Goal: Task Accomplishment & Management: Complete application form

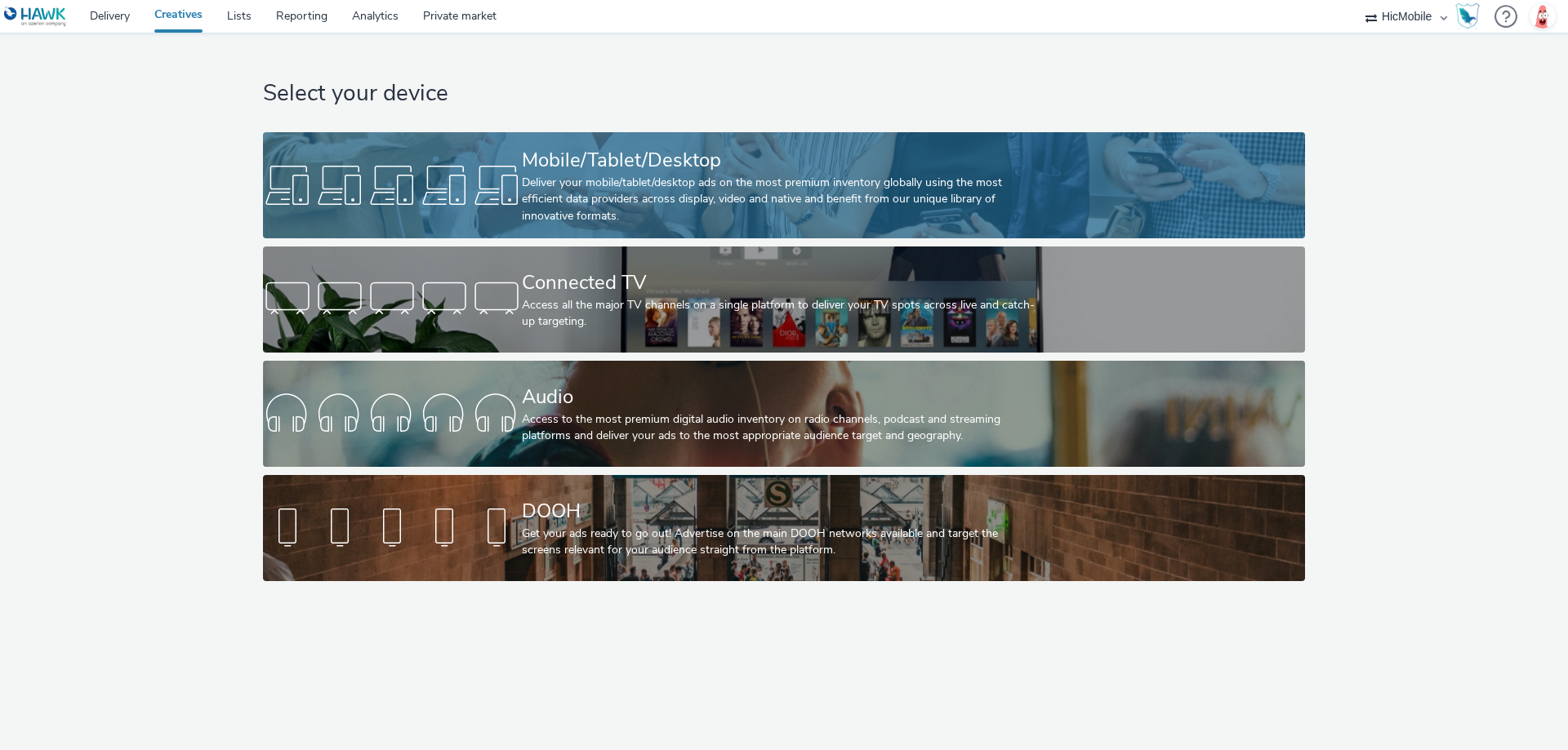
click at [434, 179] on div at bounding box center [392, 185] width 259 height 53
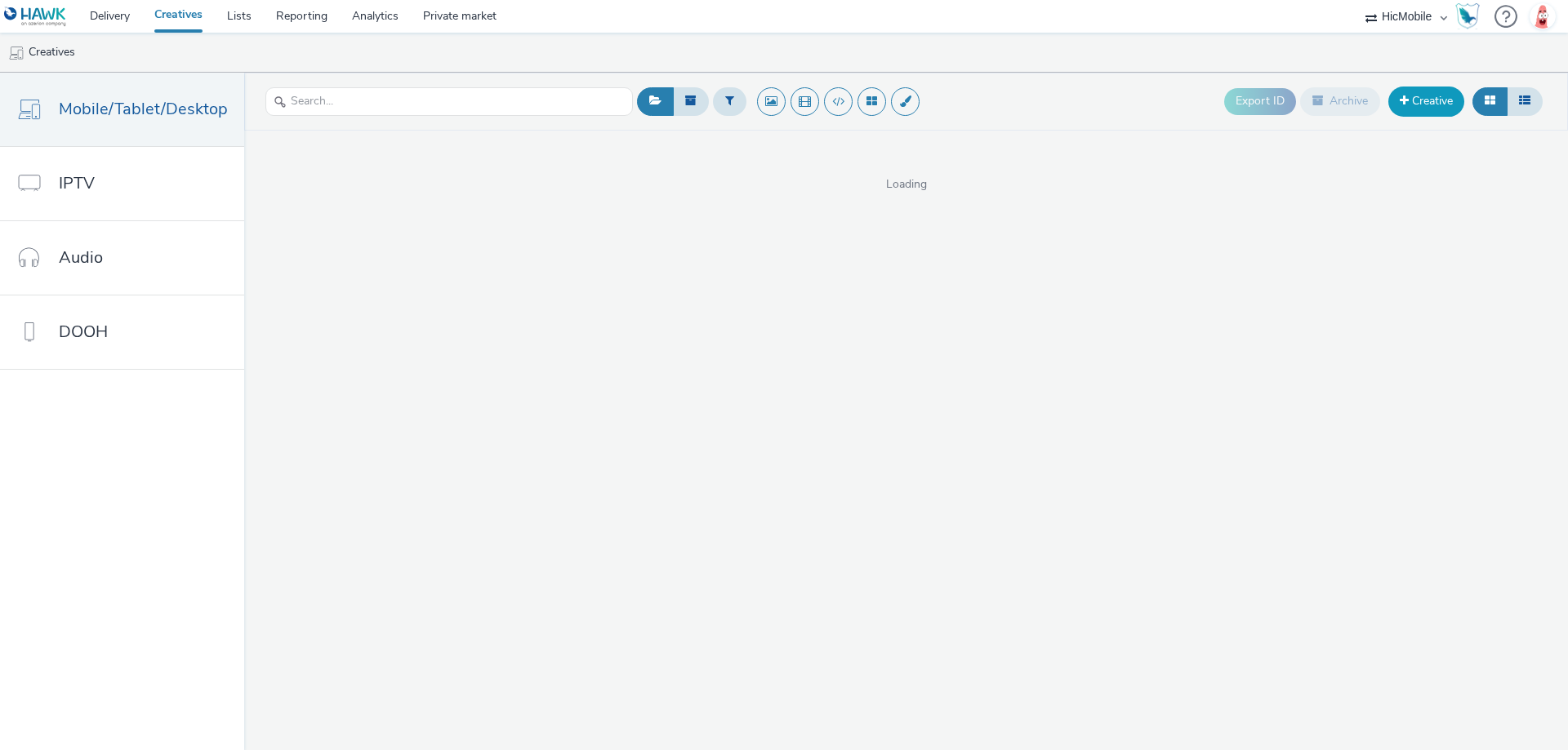
click at [1408, 108] on link "Creative" at bounding box center [1426, 101] width 76 height 29
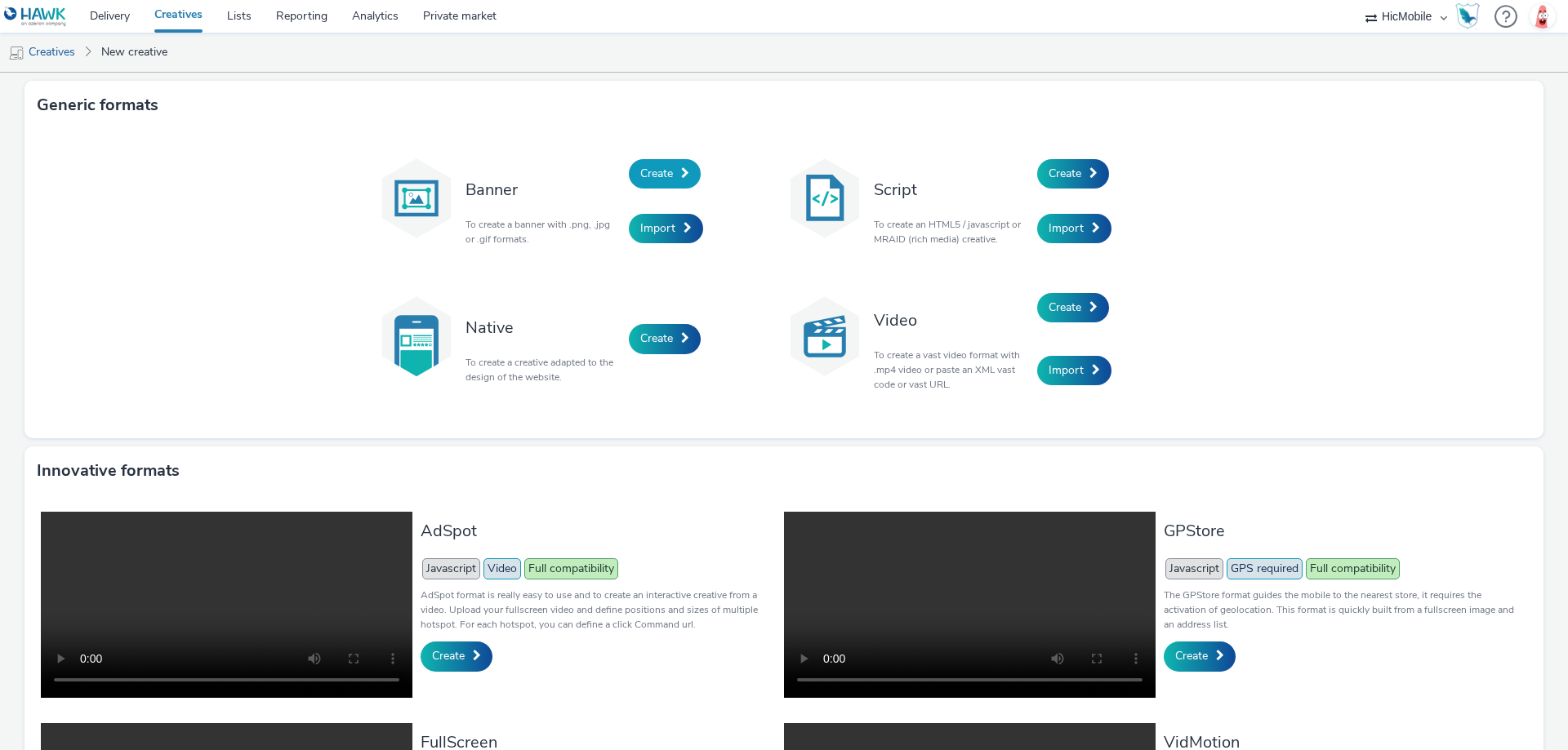
click at [655, 180] on span "Create" at bounding box center [656, 173] width 33 height 16
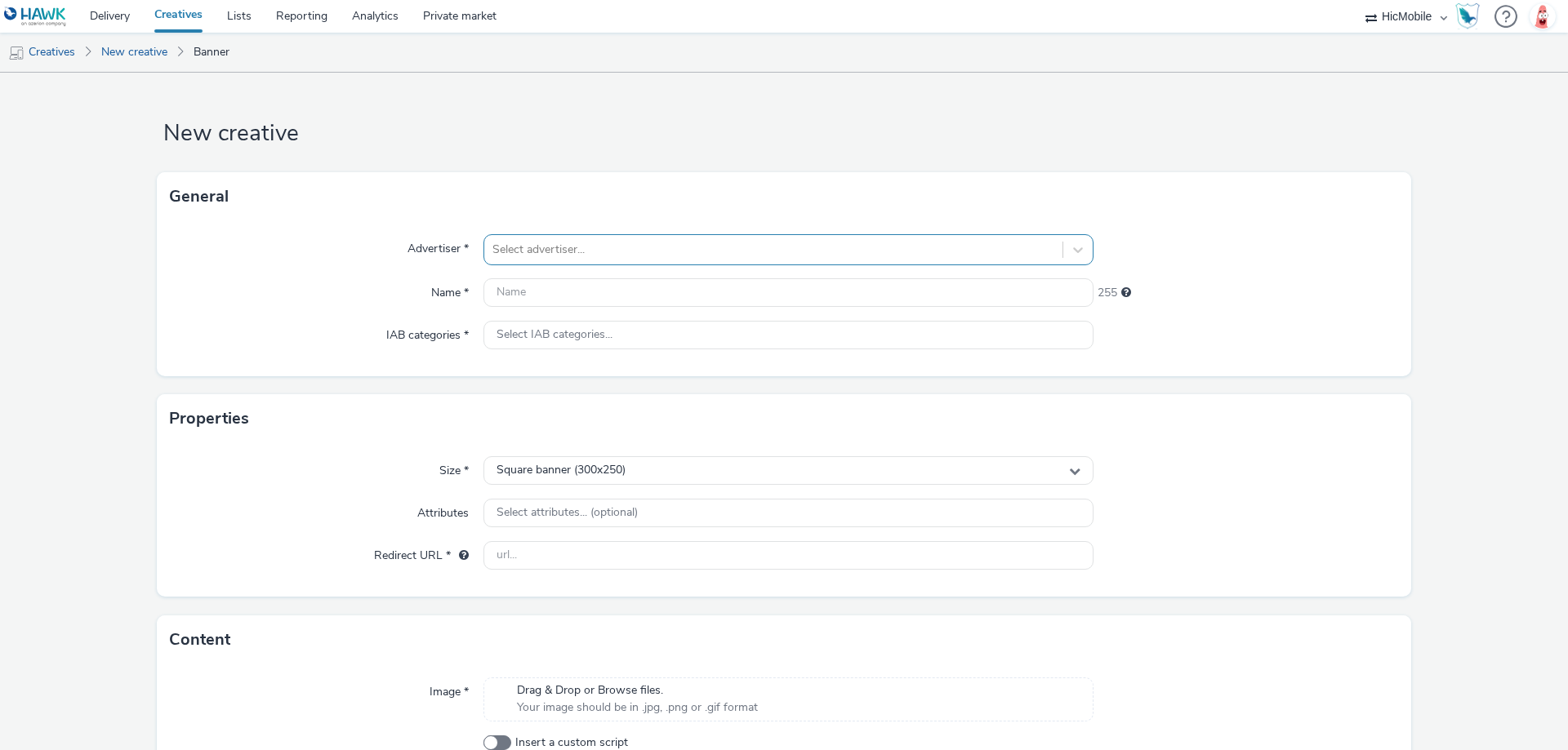
click at [586, 242] on div at bounding box center [773, 249] width 561 height 20
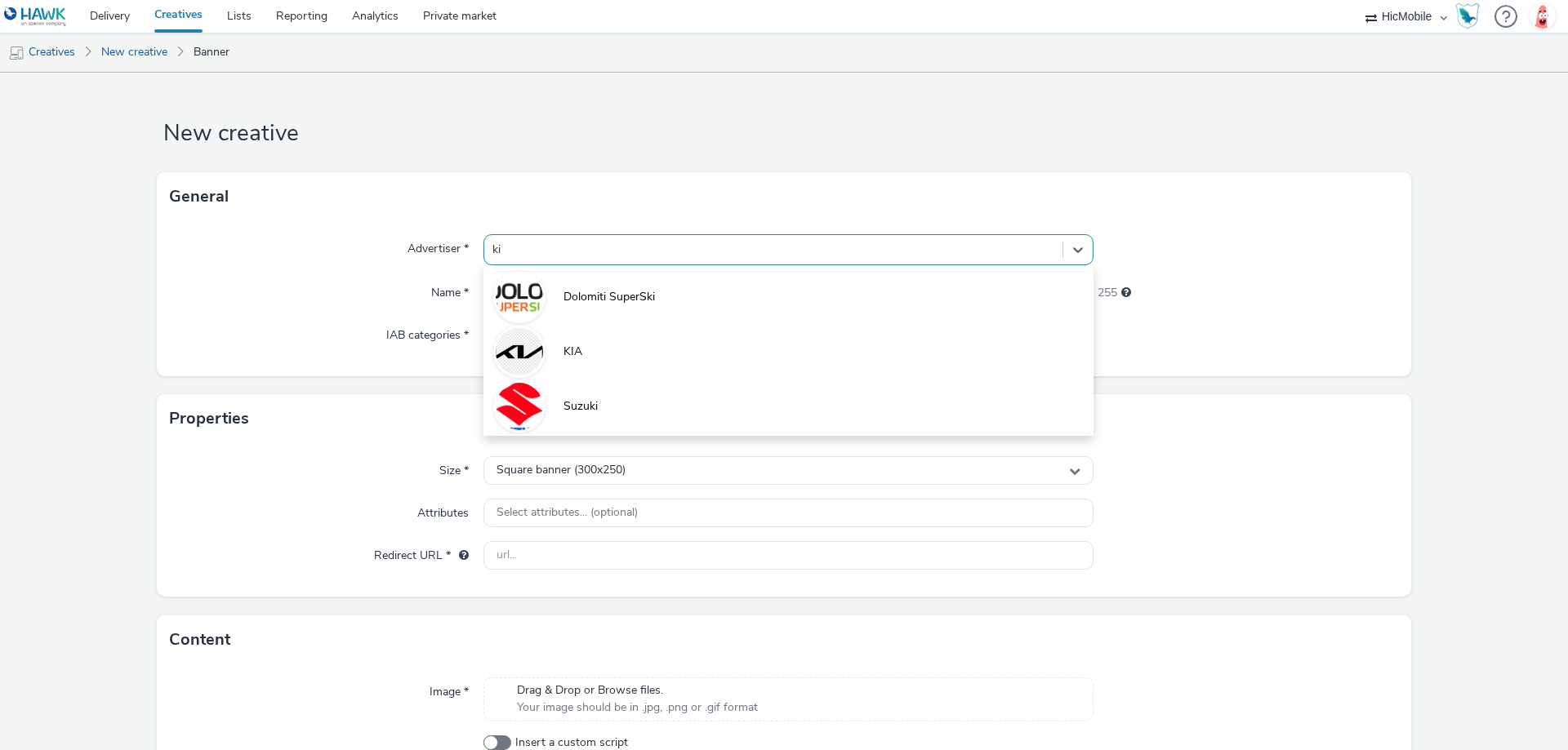
type input "kia"
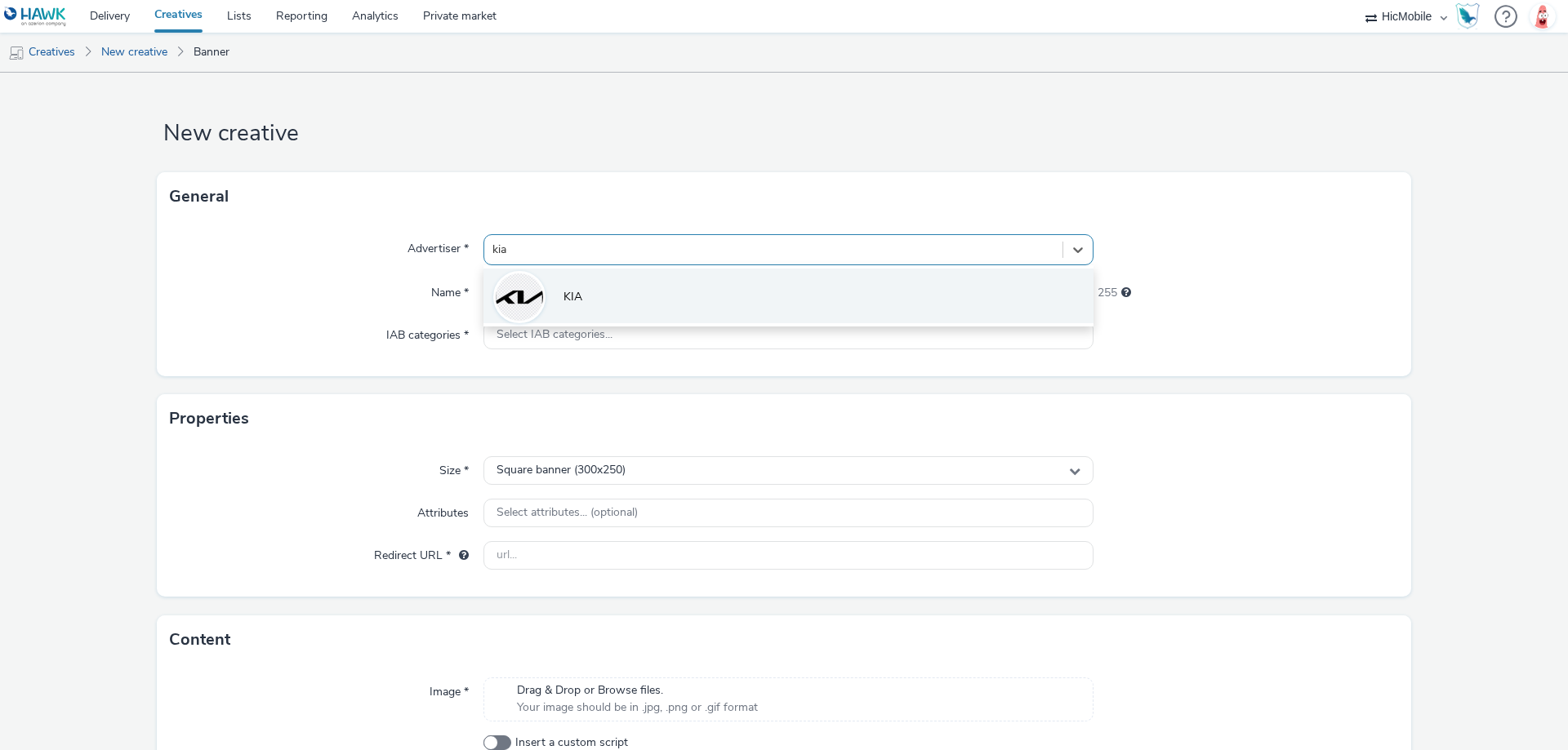
click at [604, 294] on li "KIA" at bounding box center [787, 295] width 610 height 54
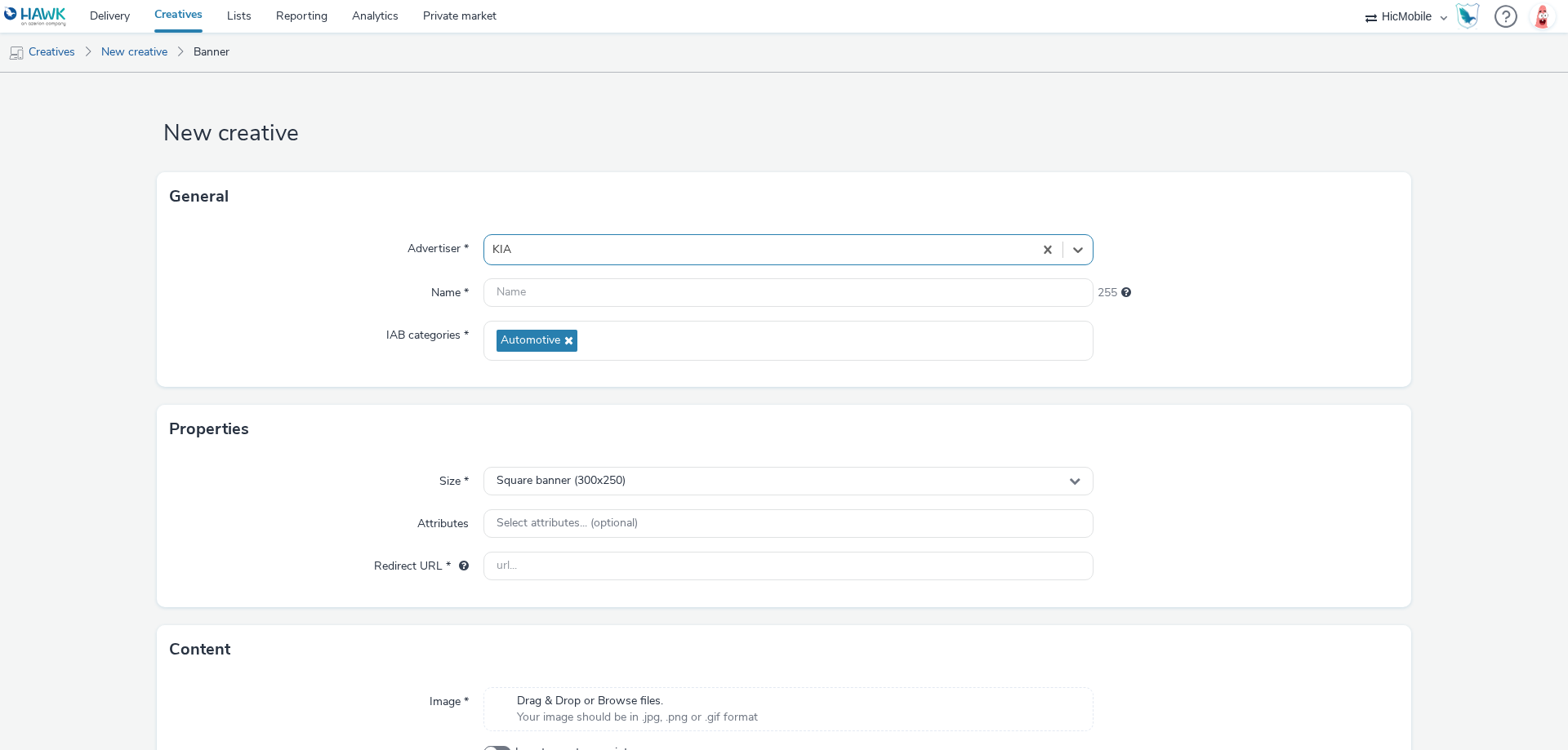
click at [677, 156] on form "New creative General Advertiser * option KIA, selected. Select is focused ,type…" at bounding box center [784, 466] width 1568 height 789
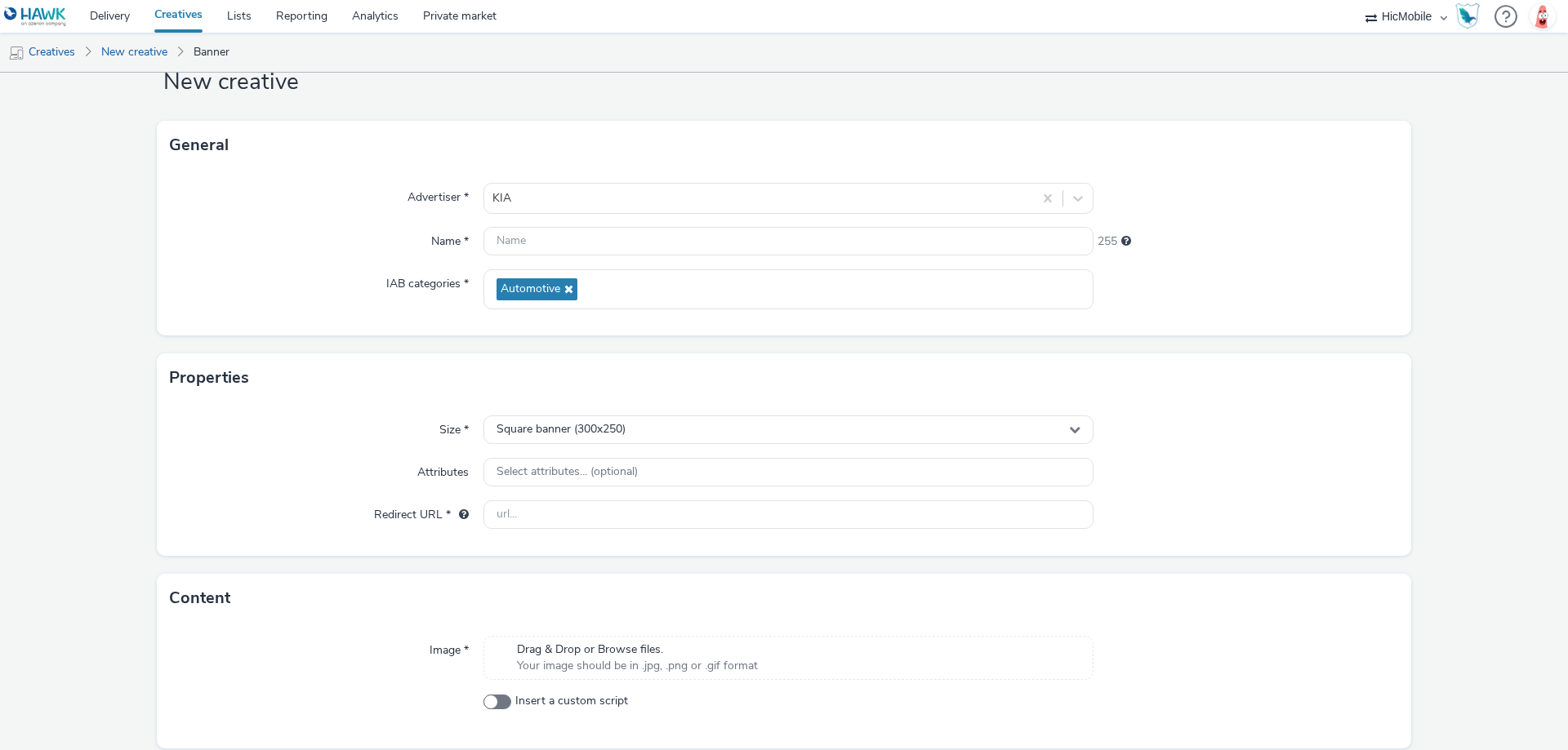
scroll to position [111, 0]
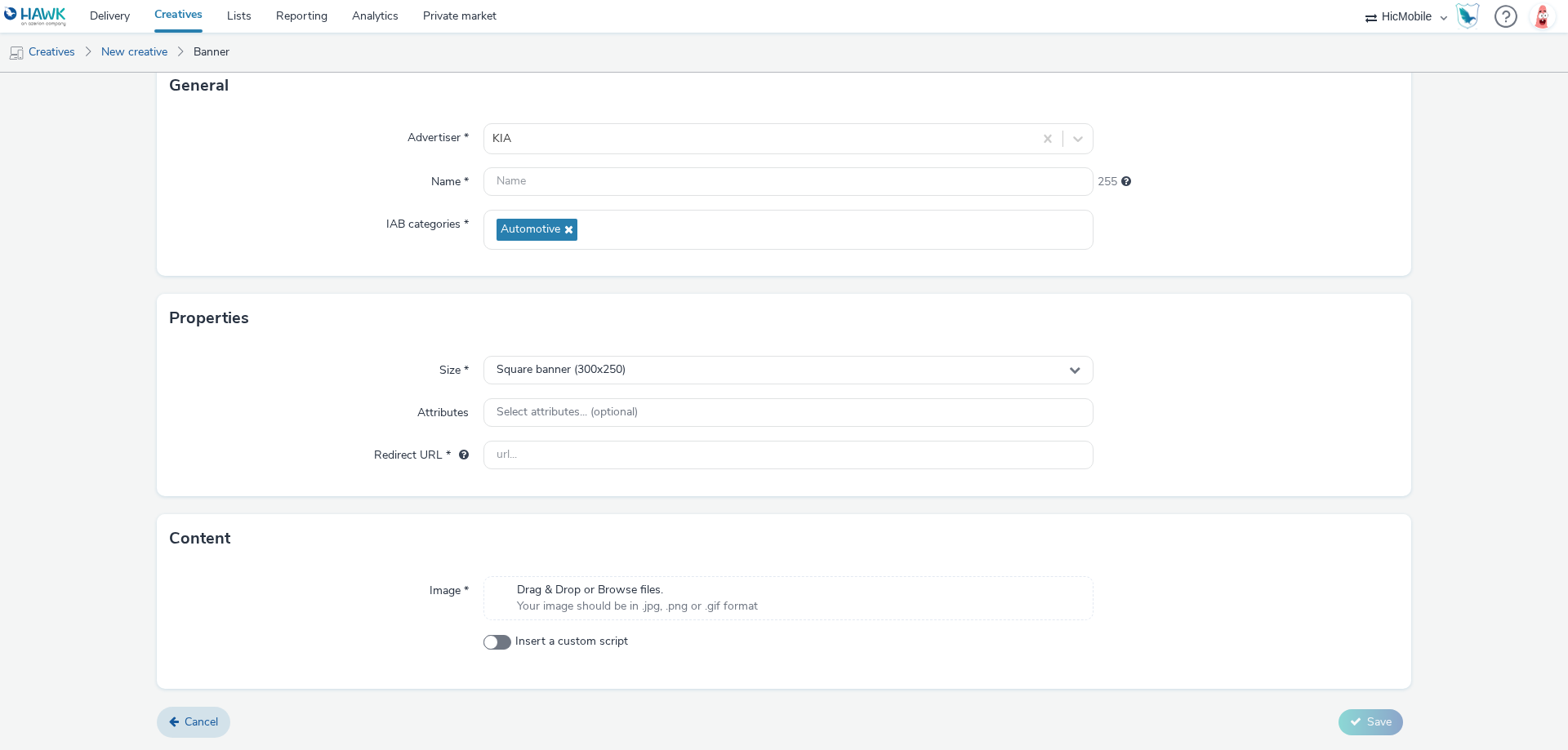
click at [693, 603] on span "Your image should be in .jpg, .png or .gif format" at bounding box center [637, 606] width 241 height 16
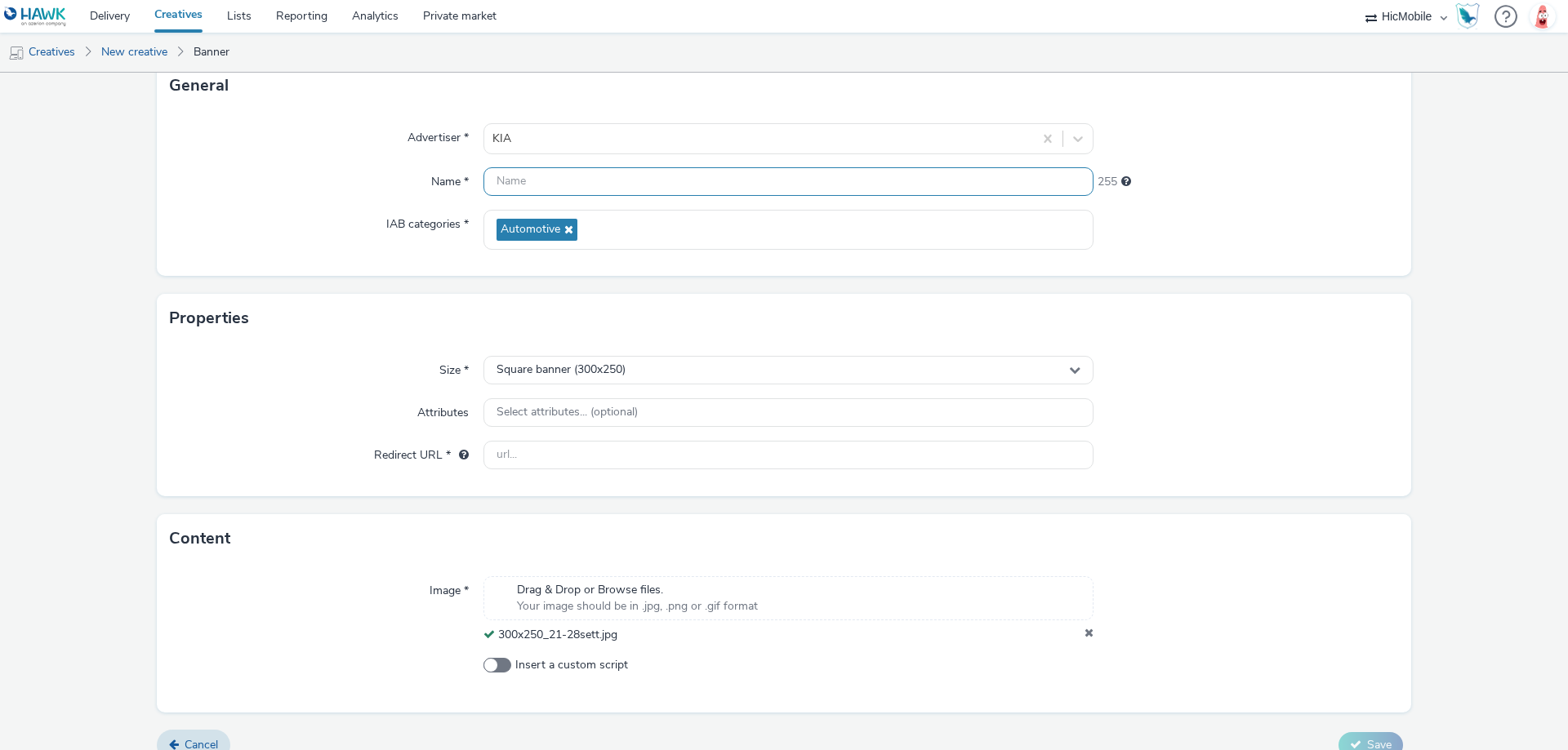
click at [575, 181] on input "text" at bounding box center [787, 181] width 610 height 28
paste input "300x250_21-28sett"
type input "300x250_21-28sett"
click at [607, 459] on input "text" at bounding box center [787, 454] width 610 height 28
paste input "[URL][DOMAIN_NAME]"
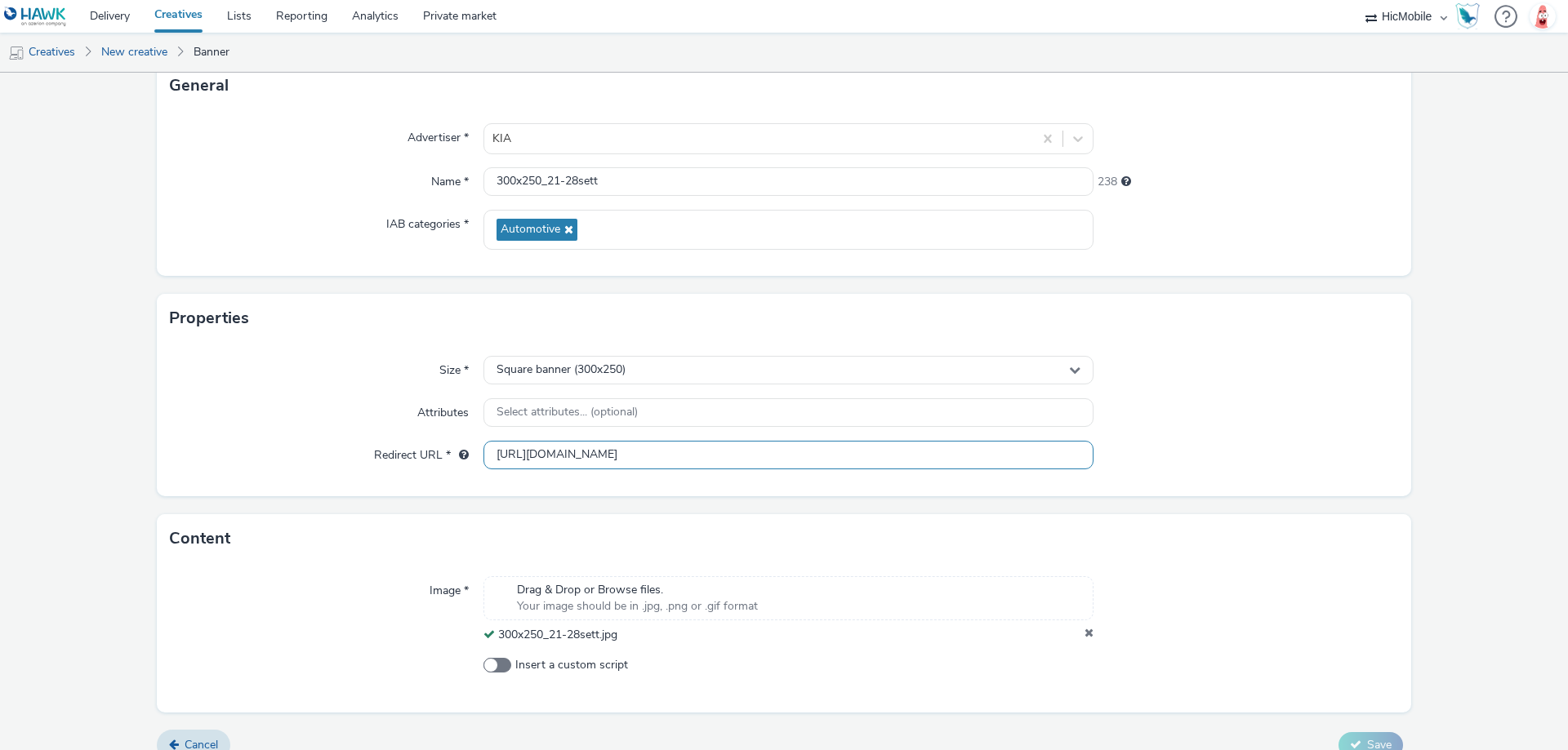
scroll to position [0, 590]
type input "[URL][DOMAIN_NAME]"
click at [1145, 447] on div at bounding box center [1246, 455] width 305 height 29
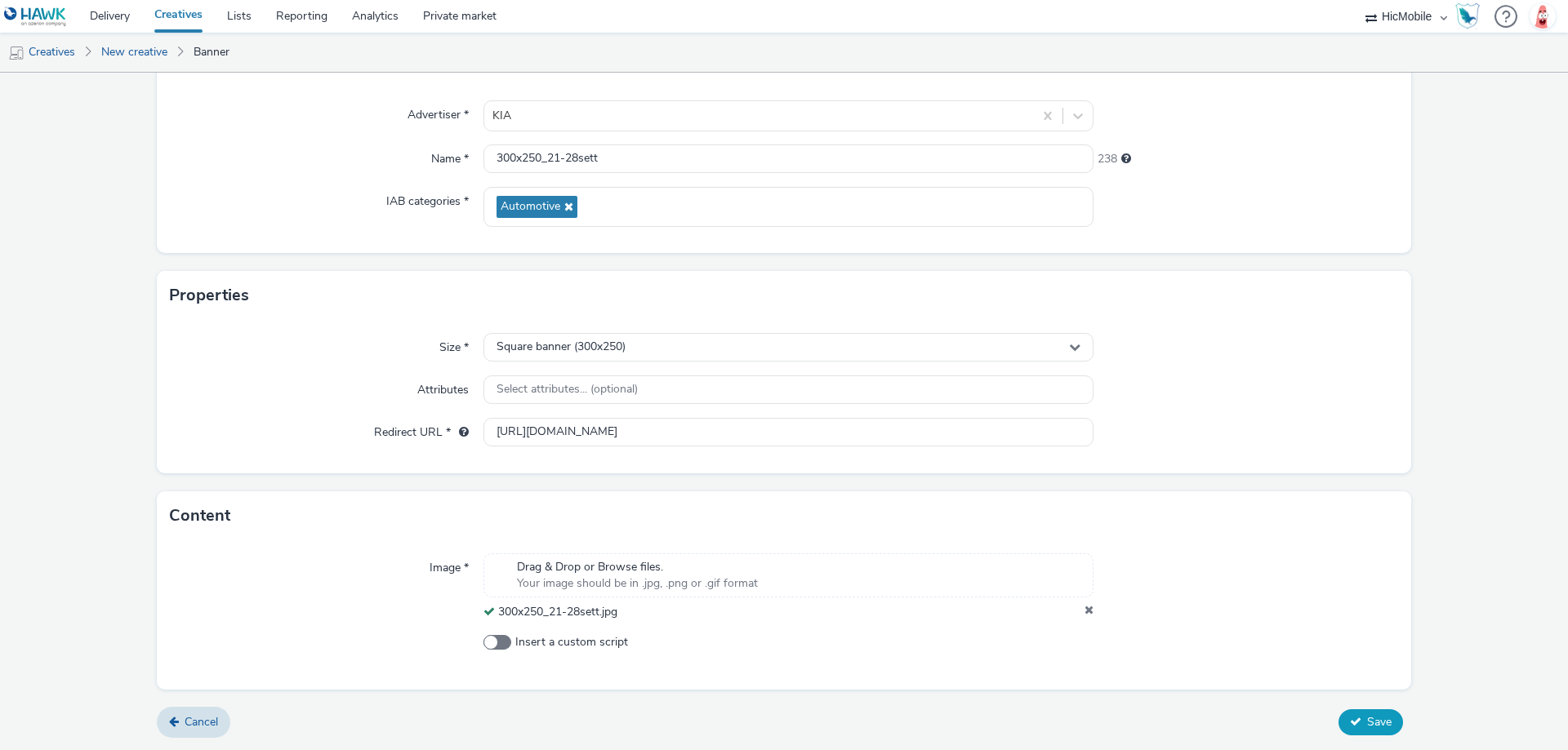
click at [1367, 728] on span "Save" at bounding box center [1379, 722] width 24 height 16
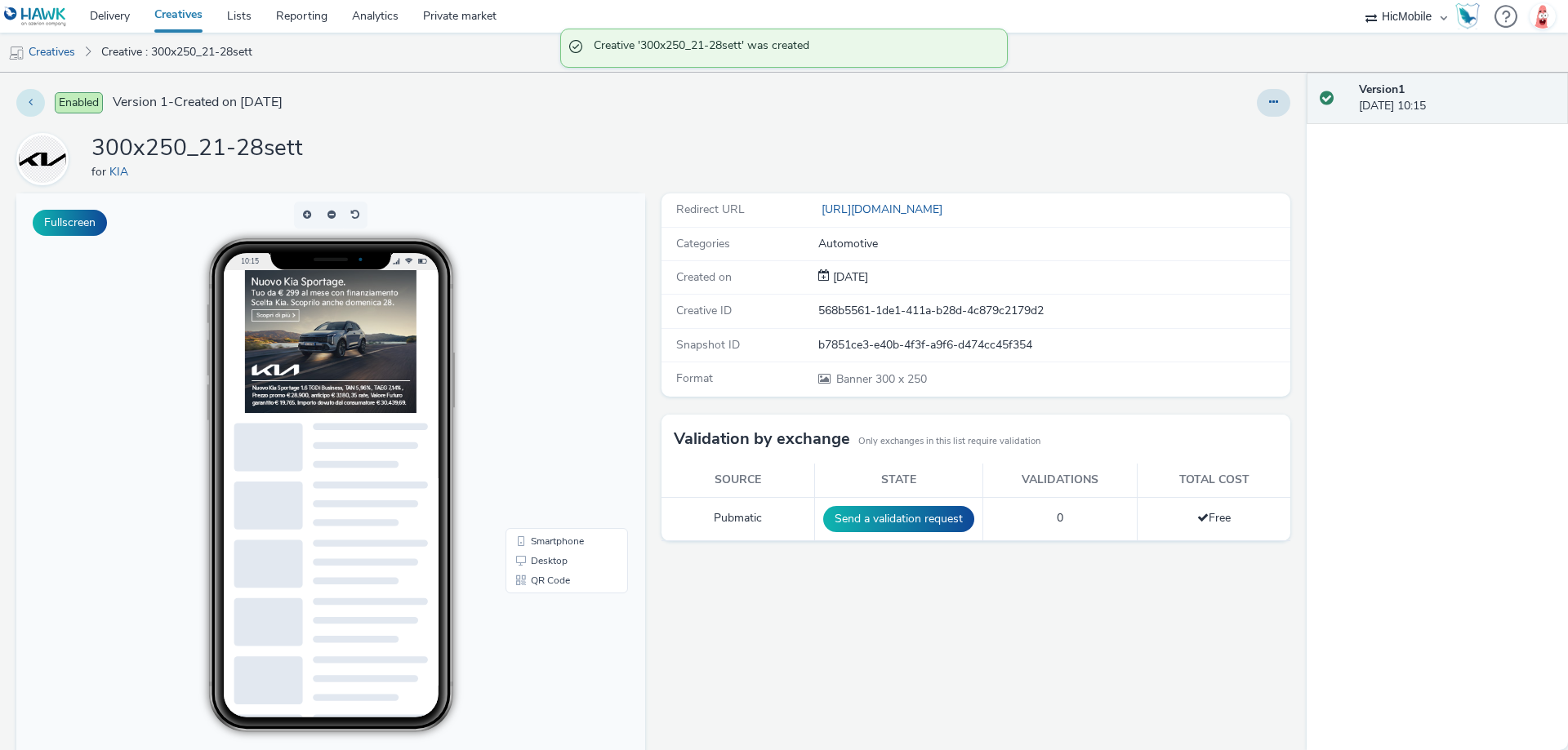
click at [41, 105] on button at bounding box center [30, 103] width 28 height 28
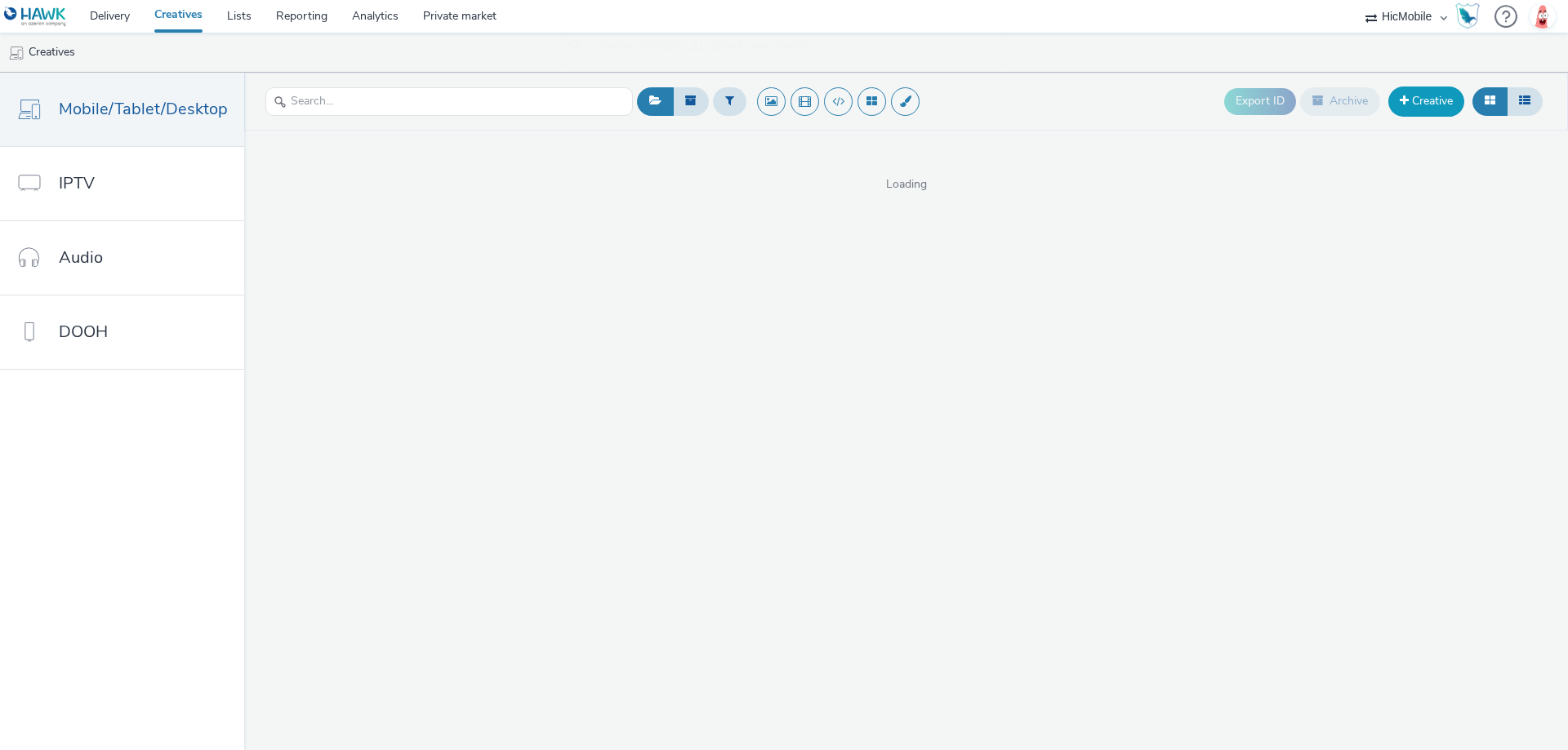
click at [1450, 98] on link "Creative" at bounding box center [1426, 101] width 76 height 29
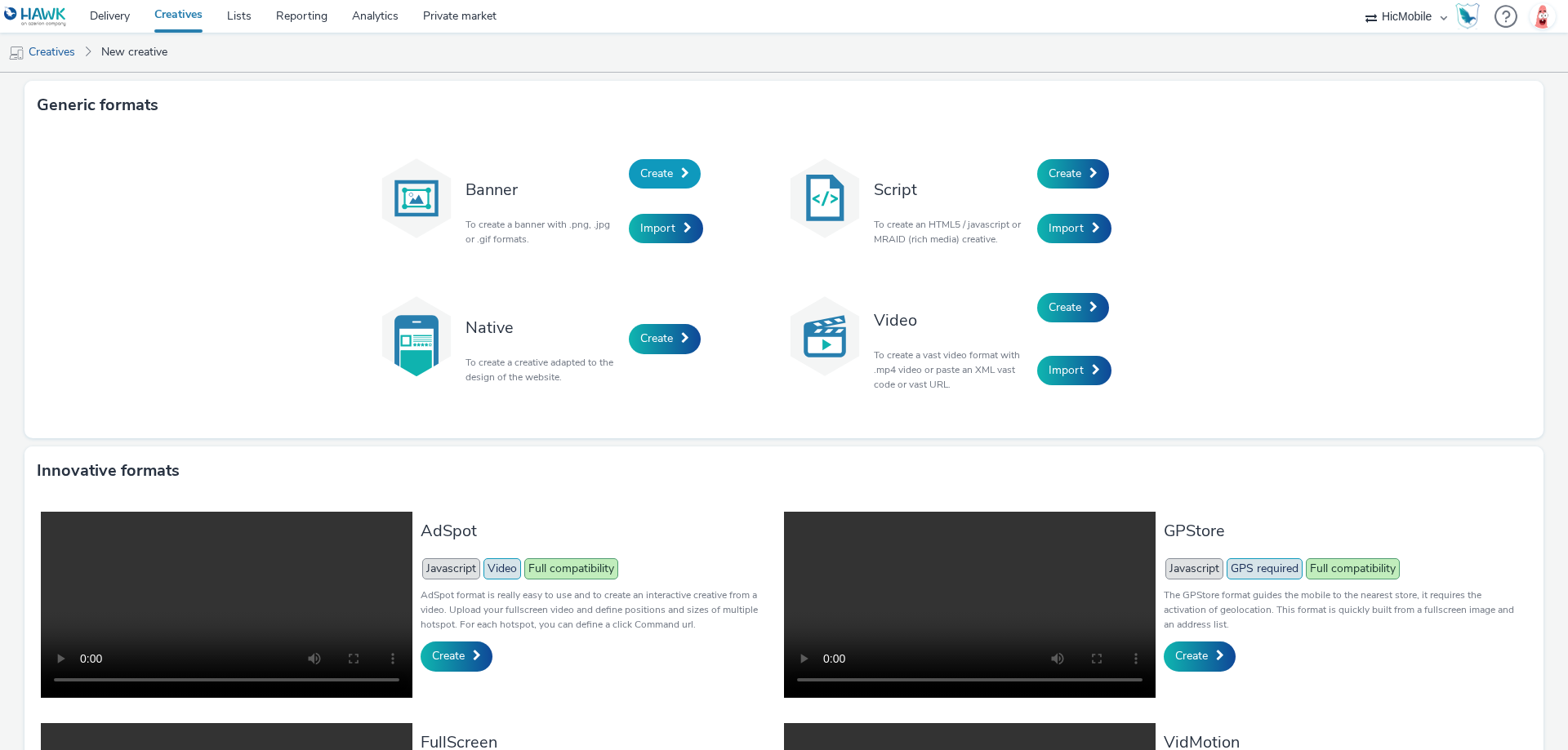
click at [640, 166] on span "Create" at bounding box center [656, 173] width 33 height 16
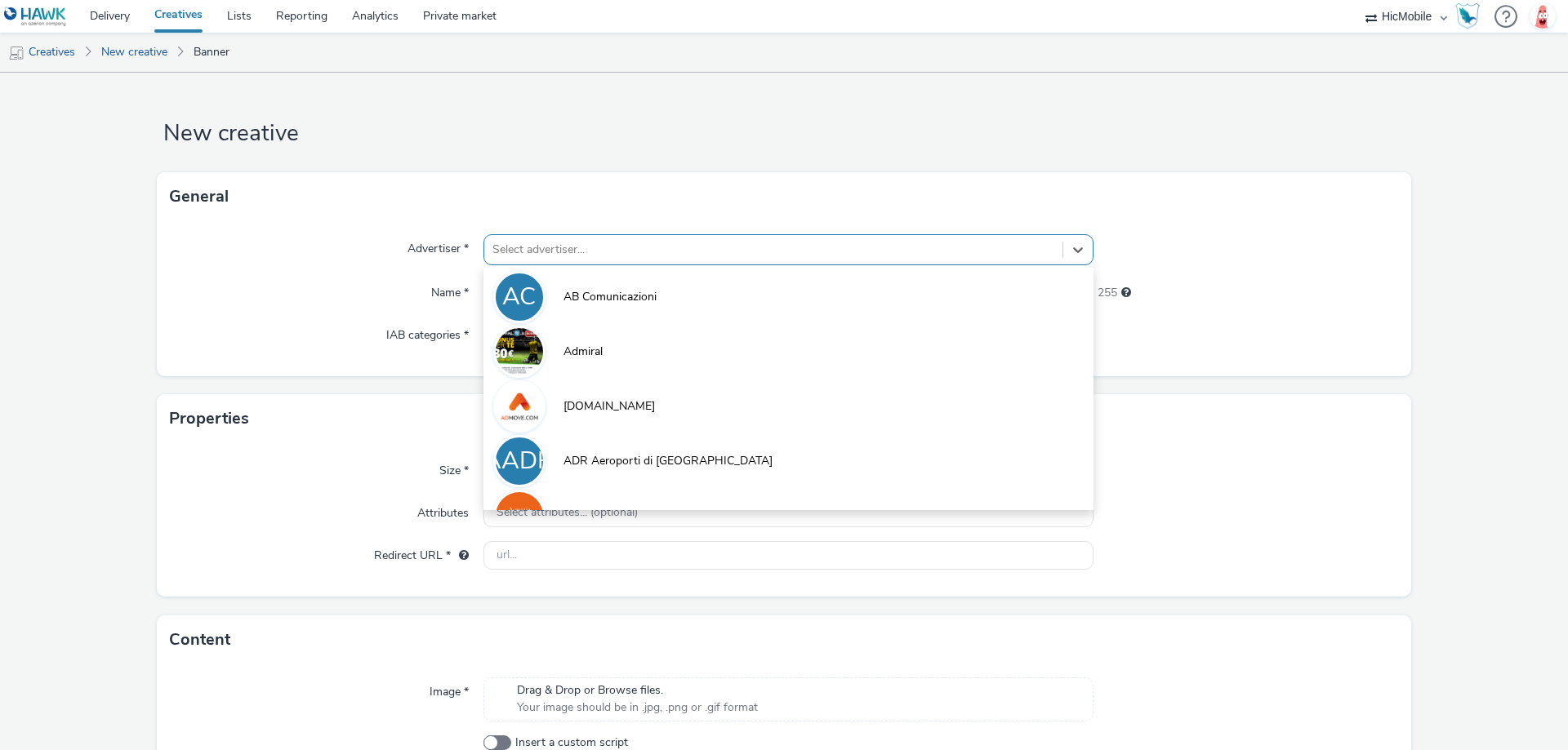
click at [593, 241] on div at bounding box center [773, 249] width 561 height 20
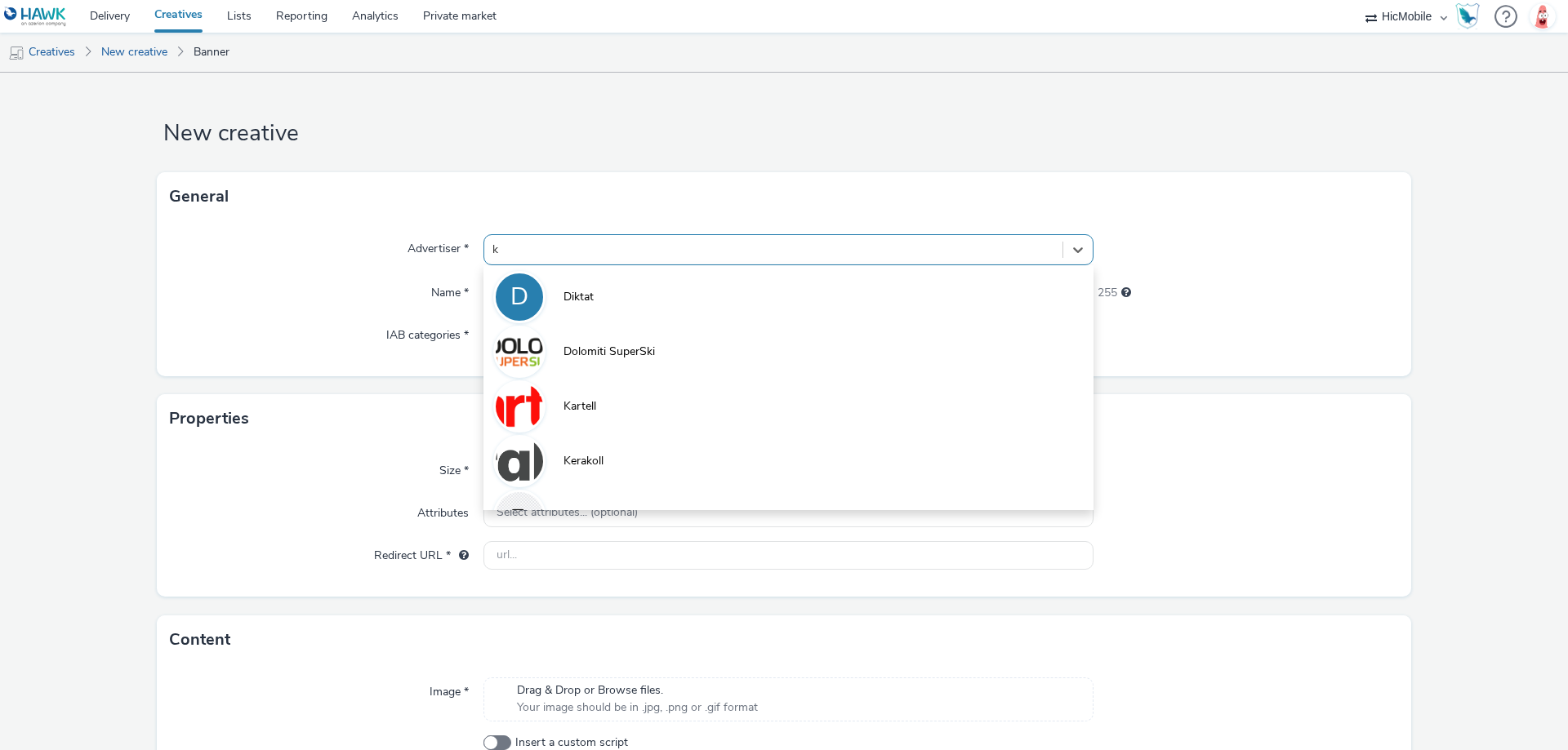
type input "ki"
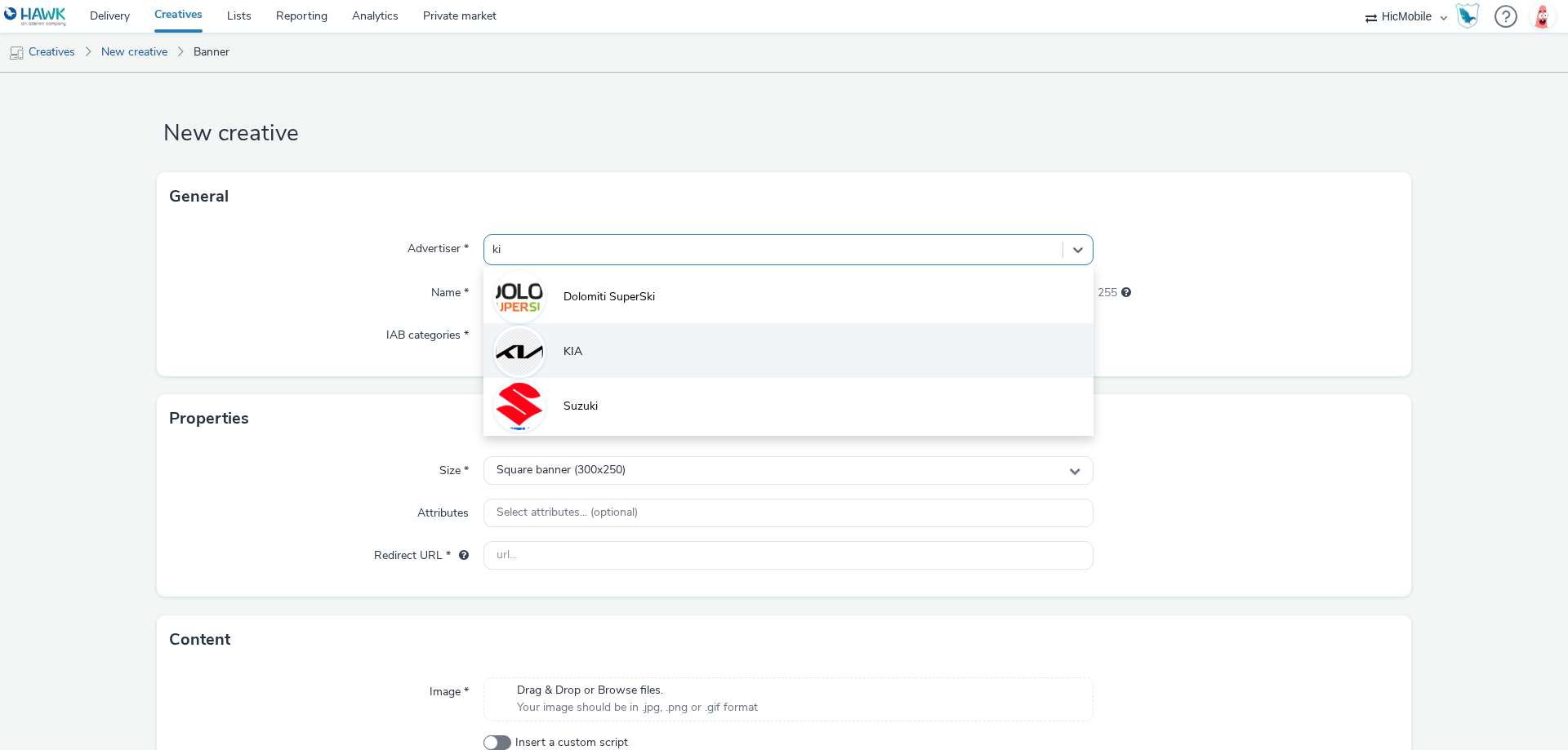
click at [604, 347] on li "KIA" at bounding box center [787, 350] width 610 height 54
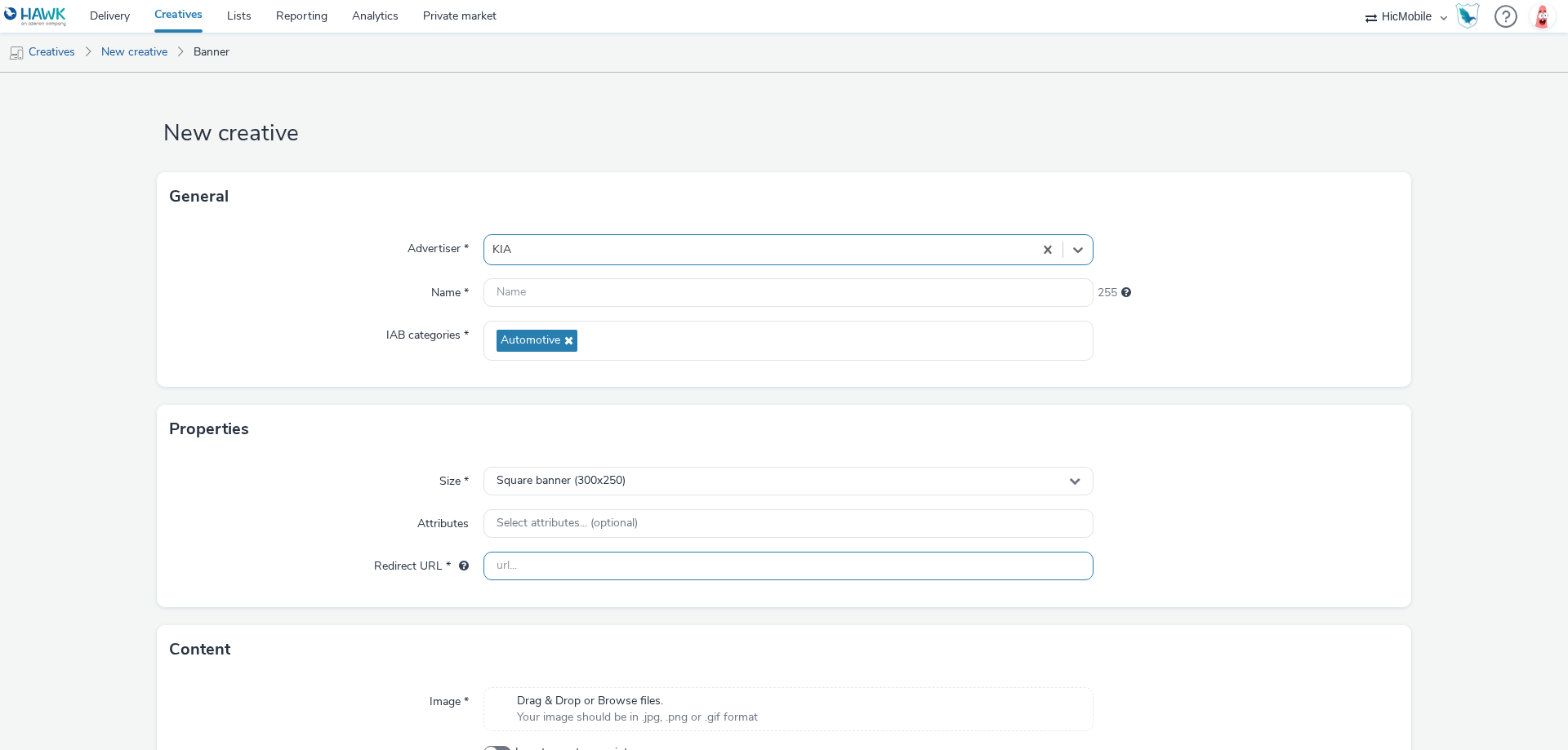
click at [582, 569] on input "text" at bounding box center [787, 566] width 610 height 28
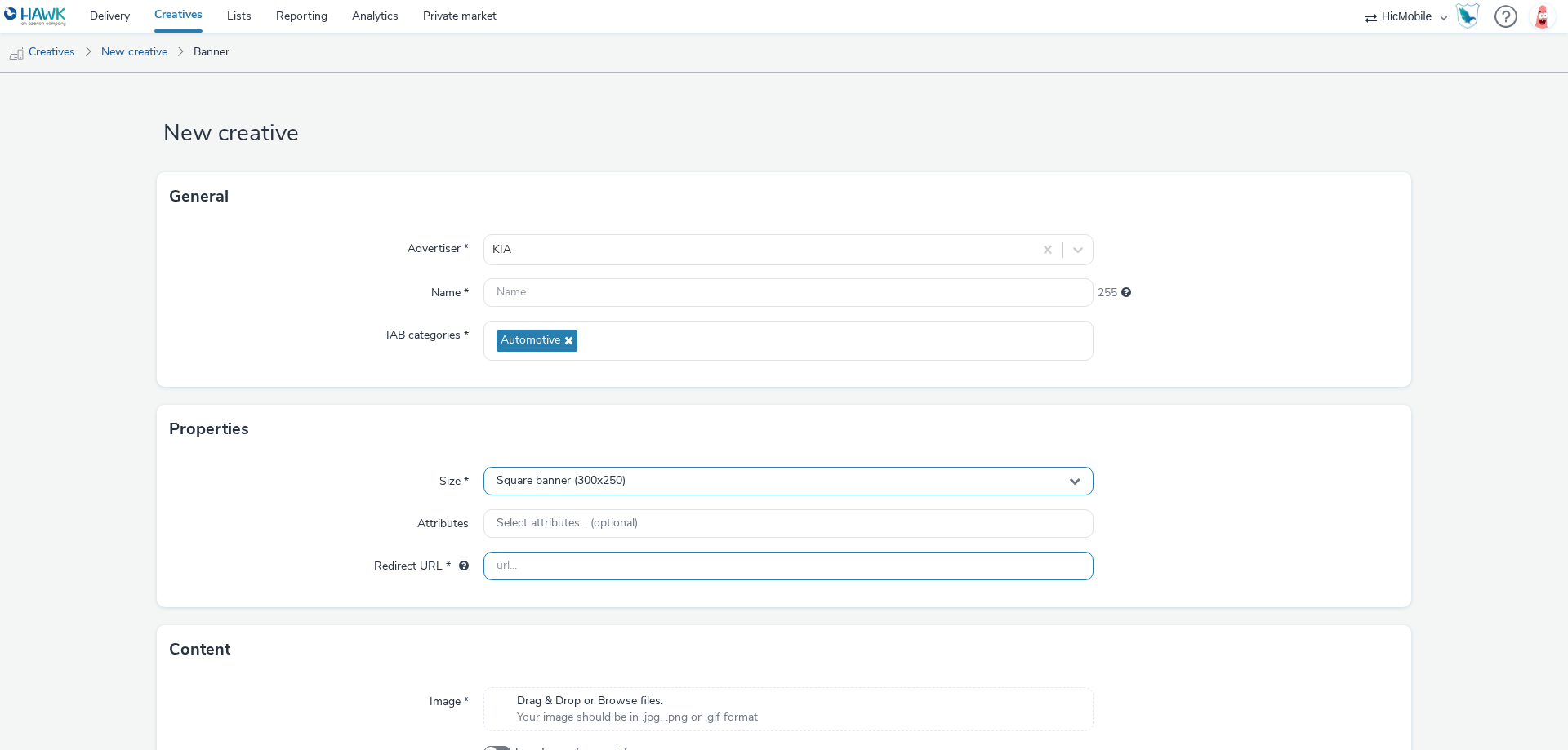
paste input "[URL][DOMAIN_NAME]"
type input "[URL][DOMAIN_NAME]"
click at [643, 478] on div "Square banner (300x250)" at bounding box center [787, 481] width 610 height 28
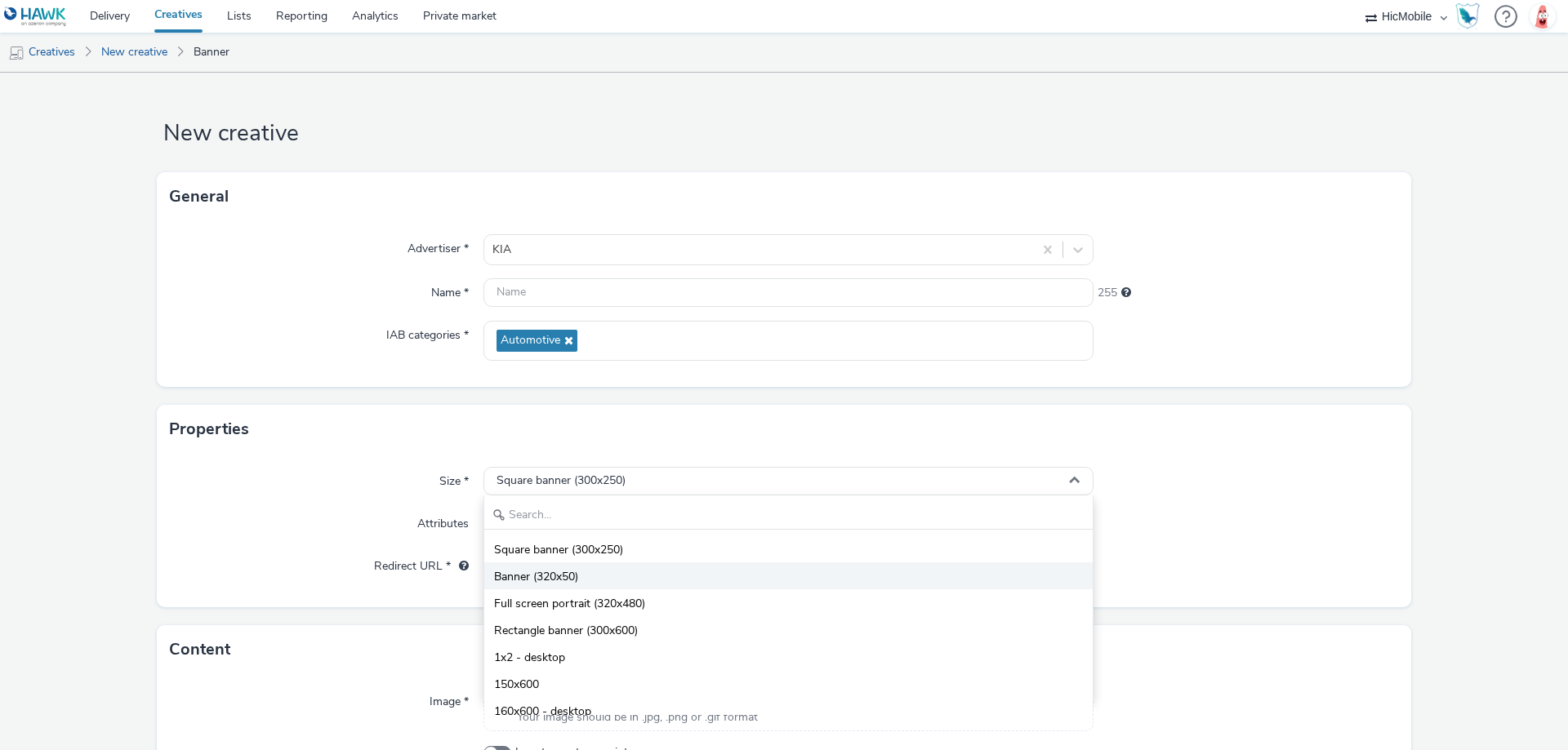
click at [615, 586] on li "Banner (320x50)" at bounding box center [787, 575] width 608 height 27
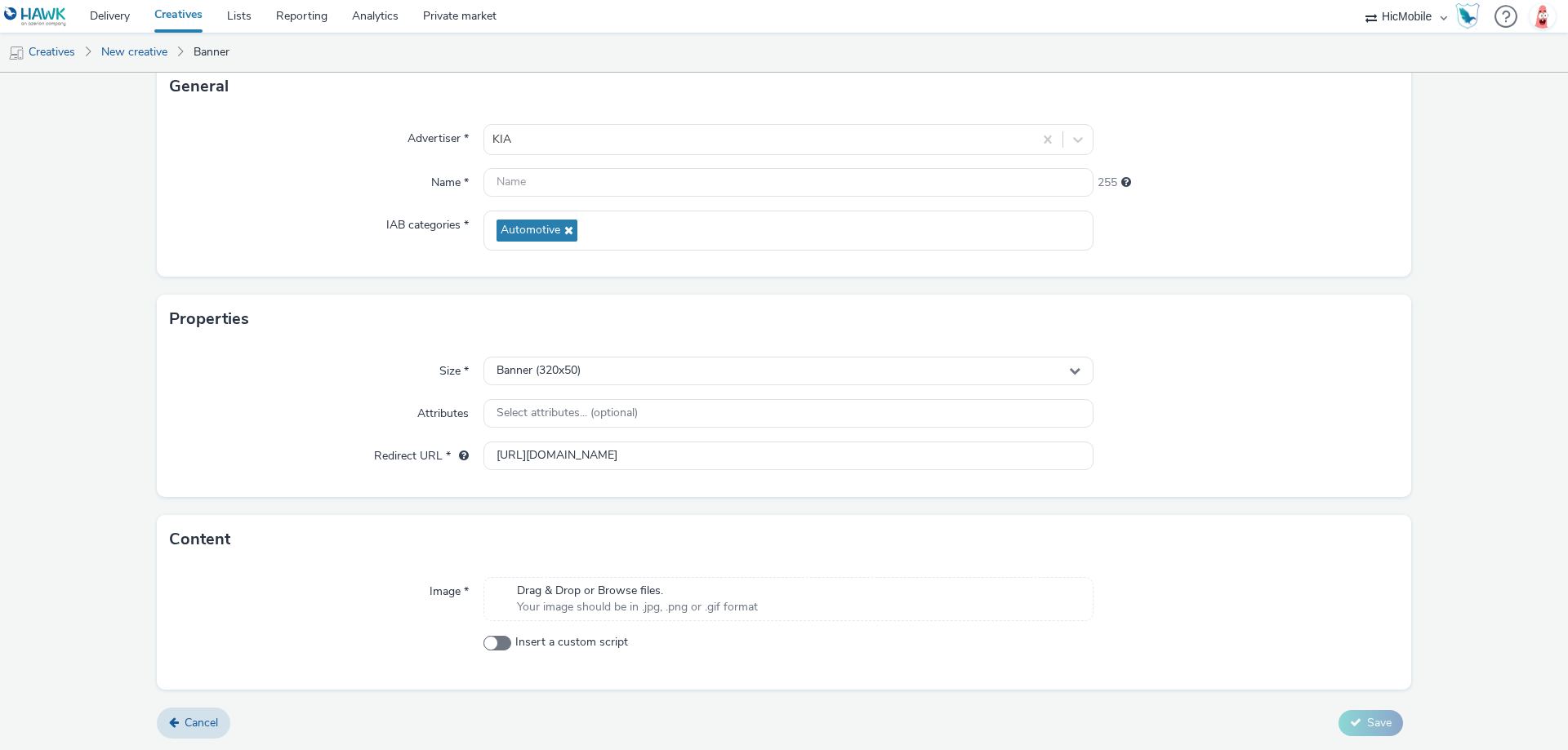
scroll to position [111, 0]
click at [691, 589] on span "Drag & Drop or Browse files." at bounding box center [637, 590] width 241 height 16
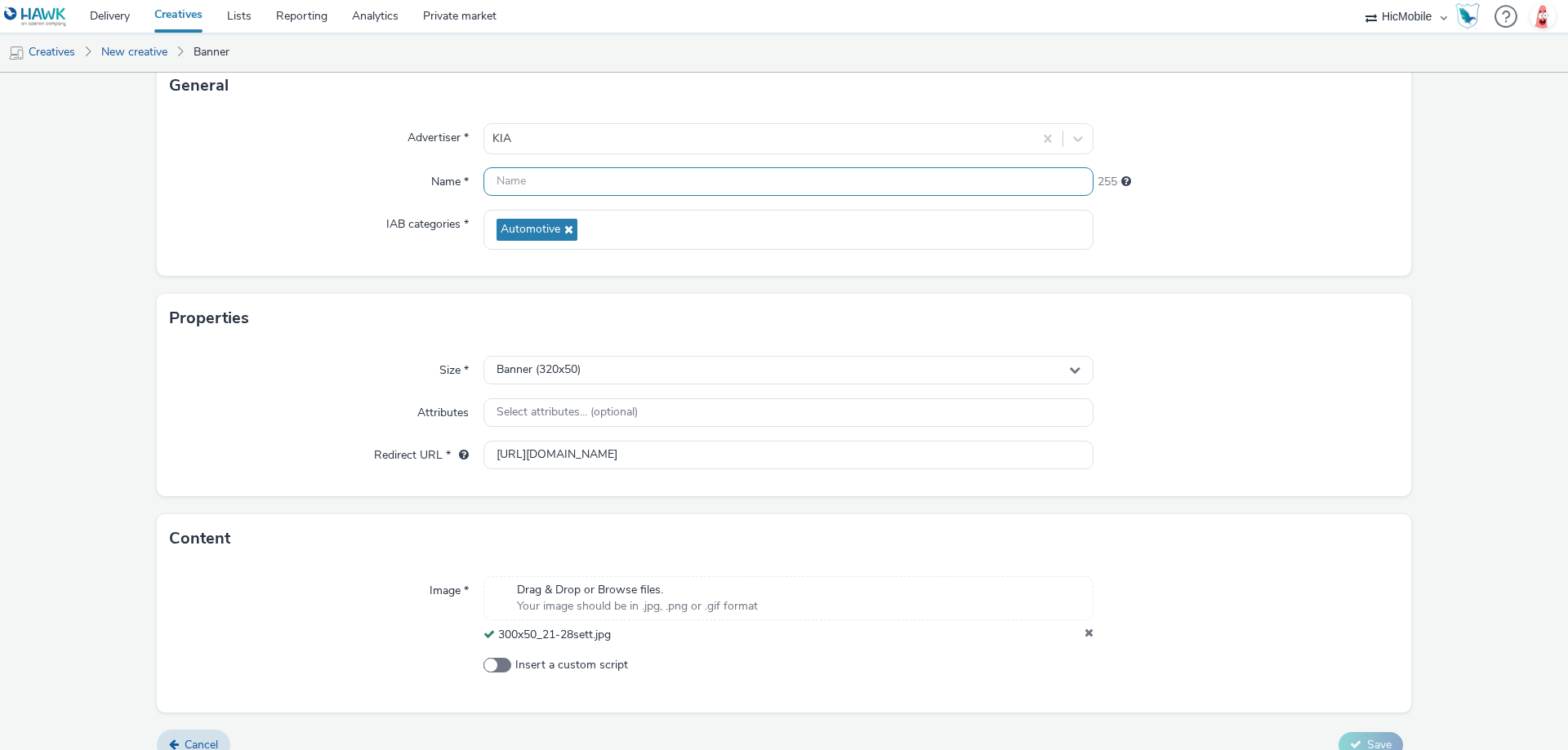
click at [580, 177] on input "text" at bounding box center [787, 181] width 610 height 28
paste input "300x50_21-28sett"
type input "300x50_21-28sett"
click at [1326, 287] on form "New creative General Advertiser * KIA Name * 300x50_21-28sett 239 IAB categorie…" at bounding box center [784, 367] width 1568 height 811
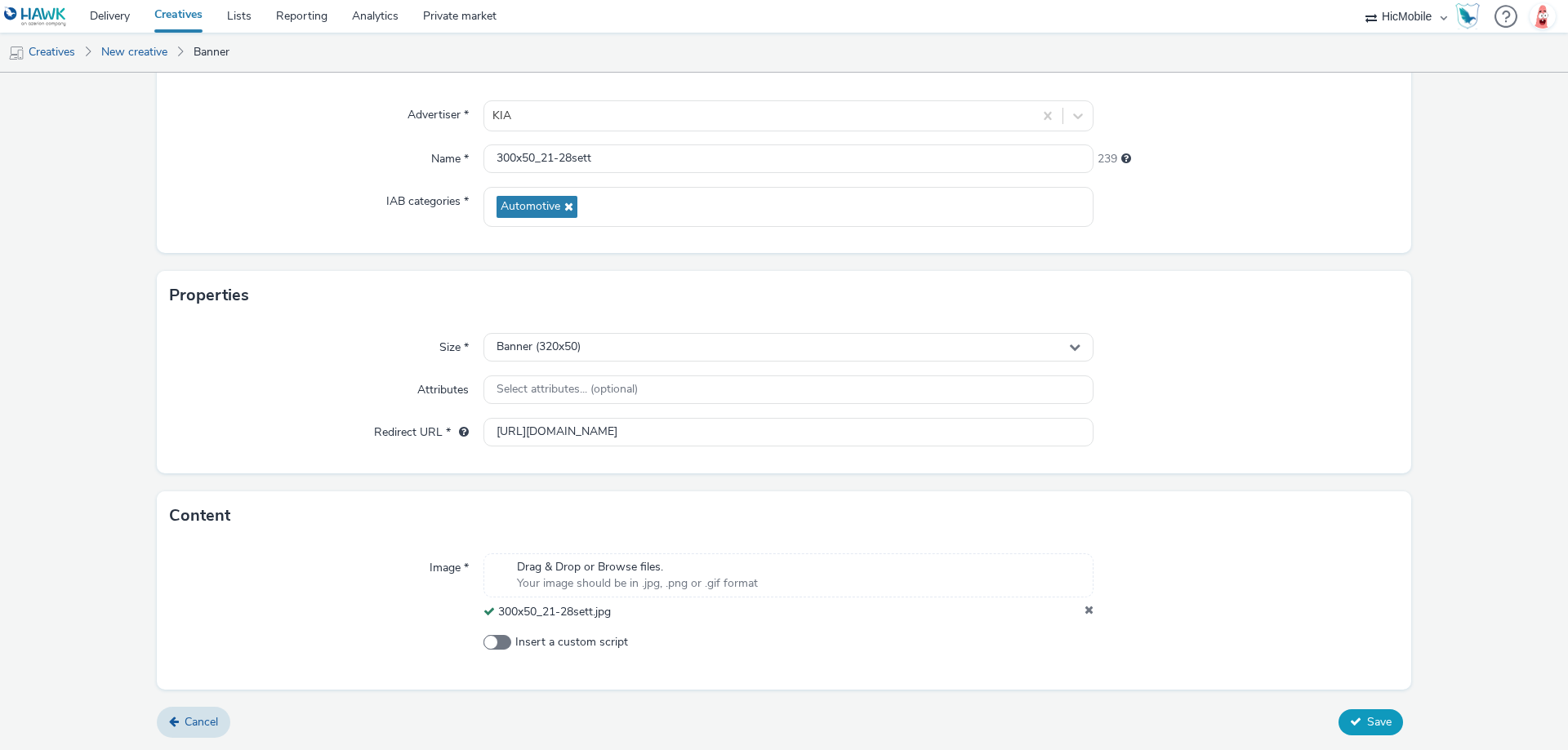
click at [1367, 717] on span "Save" at bounding box center [1379, 722] width 24 height 16
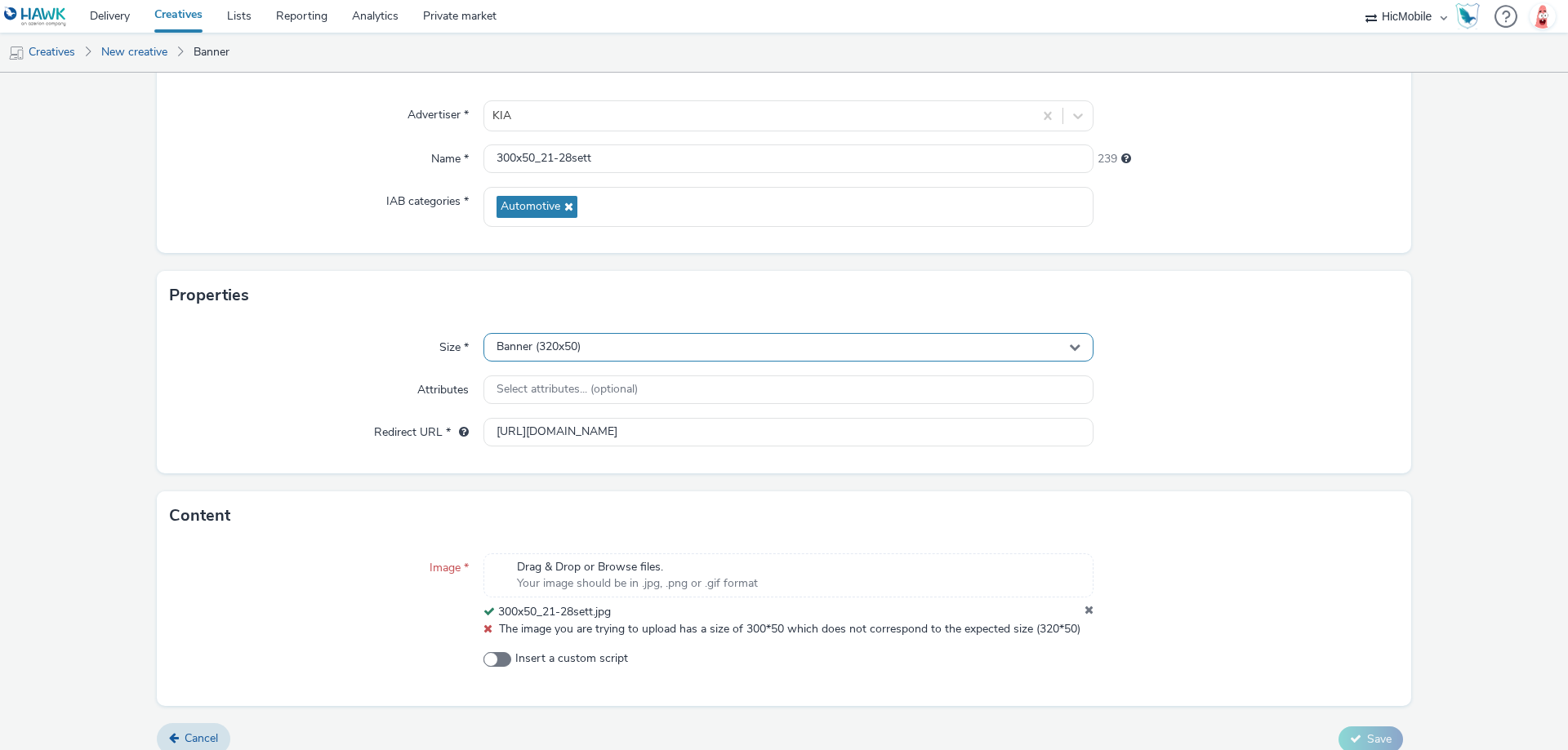
click at [575, 352] on span "Banner (320x50)" at bounding box center [539, 347] width 85 height 14
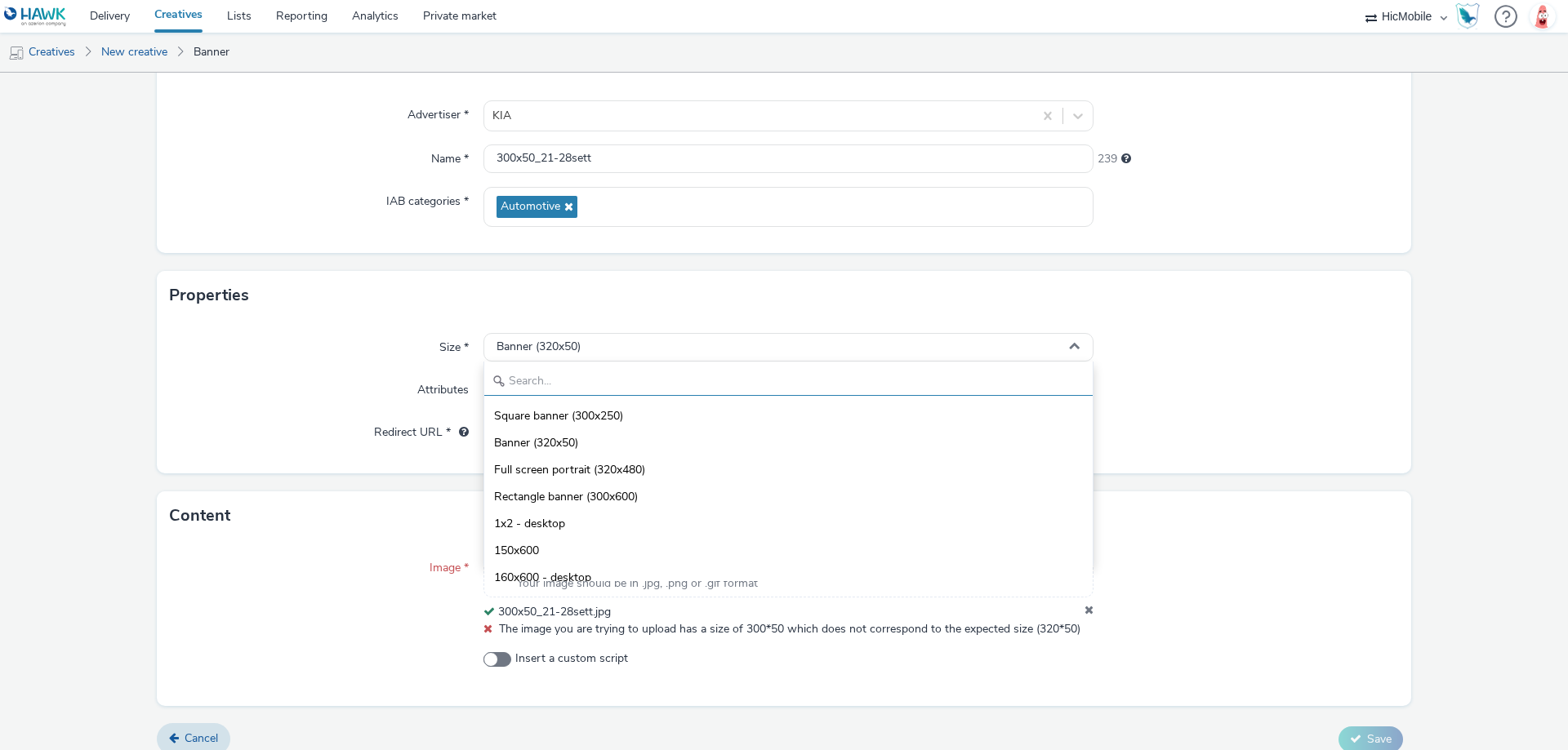
click at [626, 390] on input "text" at bounding box center [787, 381] width 608 height 28
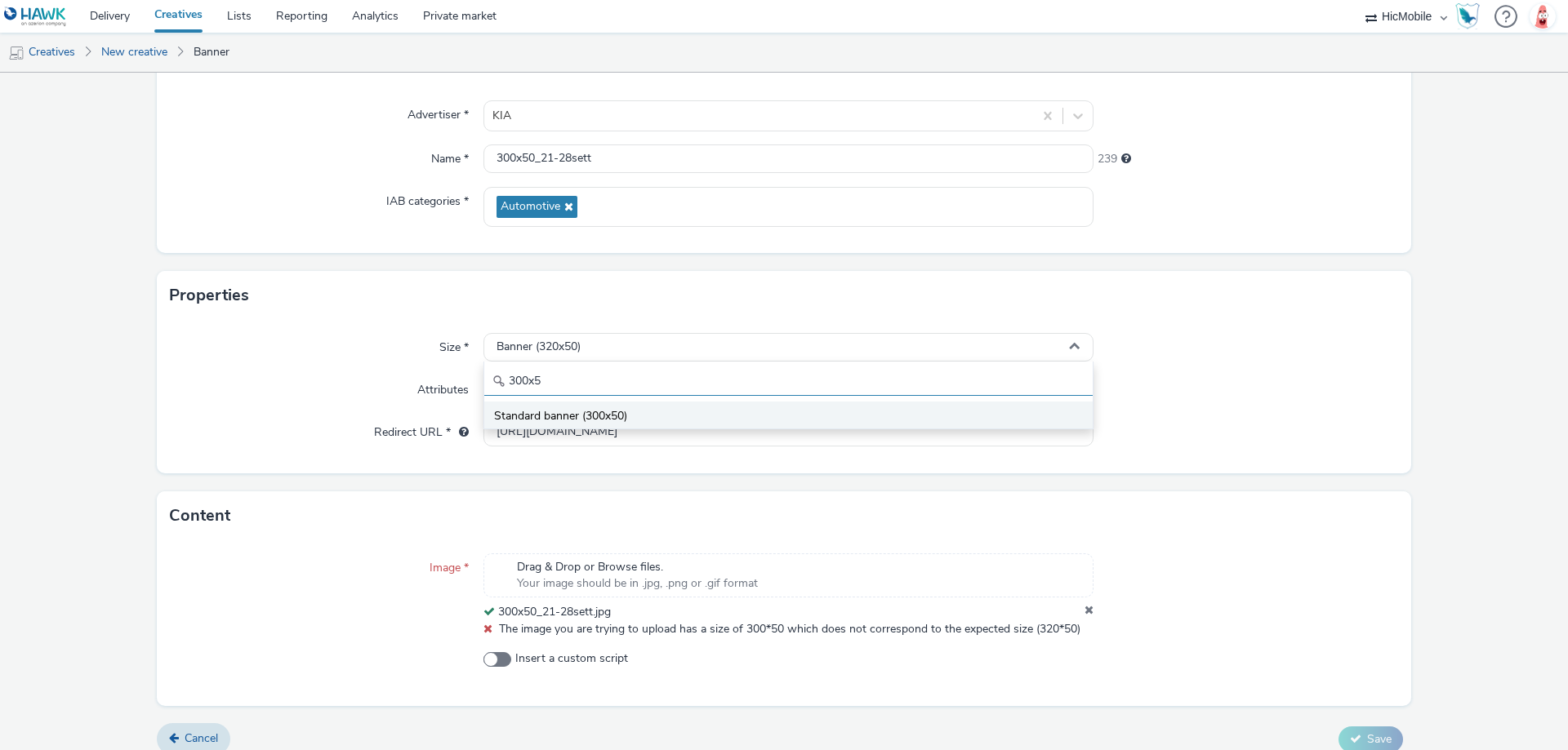
type input "300x5"
click at [624, 403] on li "Standard banner (300x50)" at bounding box center [787, 415] width 608 height 27
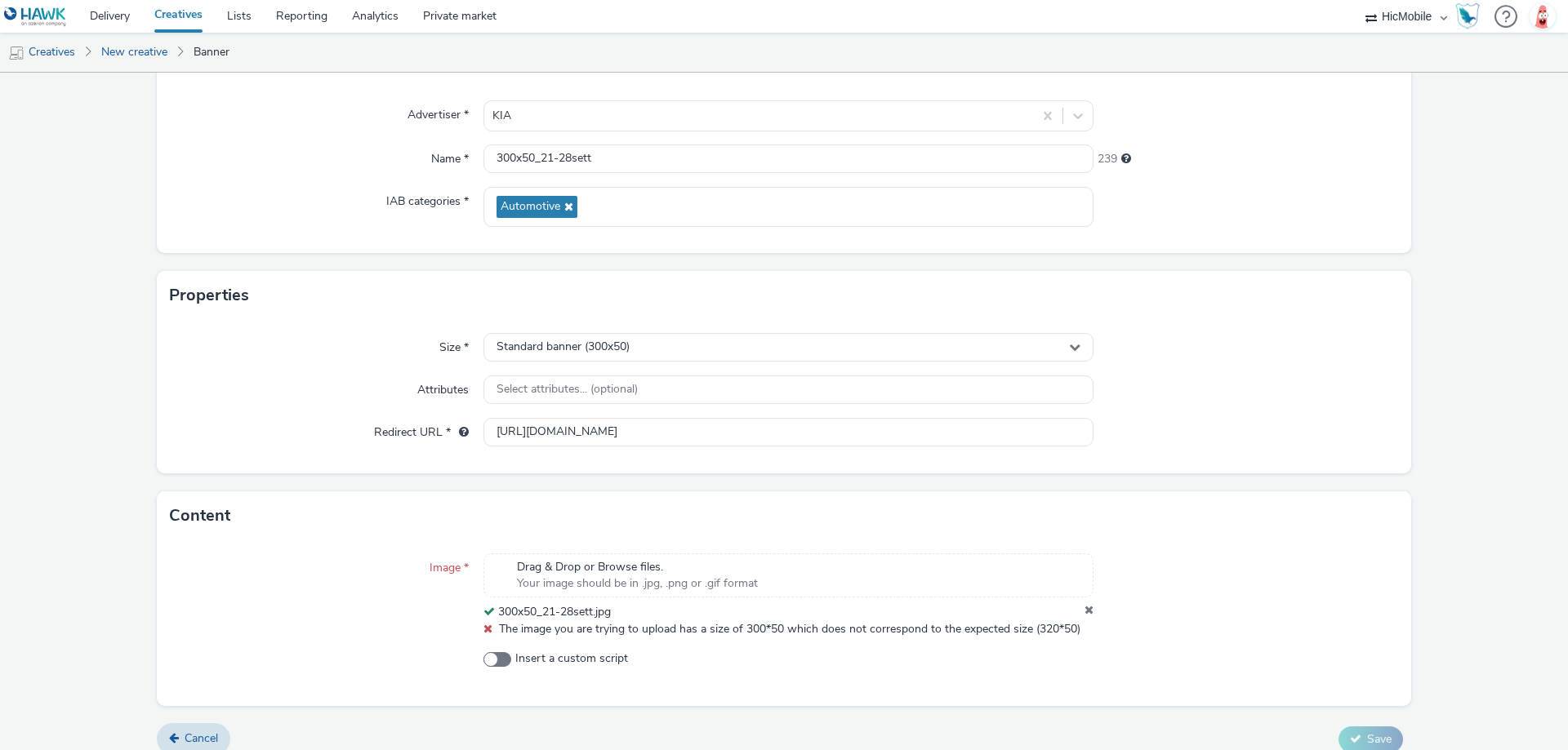
click at [1403, 400] on form "New creative General Advertiser * KIA Name * 300x50_21-28sett 239 IAB categorie…" at bounding box center [784, 353] width 1568 height 828
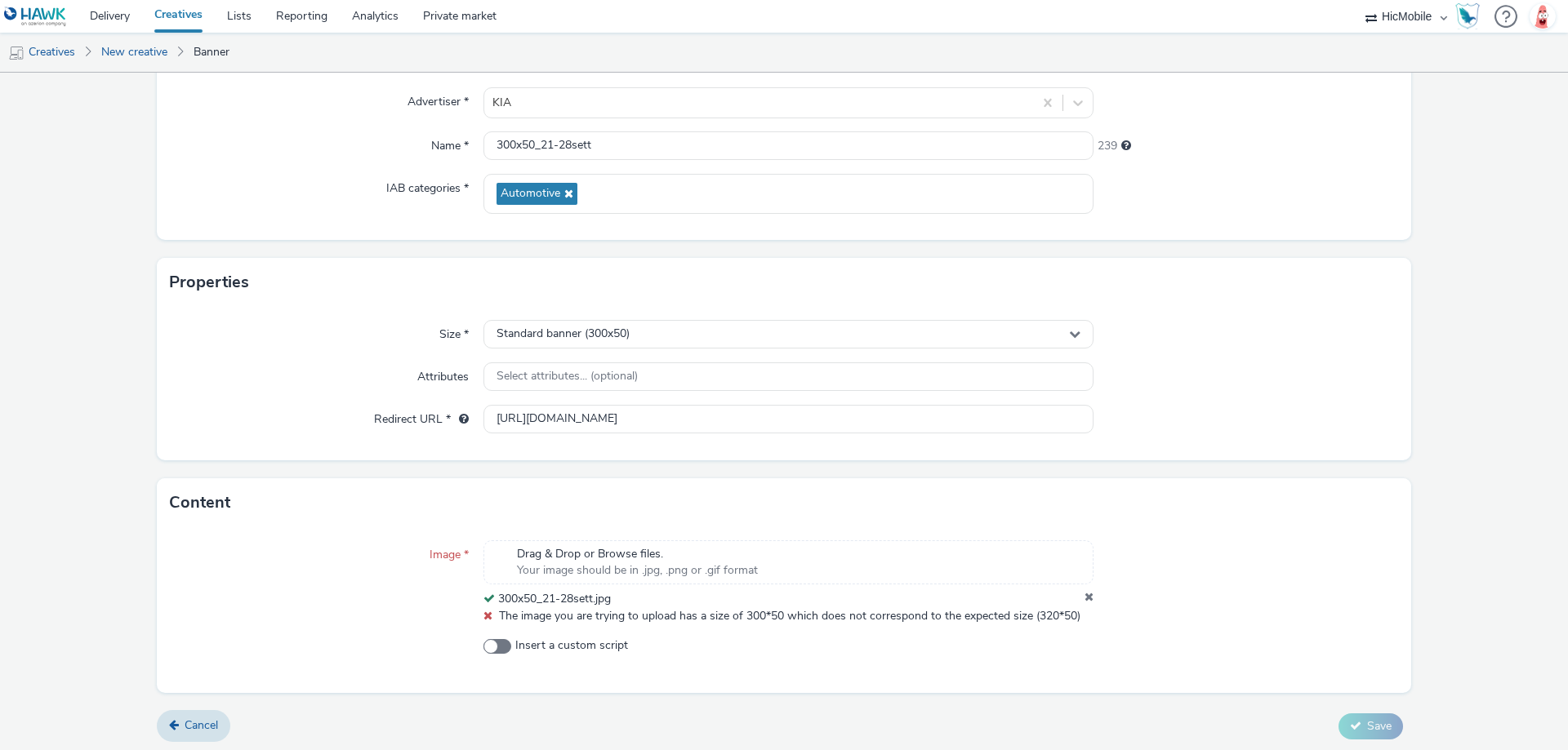
scroll to position [151, 0]
click at [1084, 590] on icon at bounding box center [1088, 595] width 9 height 16
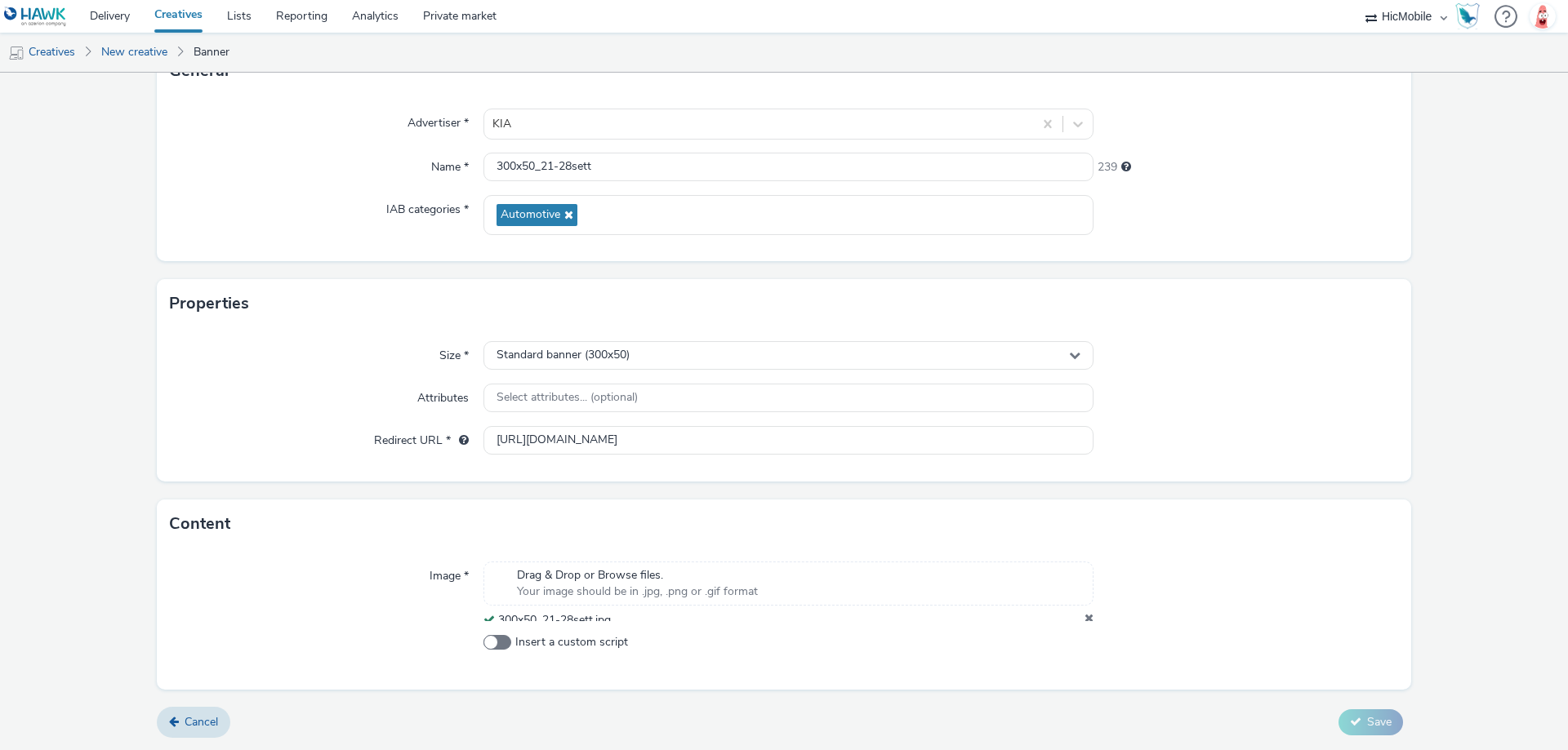
scroll to position [117, 0]
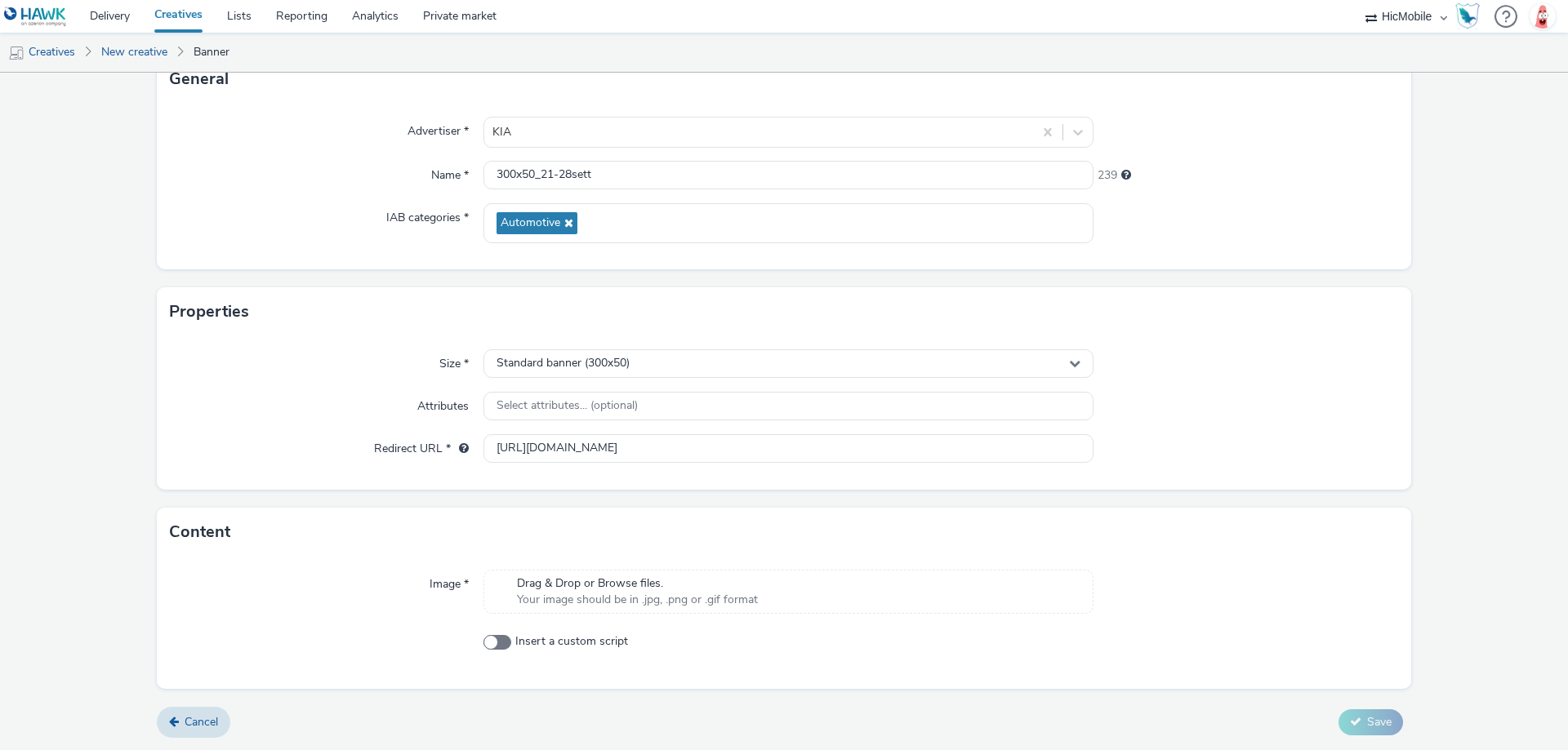
click at [818, 590] on div "Drag & Drop or Browse files. Your image should be in .jpg, .png or .gif format" at bounding box center [787, 591] width 610 height 44
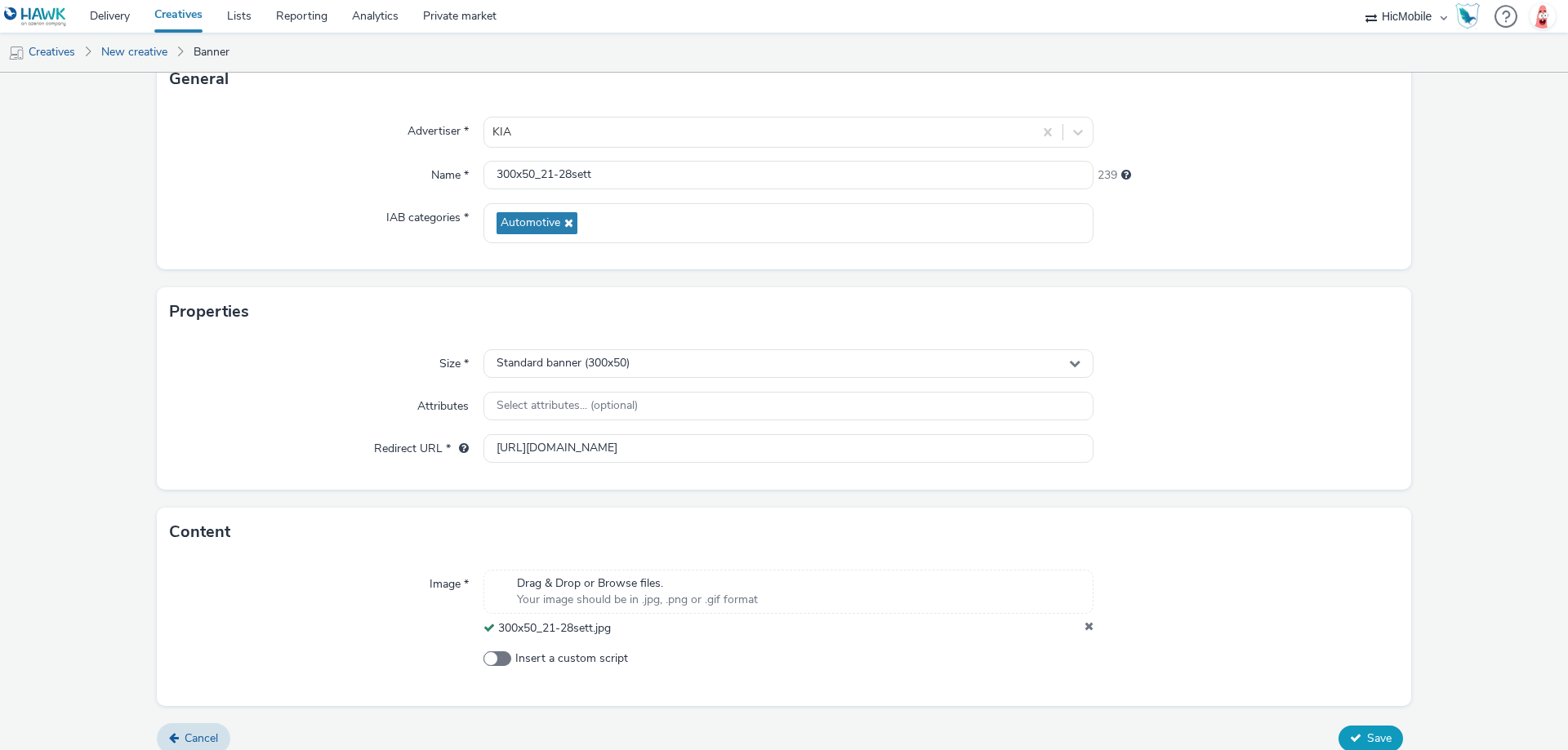
click at [1352, 730] on button "Save" at bounding box center [1370, 739] width 65 height 26
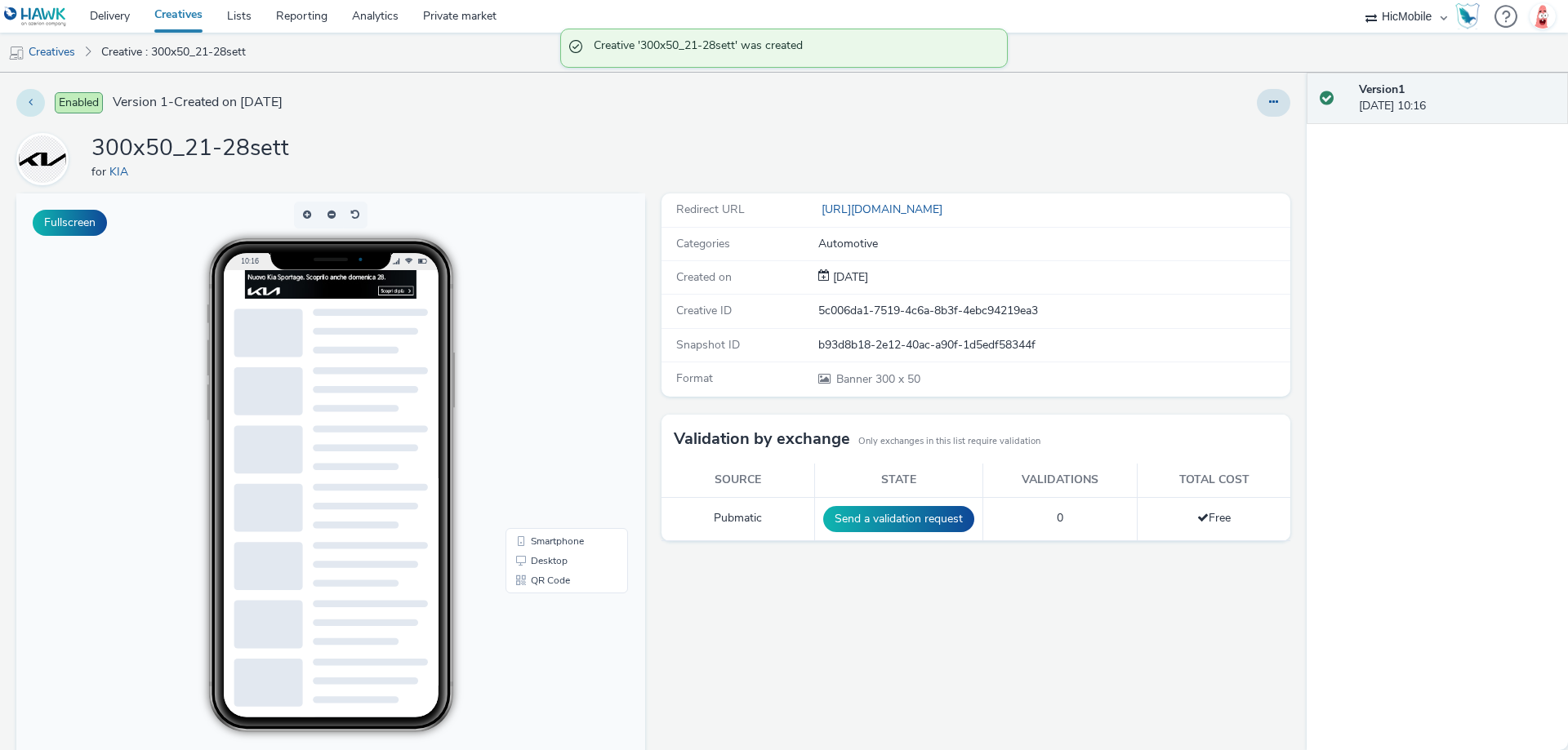
click at [36, 105] on button at bounding box center [30, 103] width 28 height 28
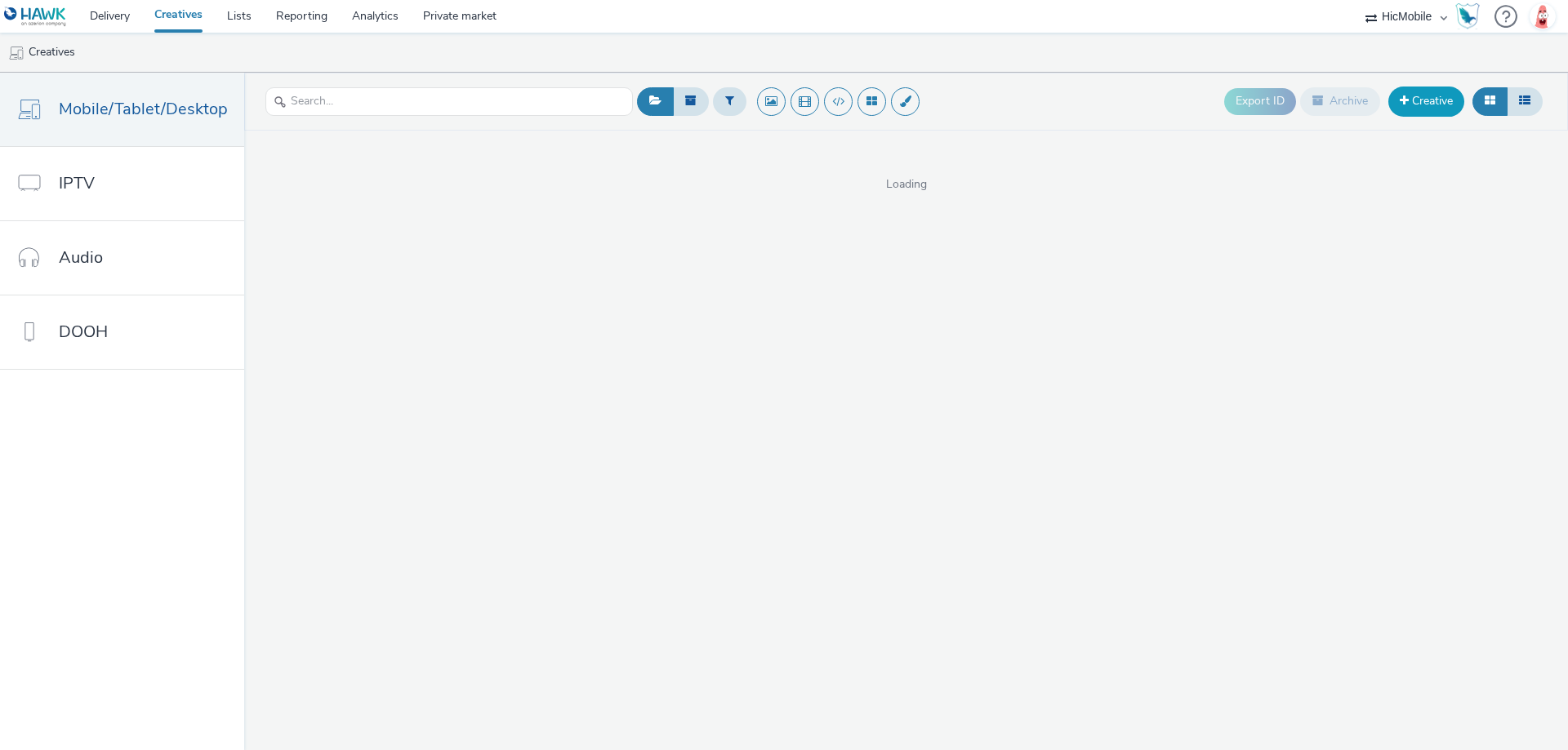
click at [1416, 102] on link "Creative" at bounding box center [1426, 101] width 76 height 29
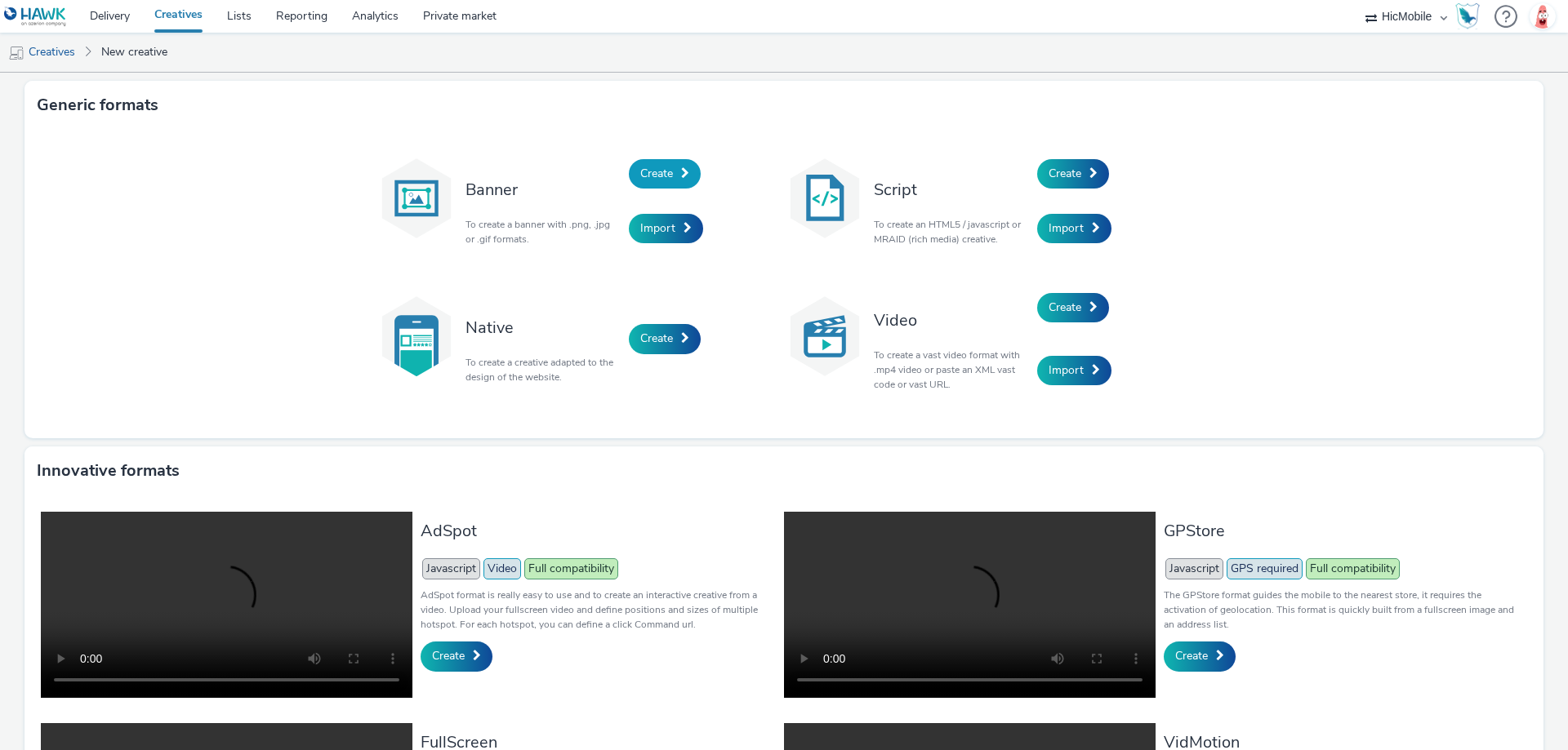
click at [667, 171] on span "Create" at bounding box center [656, 173] width 33 height 16
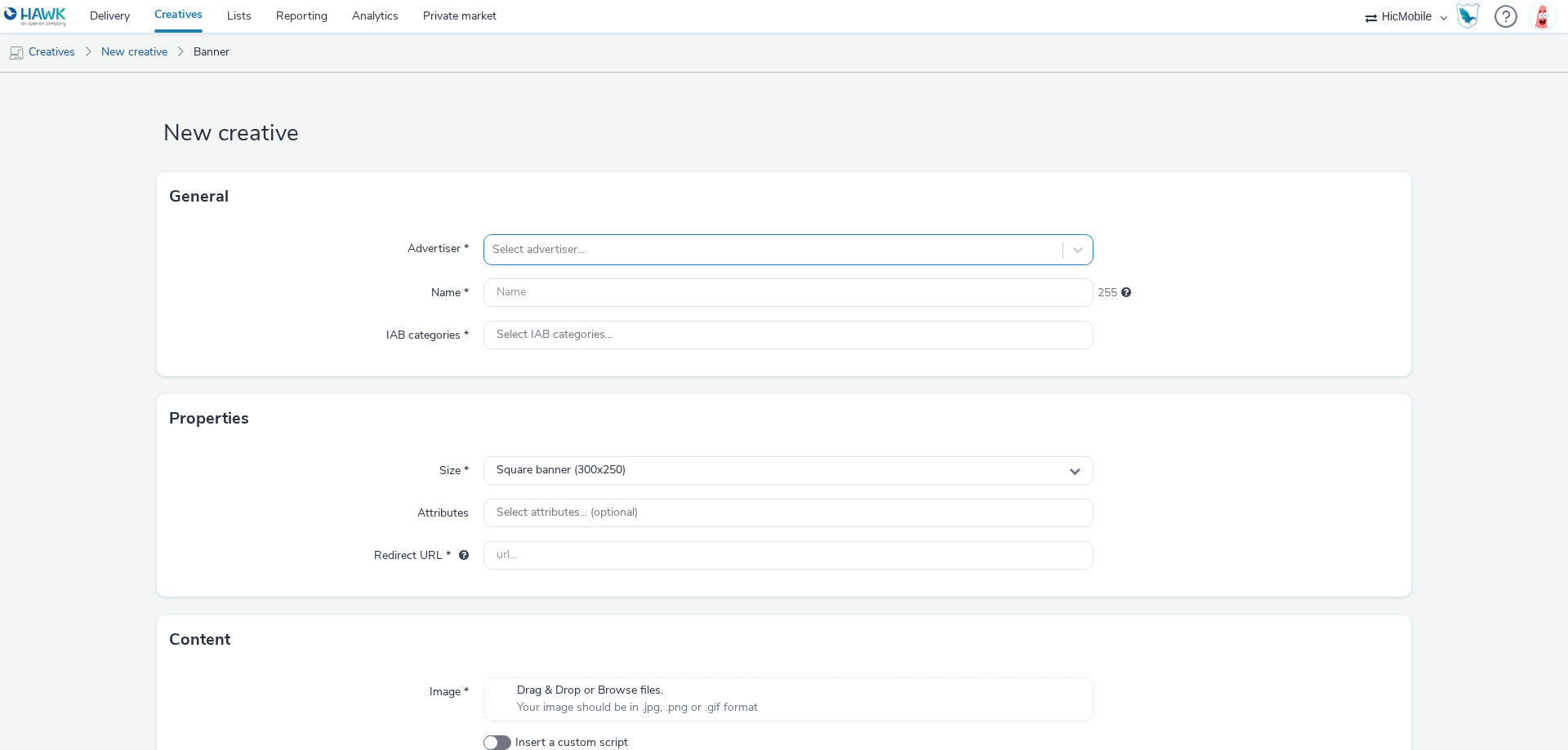
click at [674, 253] on div at bounding box center [773, 249] width 561 height 20
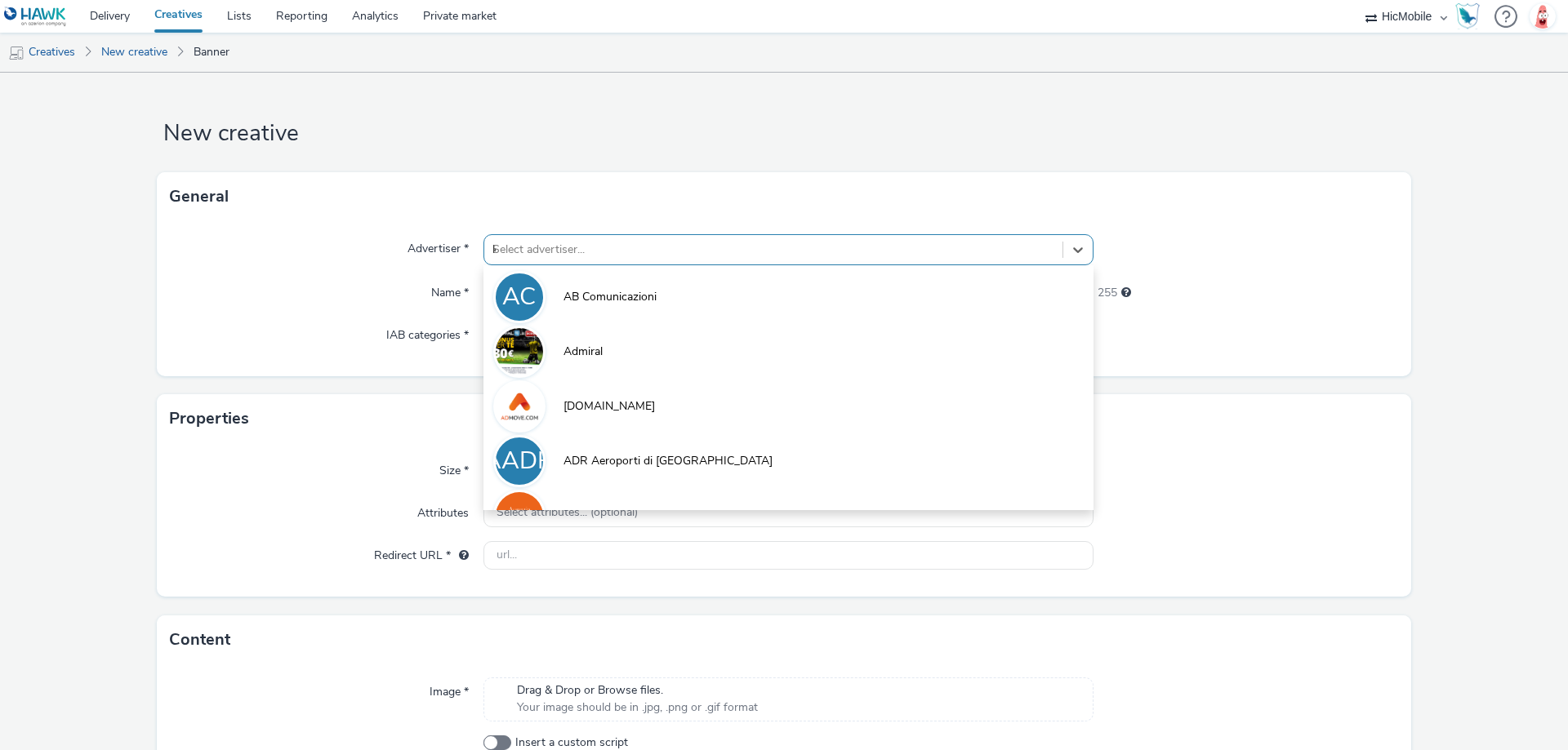
type input "ki"
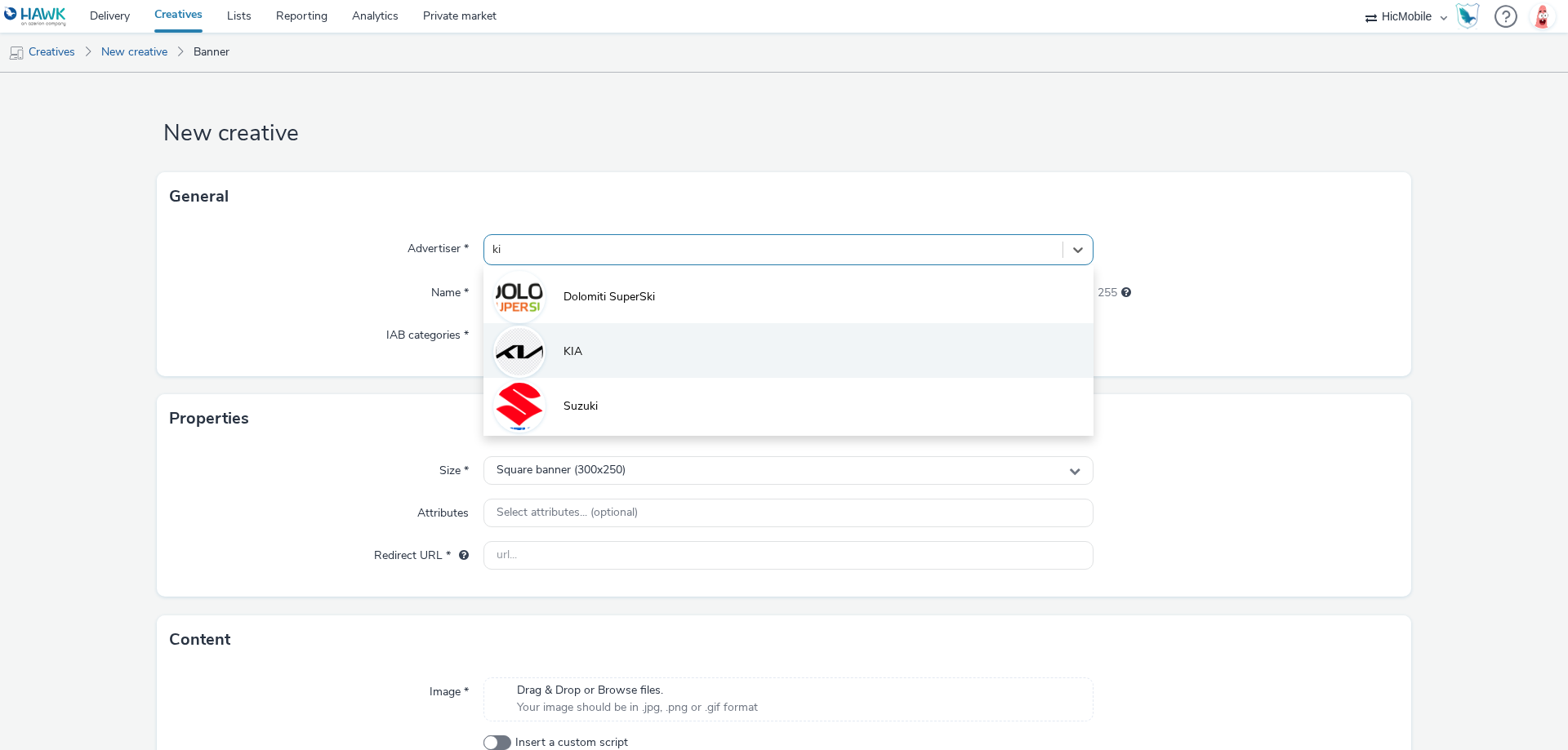
click at [641, 358] on li "KIA" at bounding box center [787, 350] width 610 height 54
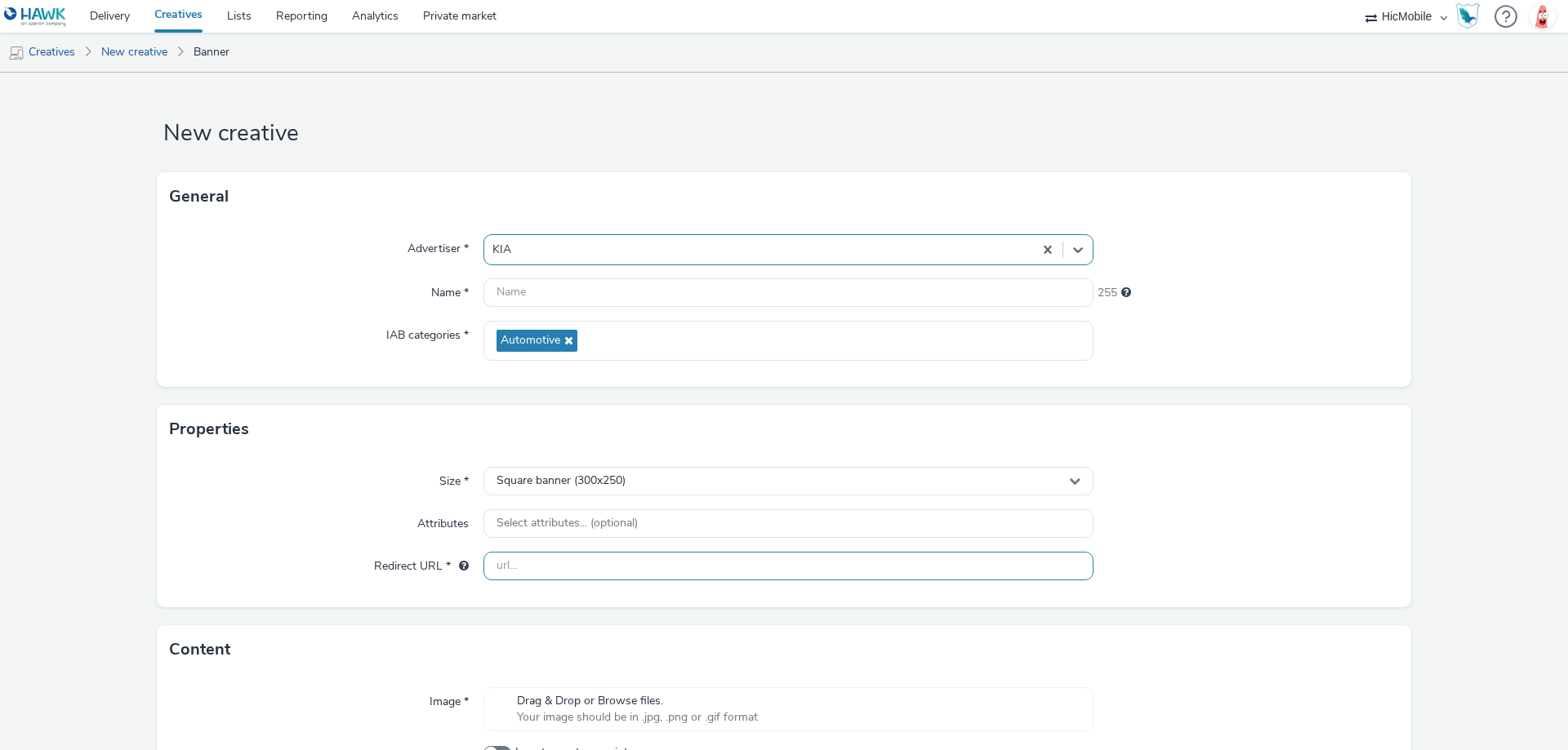
click at [611, 557] on input "text" at bounding box center [787, 566] width 610 height 28
paste input "[URL][DOMAIN_NAME]"
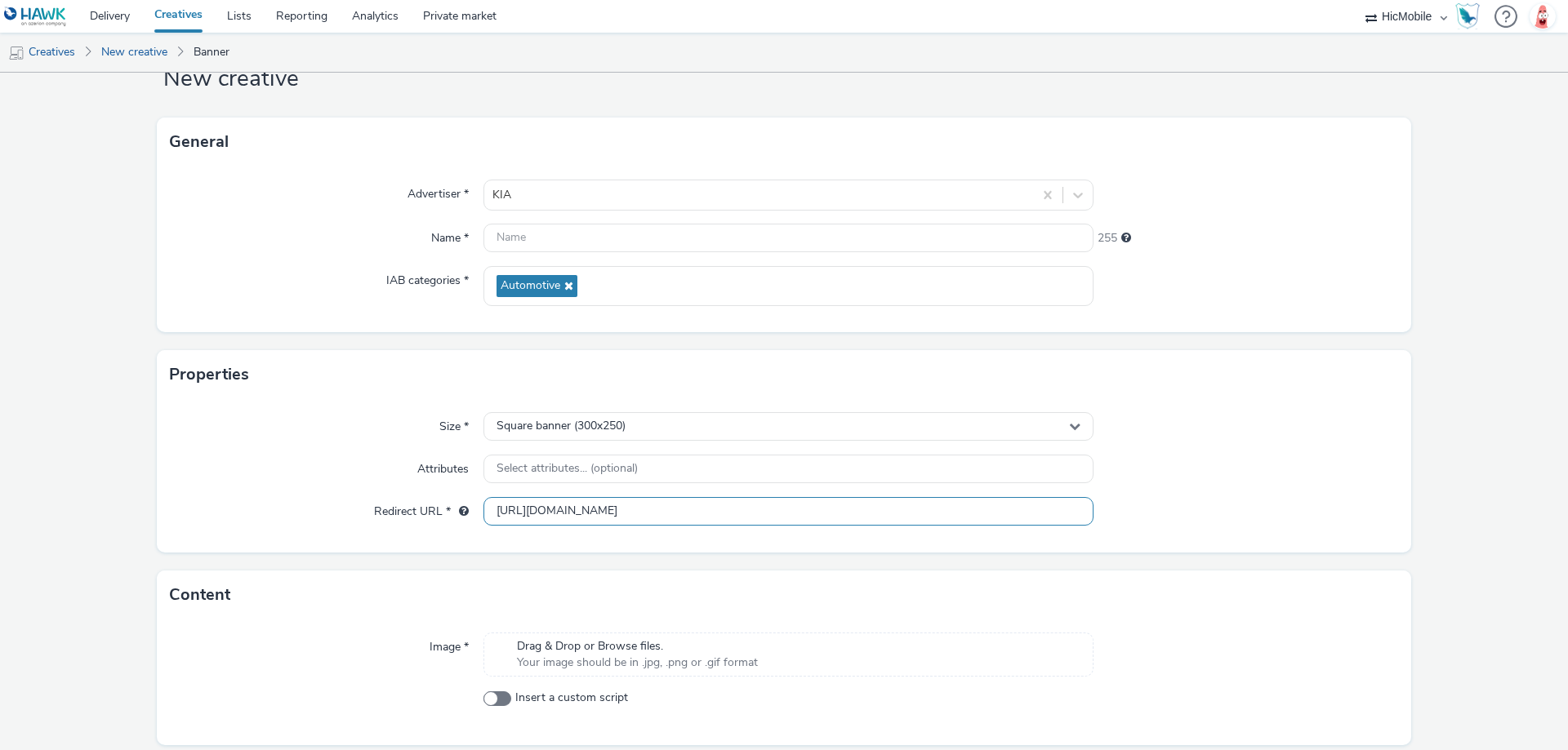
scroll to position [111, 0]
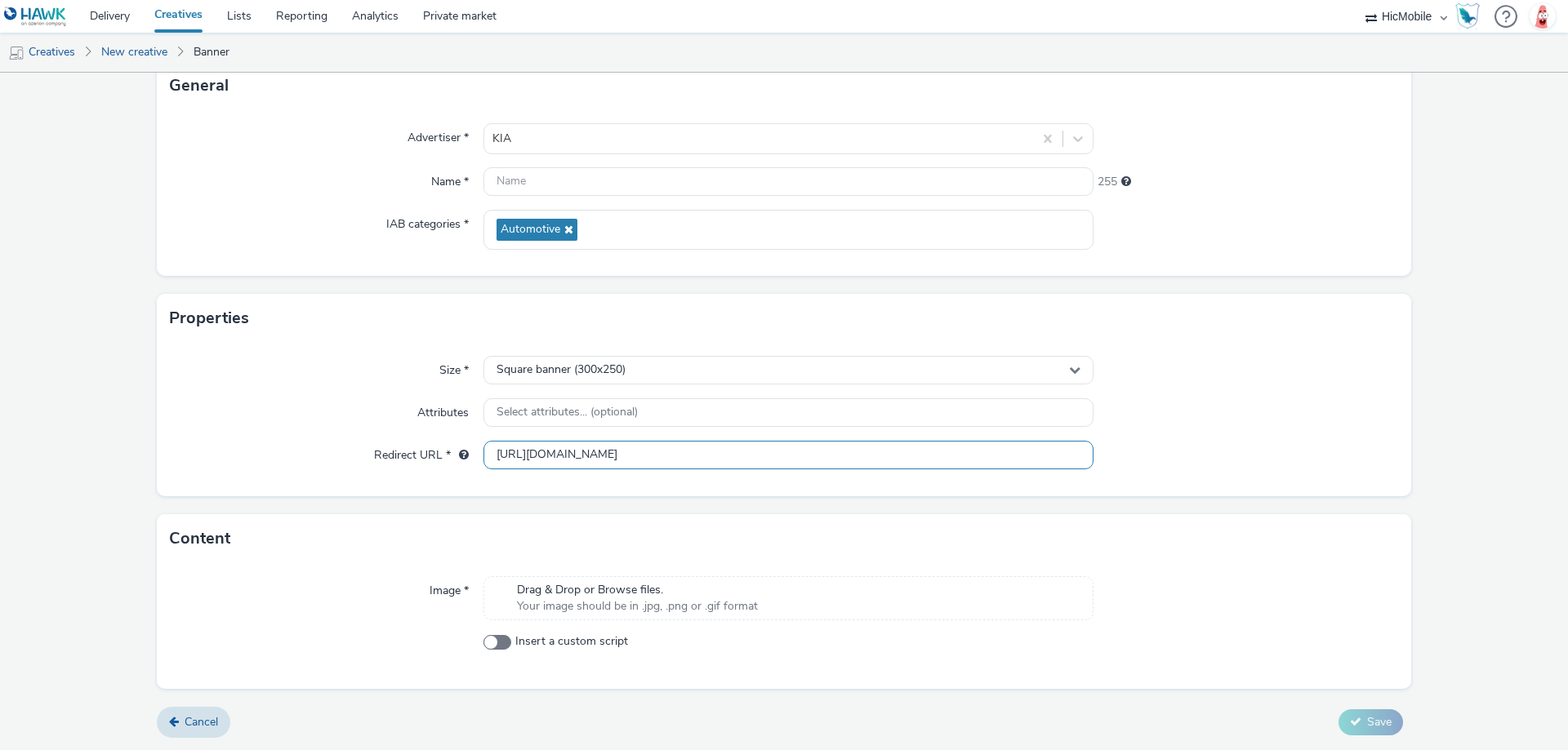
type input "[URL][DOMAIN_NAME]"
click at [698, 612] on span "Your image should be in .jpg, .png or .gif format" at bounding box center [637, 606] width 241 height 16
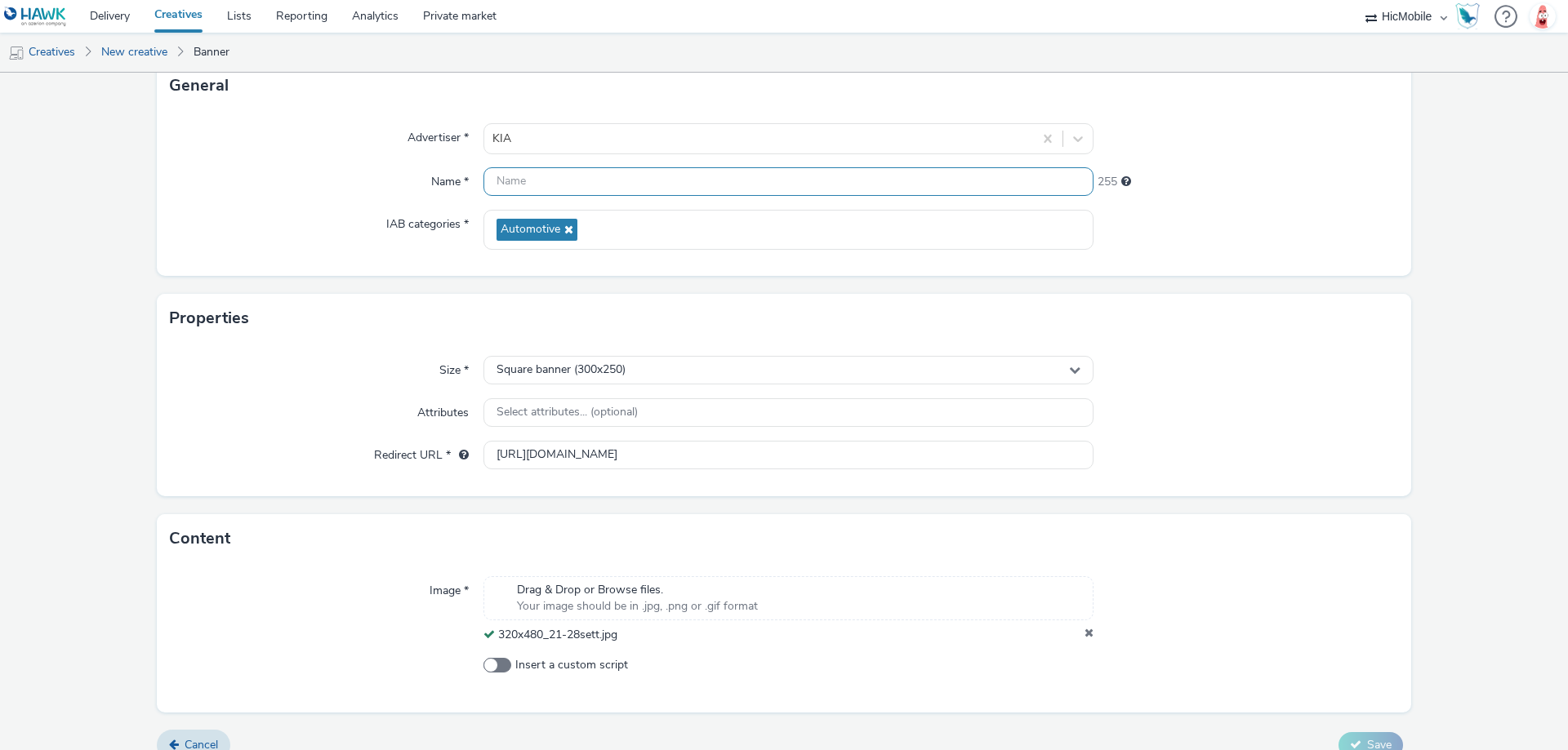
click at [533, 194] on input "text" at bounding box center [787, 181] width 610 height 28
paste input "320x480_21-28sett"
type input "320x480_21-28sett"
click at [594, 376] on span "Square banner (300x250)" at bounding box center [561, 370] width 129 height 14
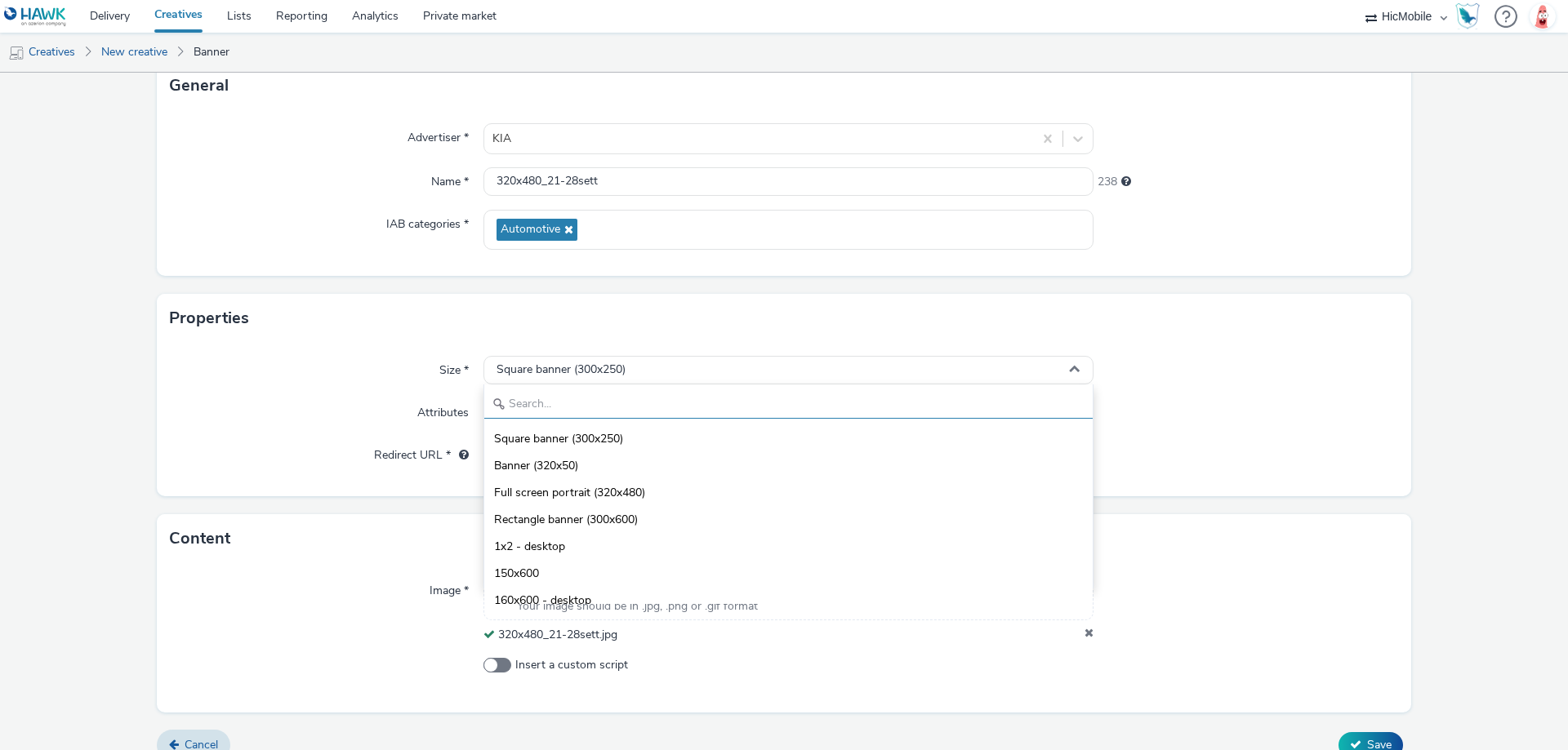
click at [603, 394] on input "text" at bounding box center [787, 404] width 608 height 28
type input "320x"
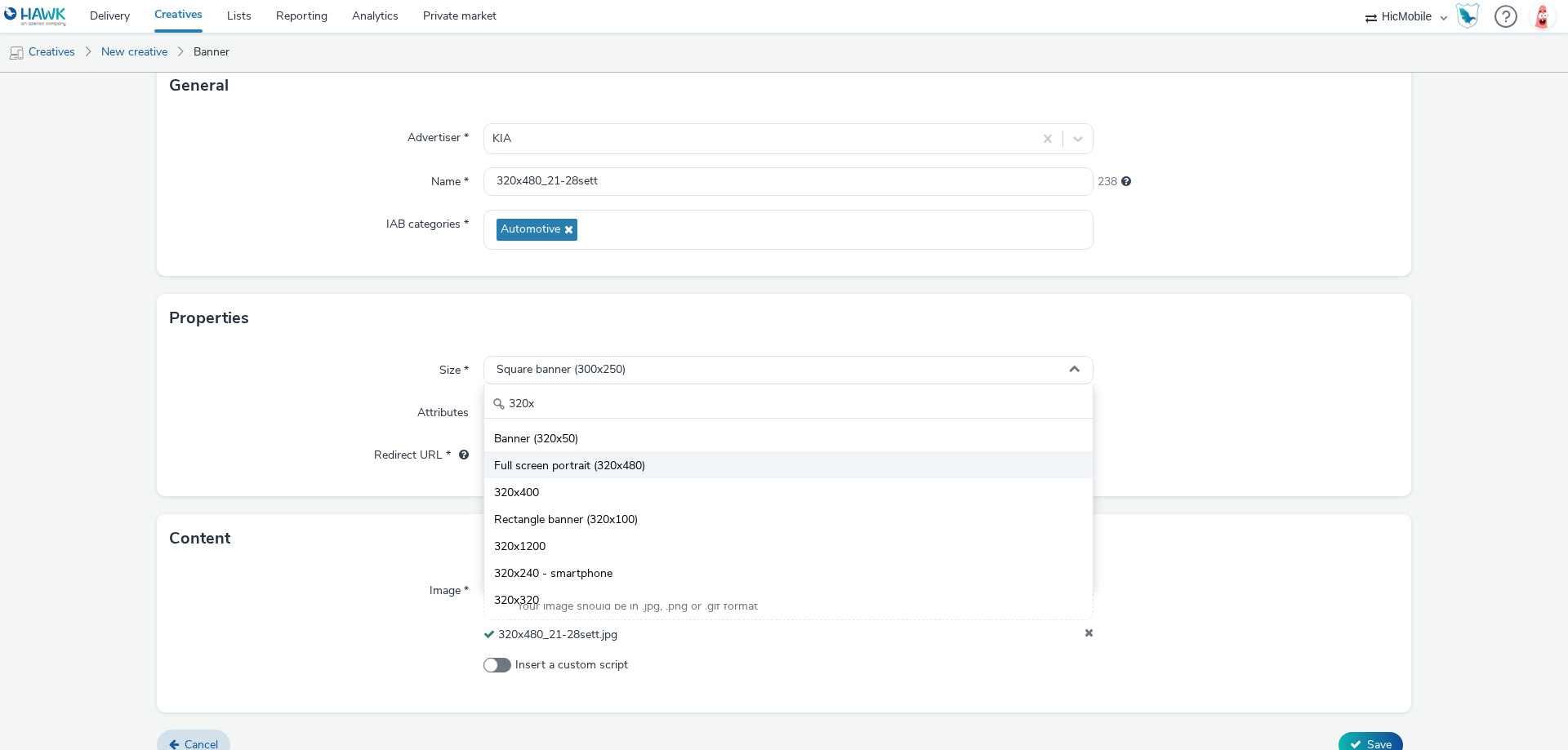
click at [601, 472] on span "Full screen portrait (320x480)" at bounding box center [569, 466] width 151 height 16
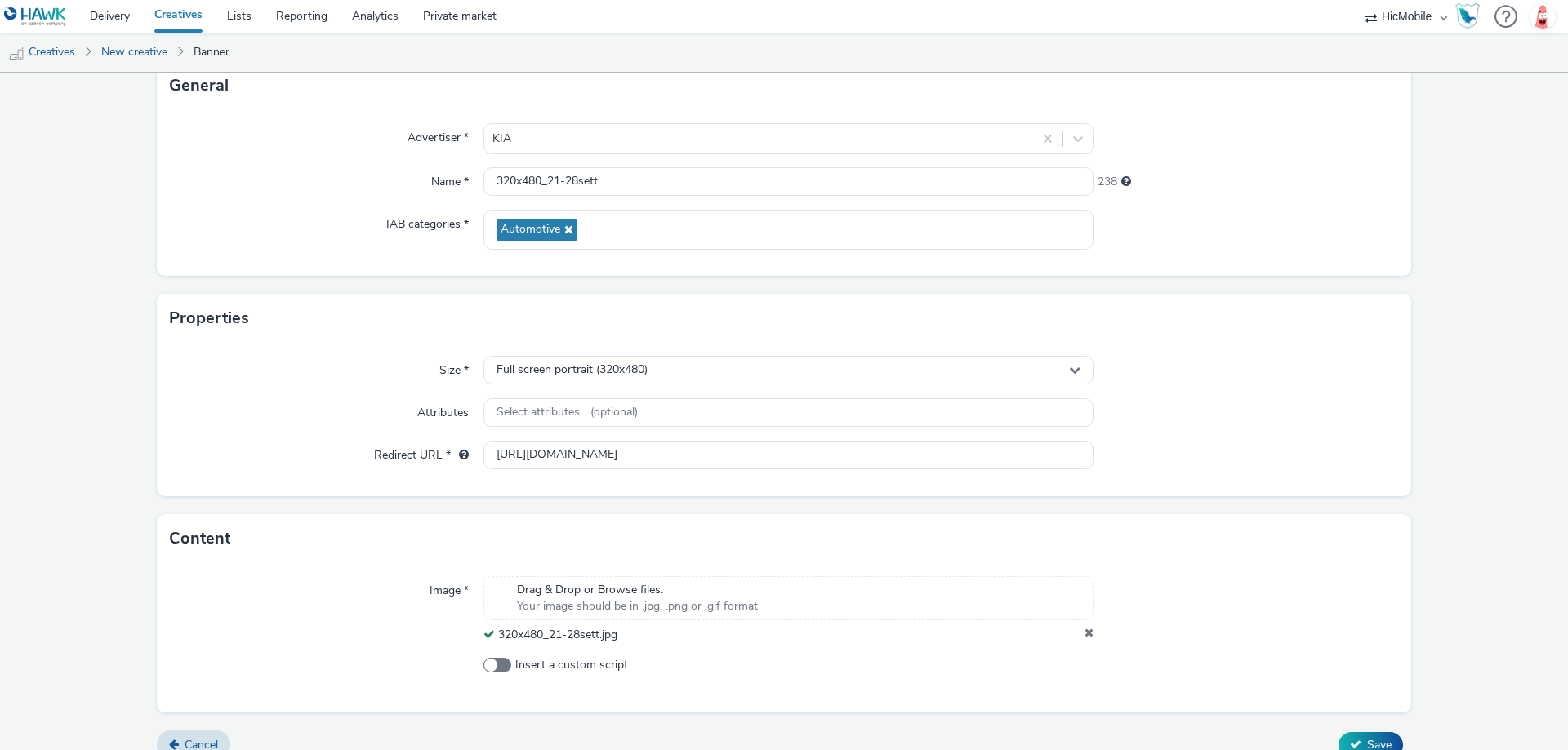
click at [1195, 435] on div "Size * Full screen portrait (320x480) Attributes Select attributes... (optional…" at bounding box center [784, 420] width 1254 height 153
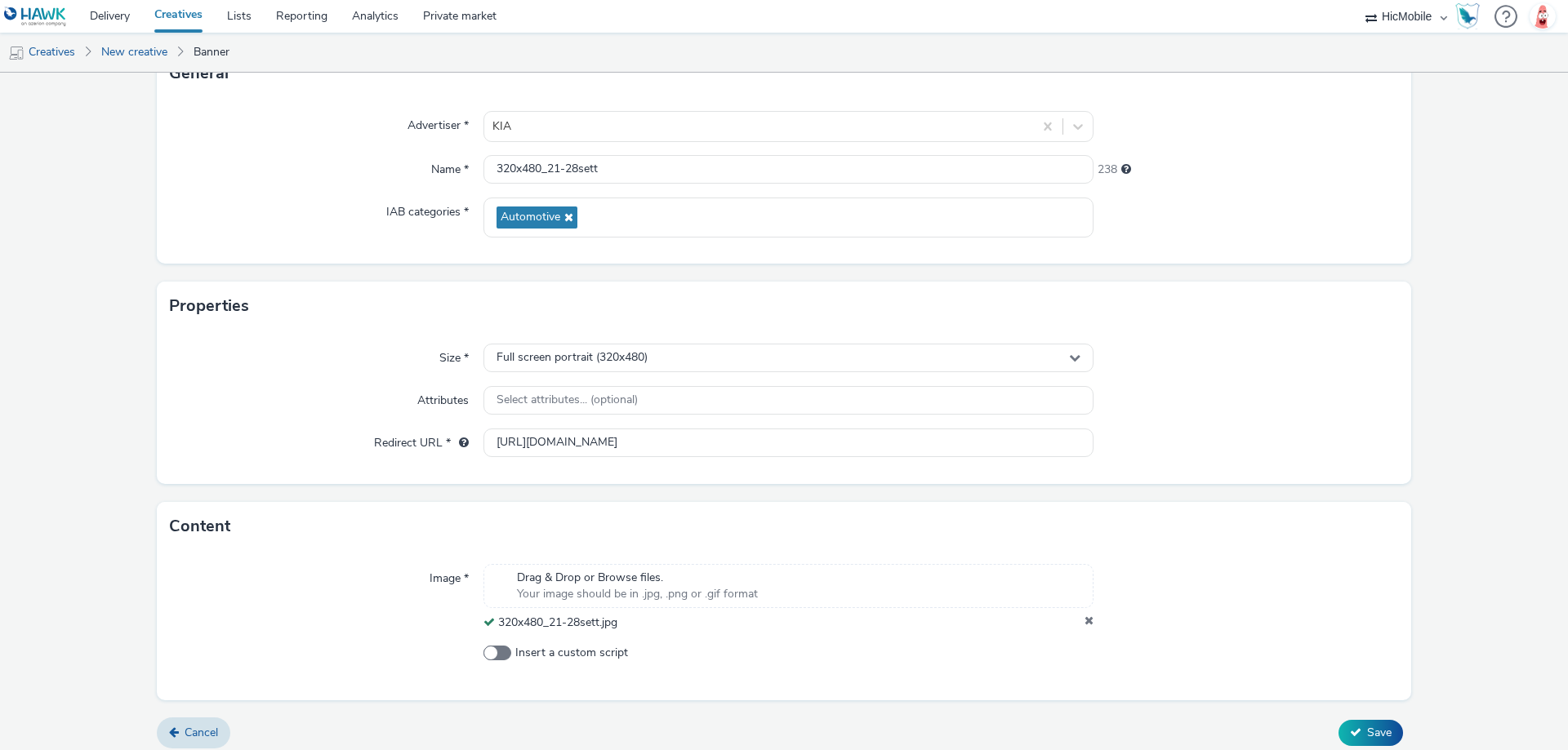
scroll to position [134, 0]
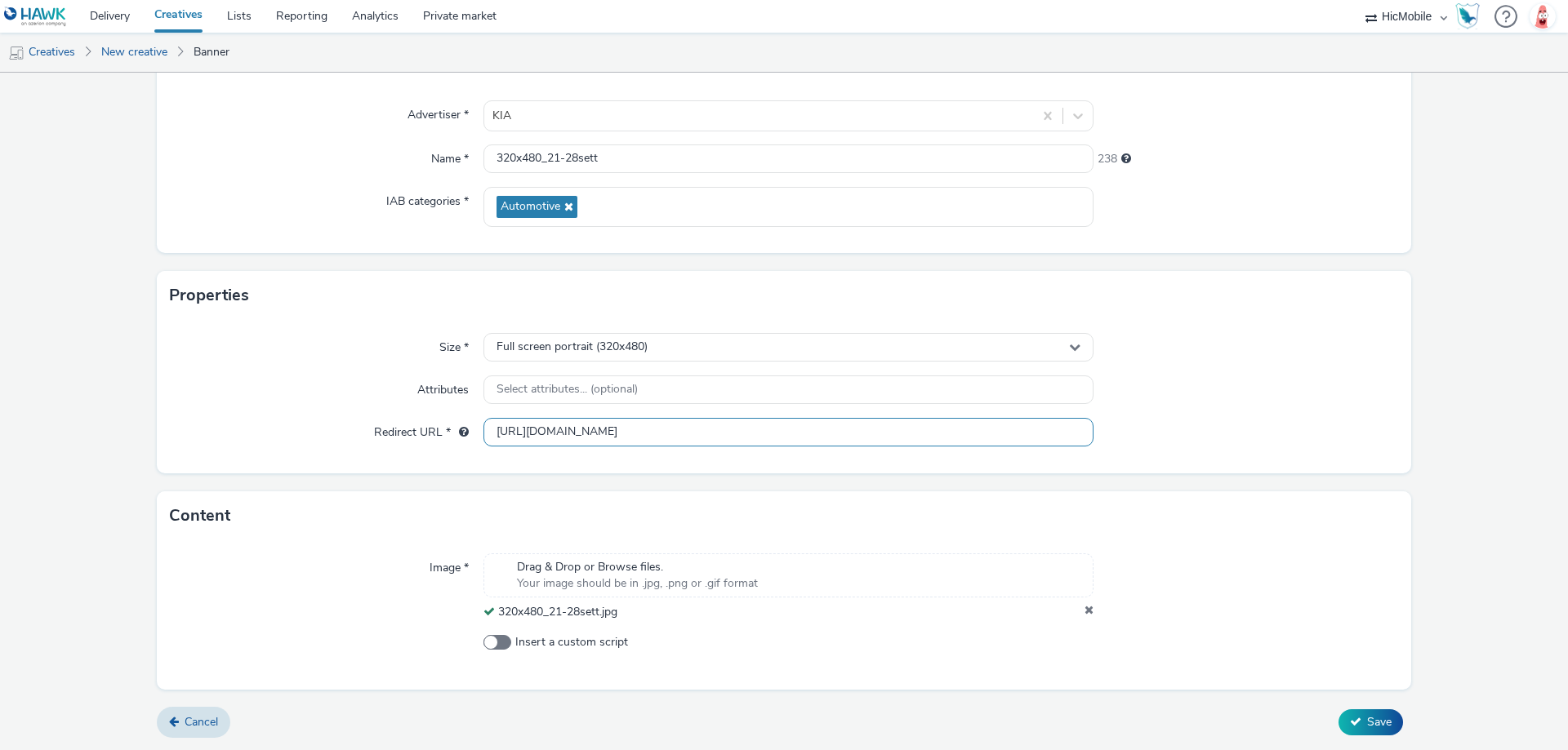
click at [944, 441] on input "[URL][DOMAIN_NAME]" at bounding box center [787, 432] width 610 height 28
click at [1389, 715] on button "Save" at bounding box center [1370, 722] width 65 height 26
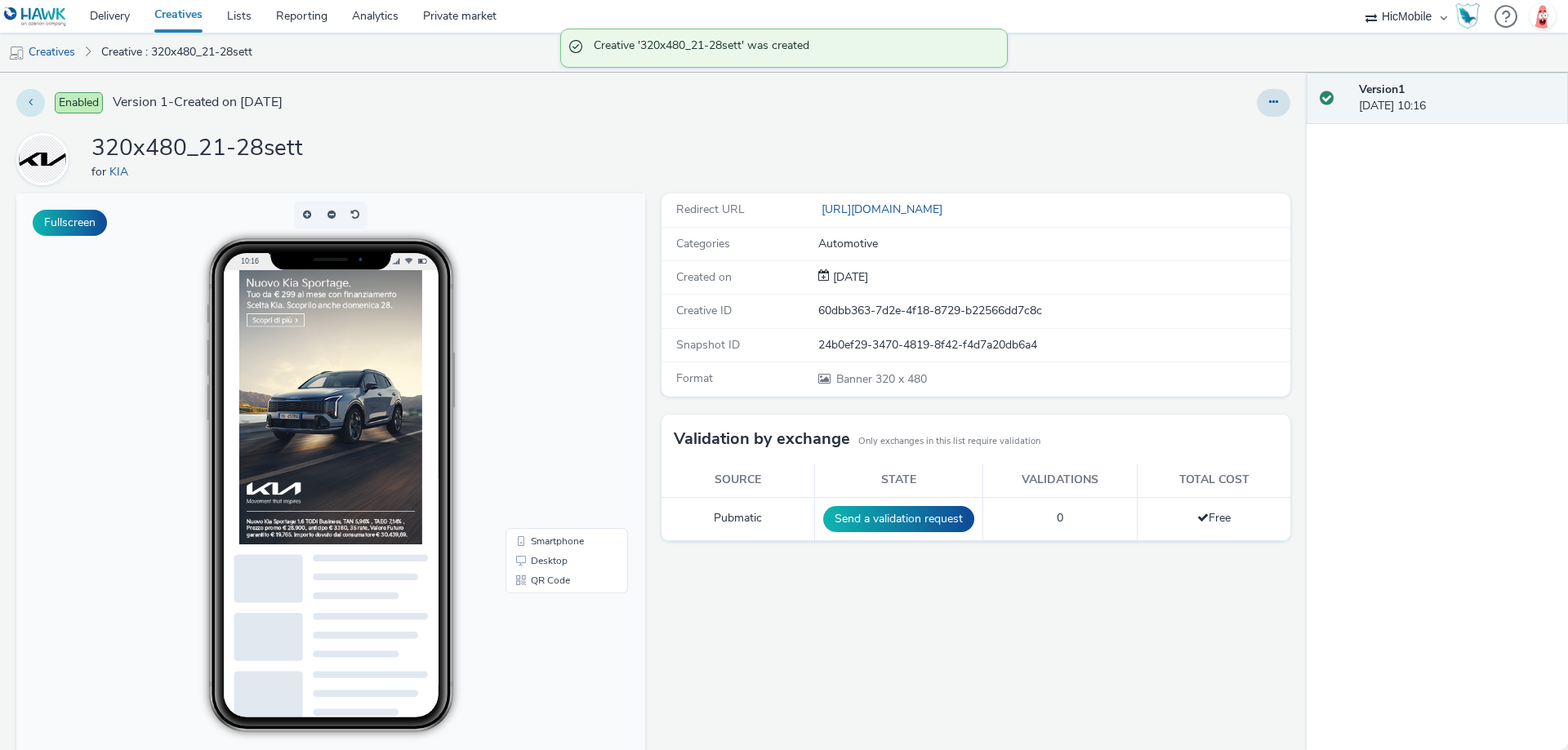
click at [35, 90] on button at bounding box center [30, 103] width 28 height 28
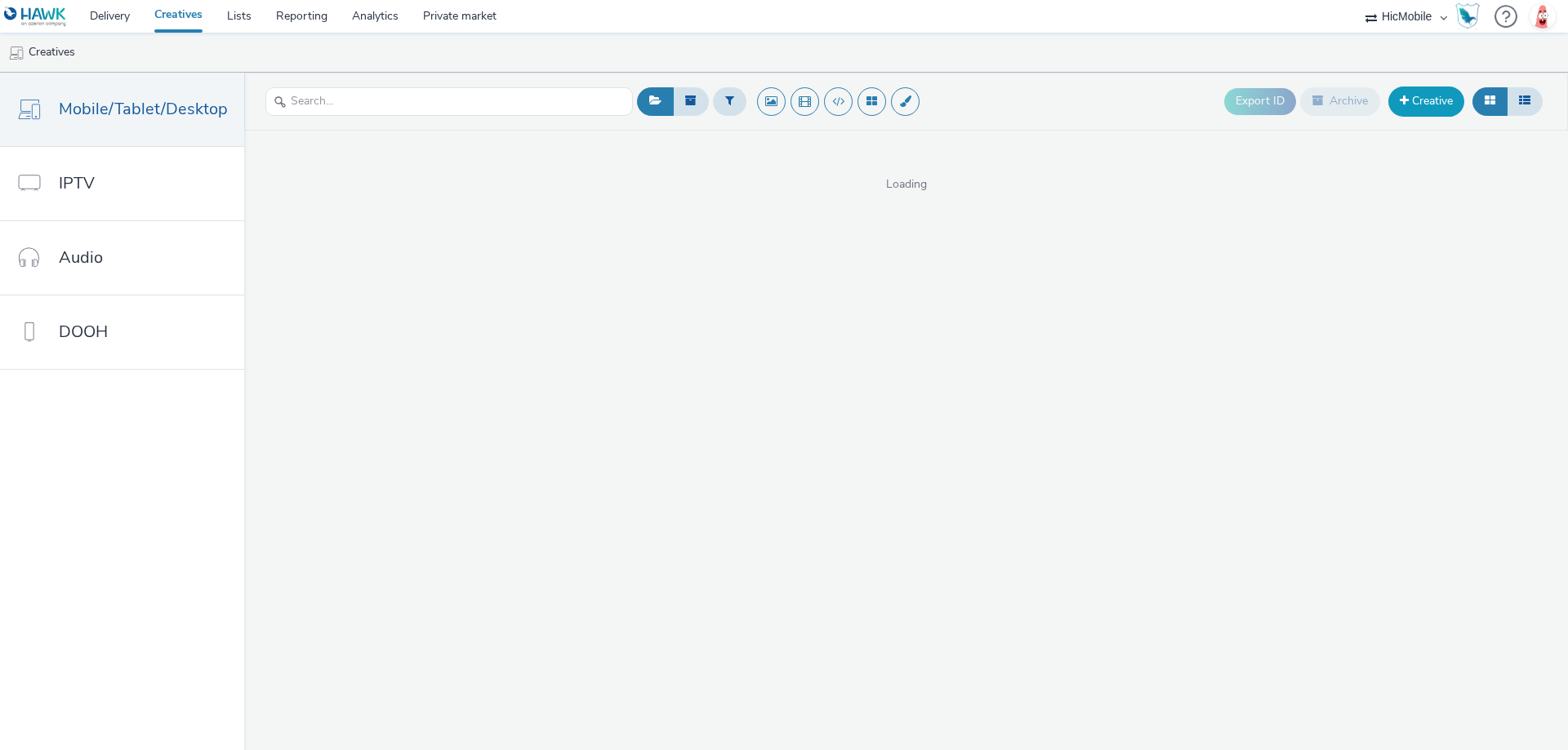
click at [1415, 103] on link "Creative" at bounding box center [1426, 101] width 76 height 29
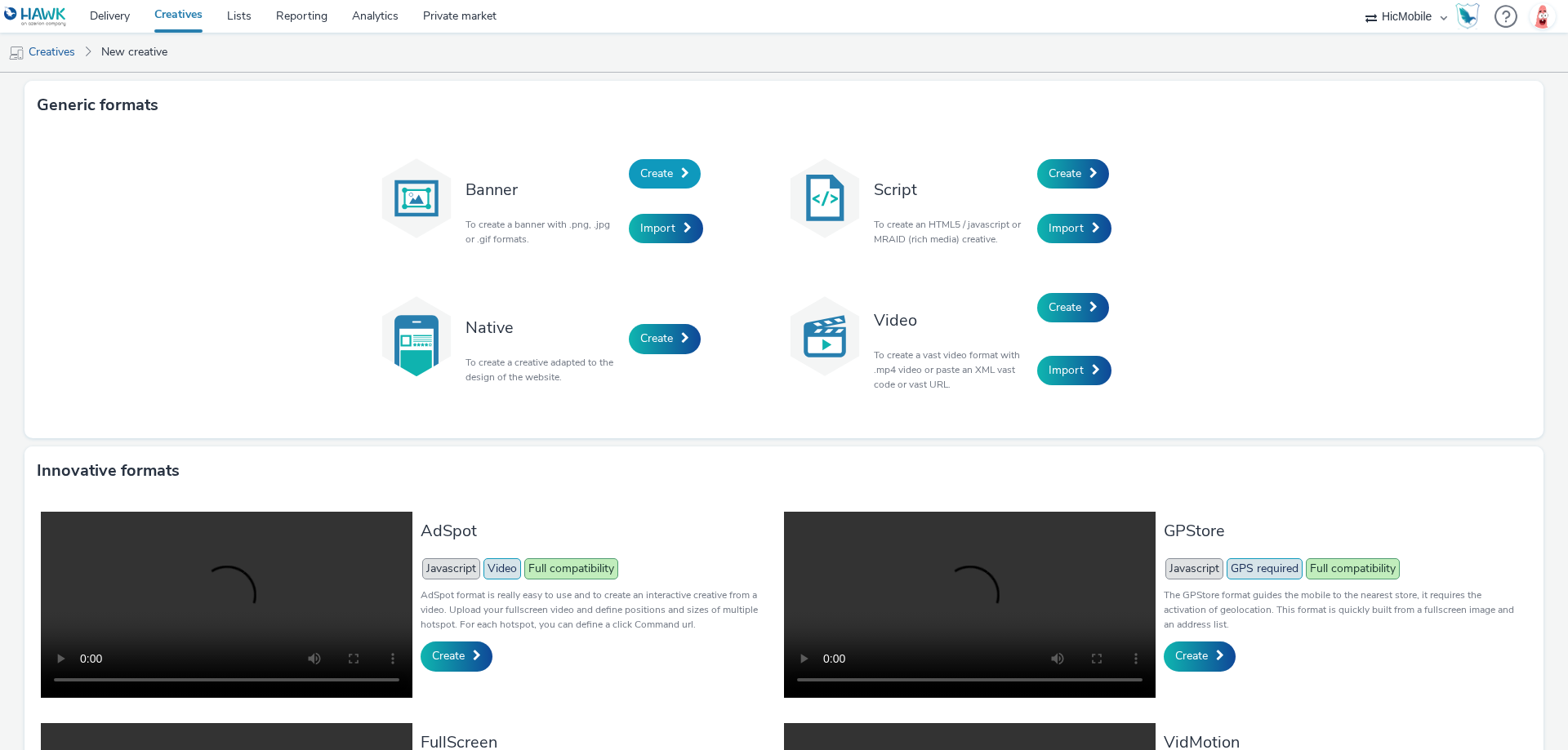
click at [656, 170] on span "Create" at bounding box center [656, 173] width 33 height 16
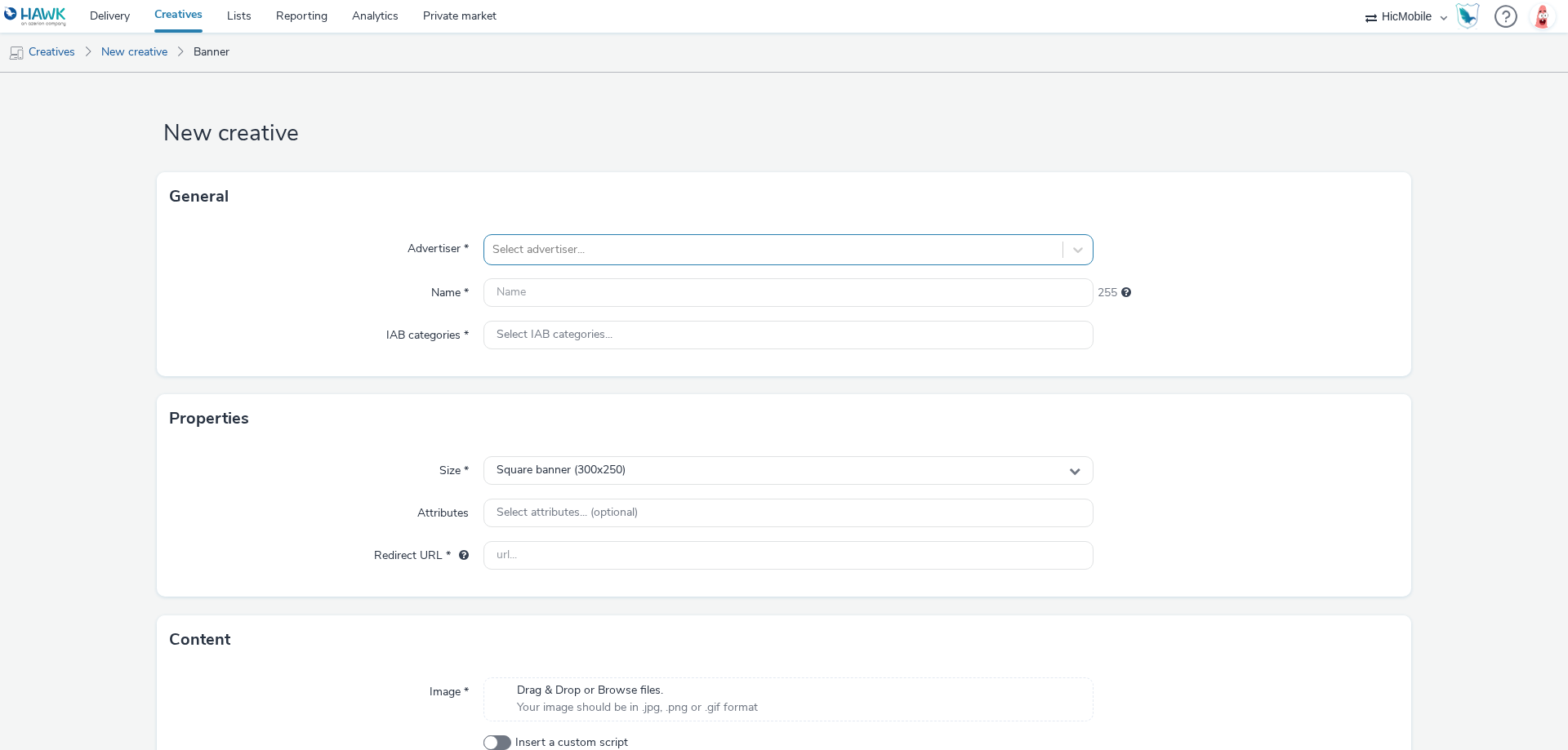
click at [641, 242] on div at bounding box center [773, 249] width 561 height 20
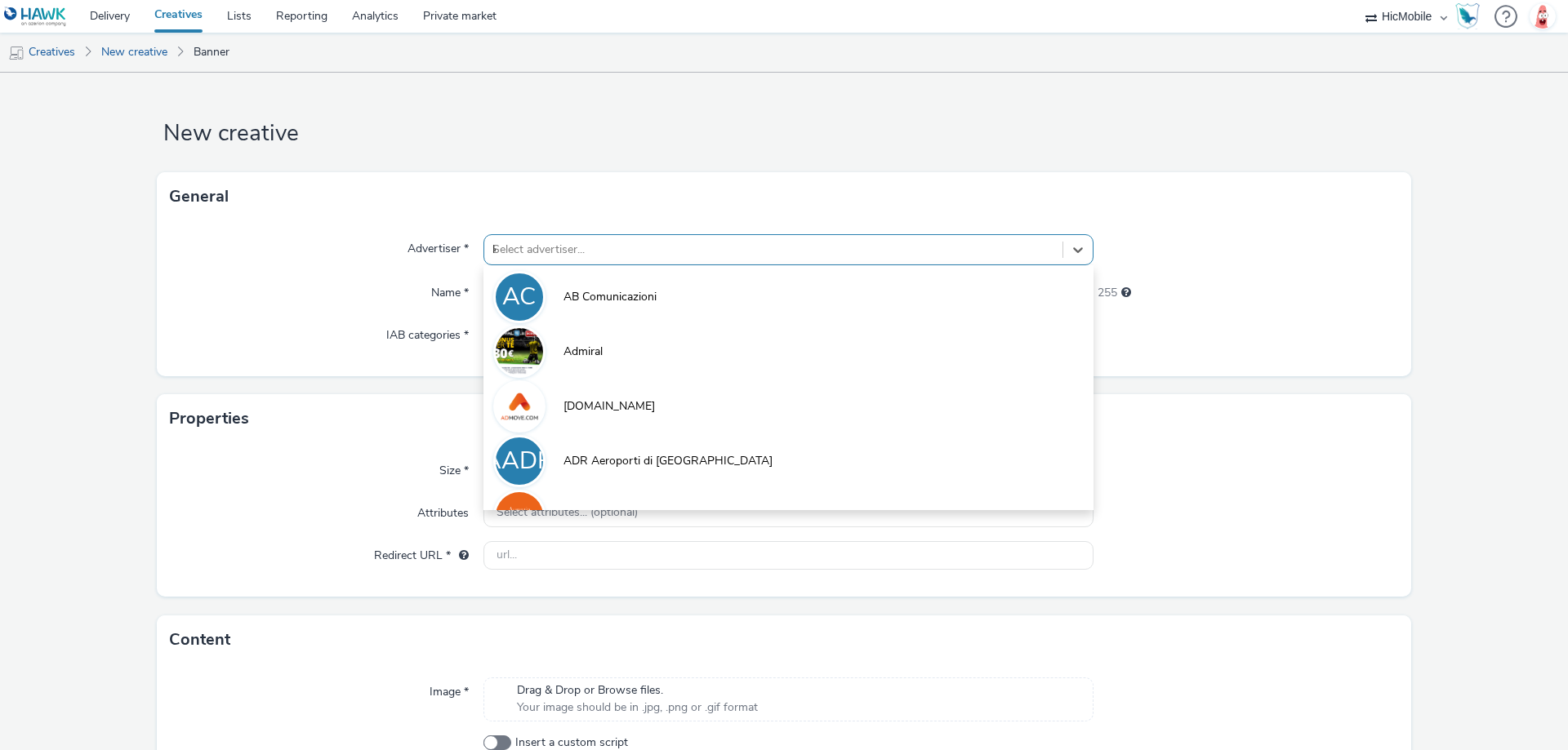
type input "ki"
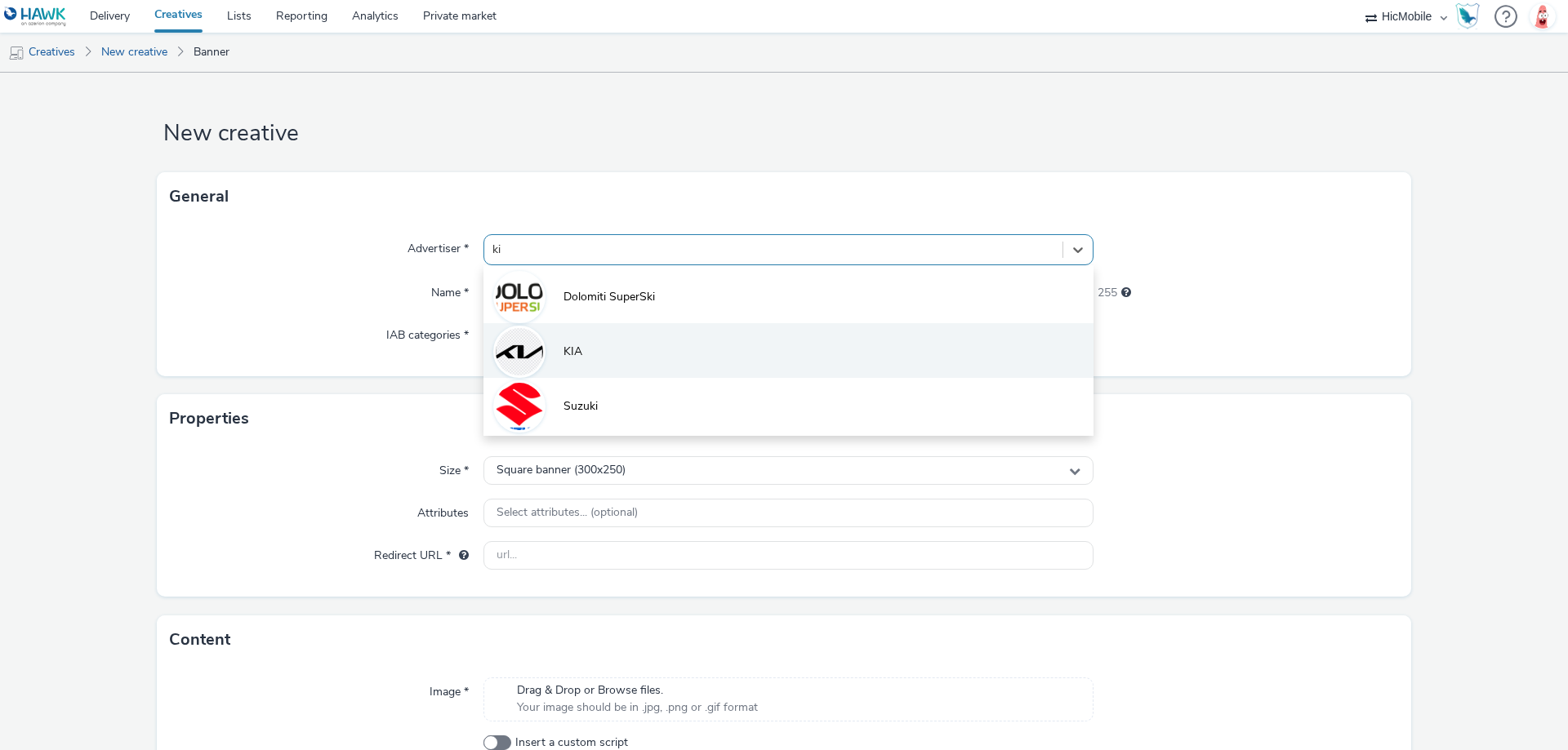
click at [619, 342] on li "KIA" at bounding box center [787, 350] width 610 height 54
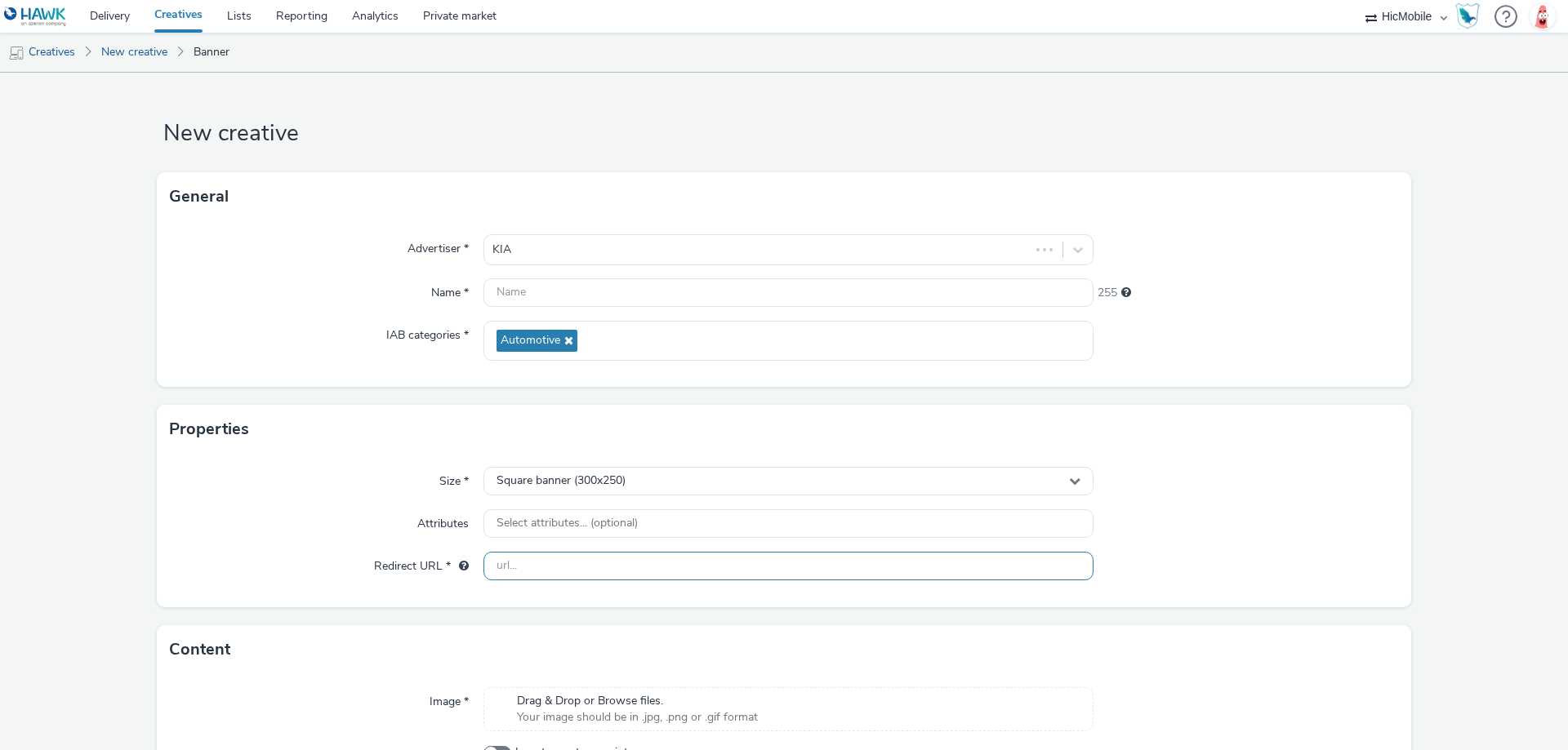
click at [589, 562] on input "text" at bounding box center [787, 566] width 610 height 28
paste input "[URL][DOMAIN_NAME]"
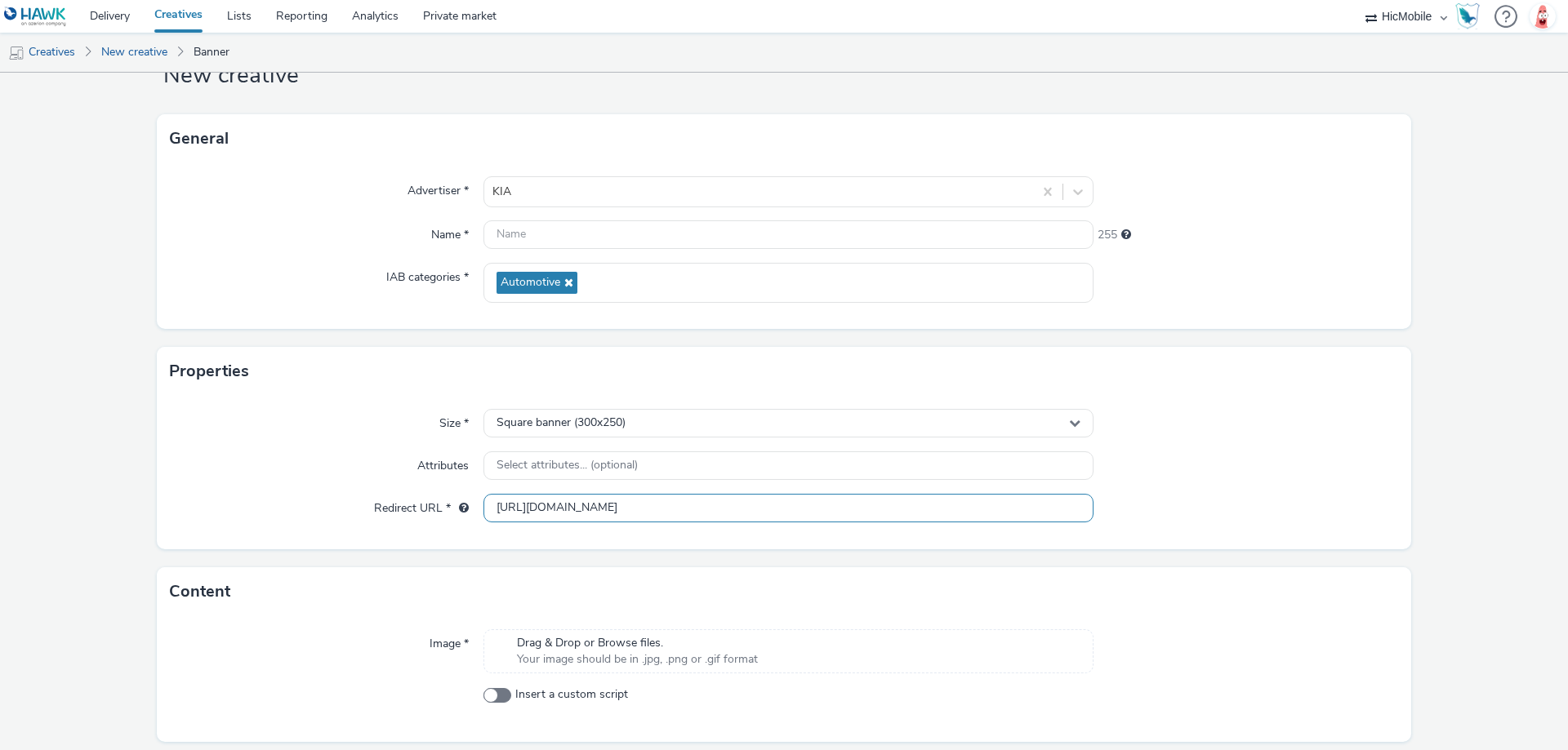
scroll to position [111, 0]
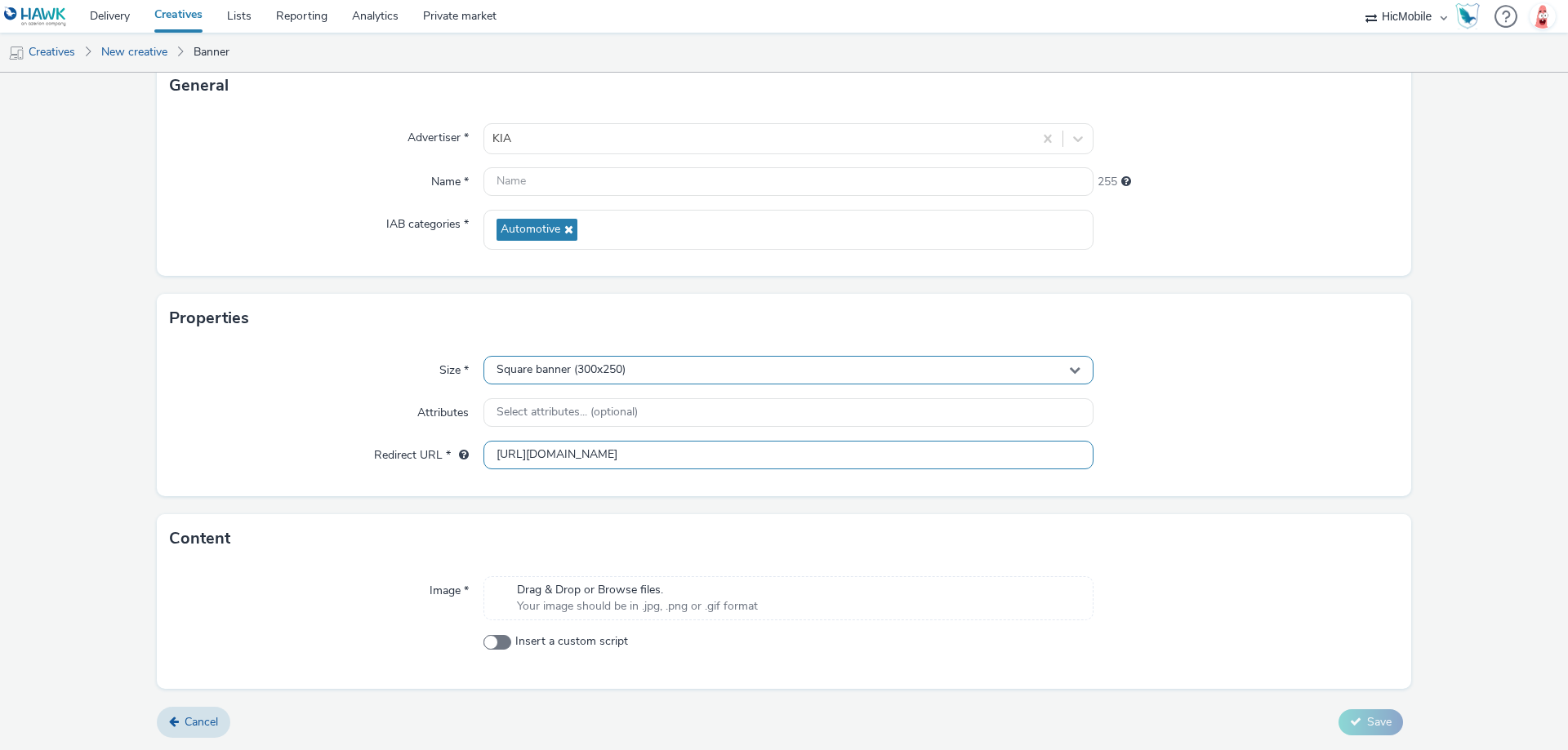
type input "[URL][DOMAIN_NAME]"
click at [612, 373] on span "Square banner (300x250)" at bounding box center [561, 370] width 129 height 14
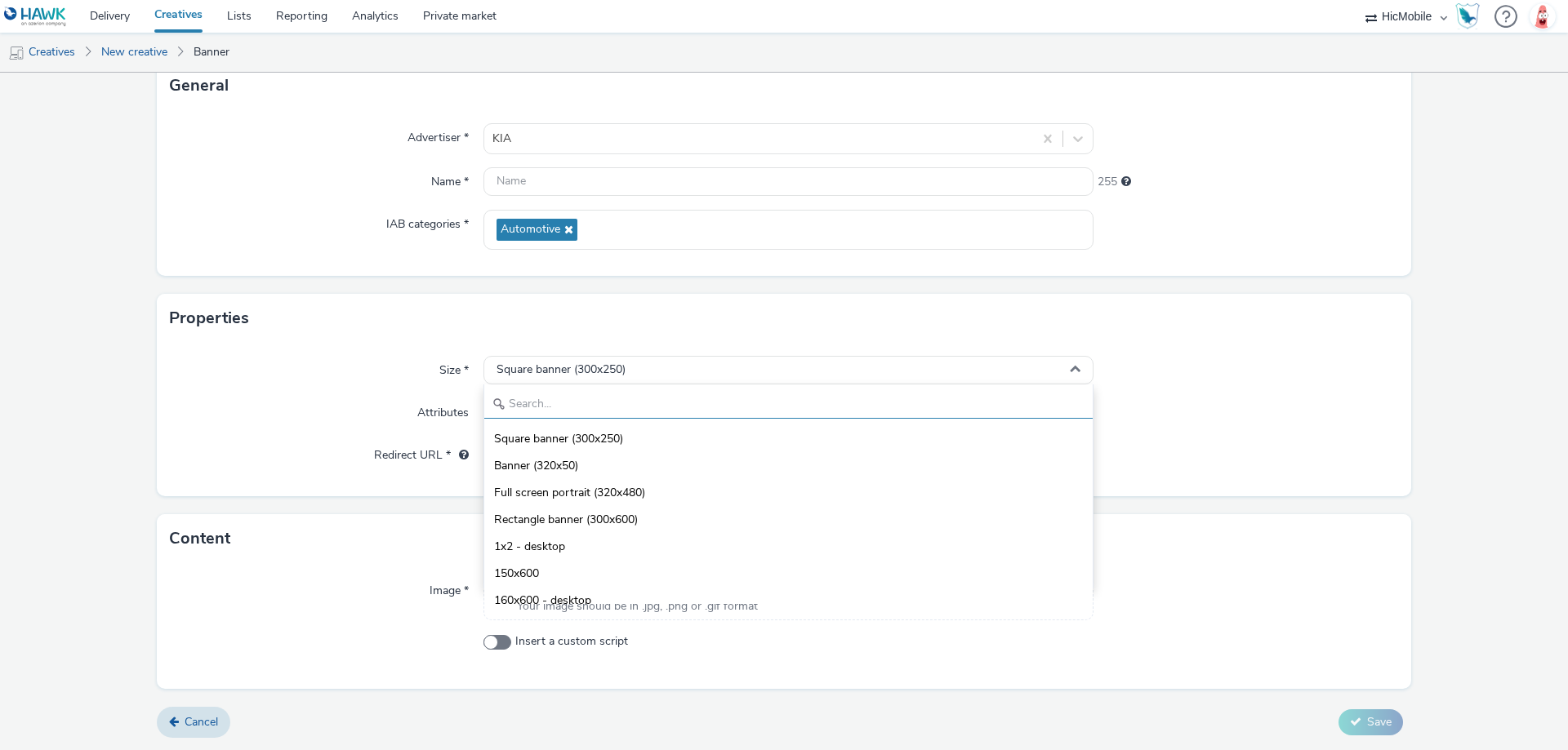
click at [595, 412] on input "text" at bounding box center [787, 404] width 608 height 28
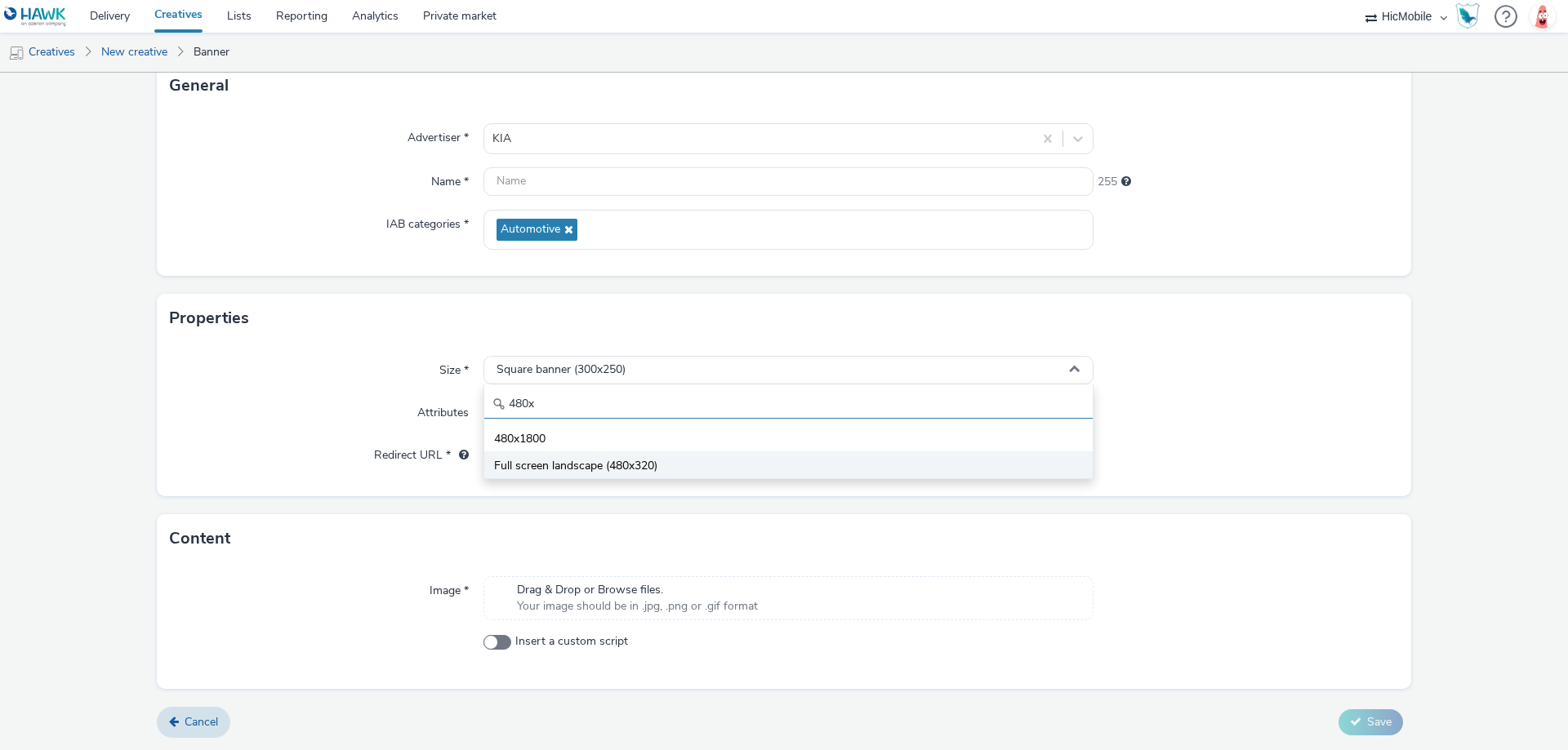
type input "480x"
click at [615, 467] on span "Full screen landscape (480x320)" at bounding box center [575, 466] width 163 height 16
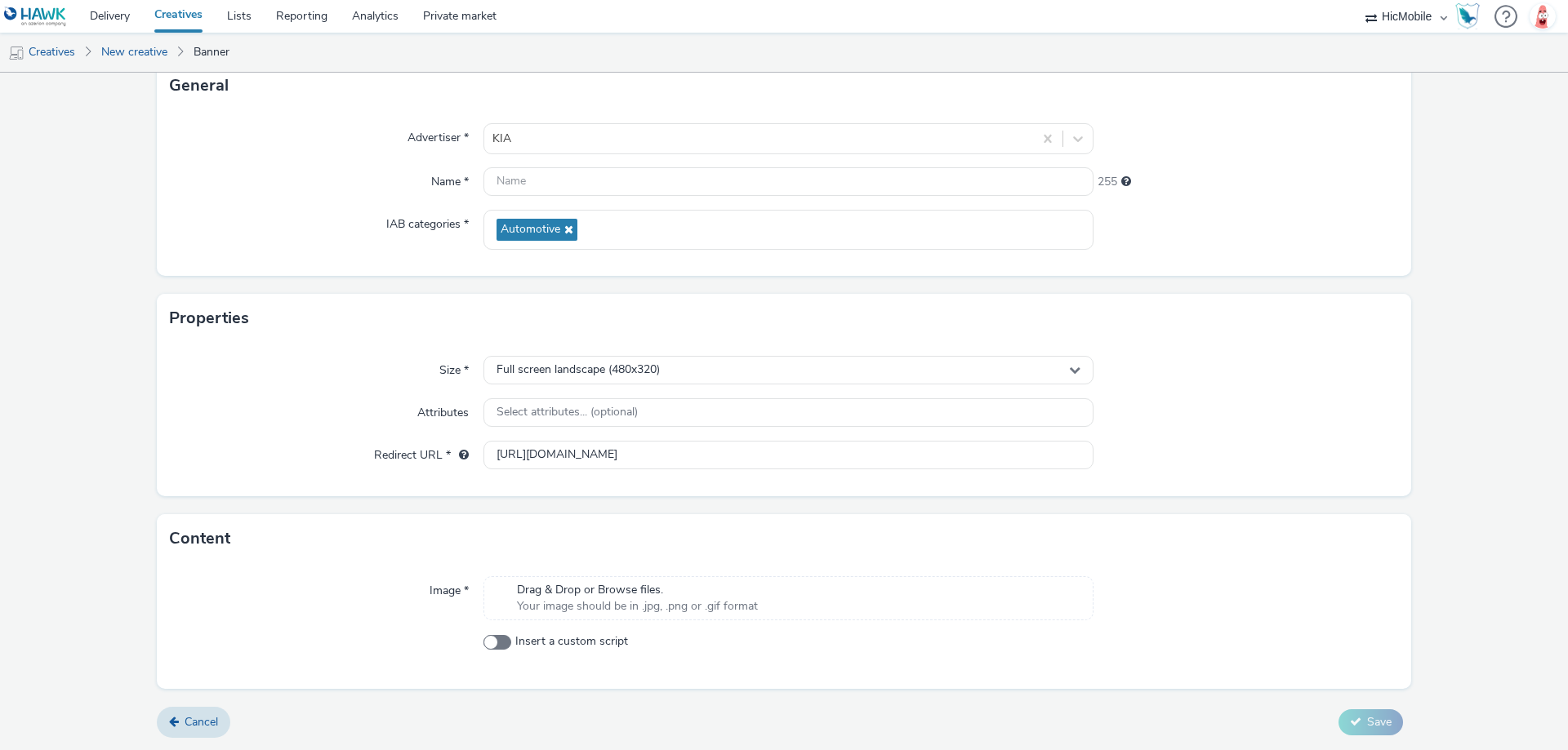
click at [637, 587] on span "Drag & Drop or Browse files." at bounding box center [637, 590] width 241 height 16
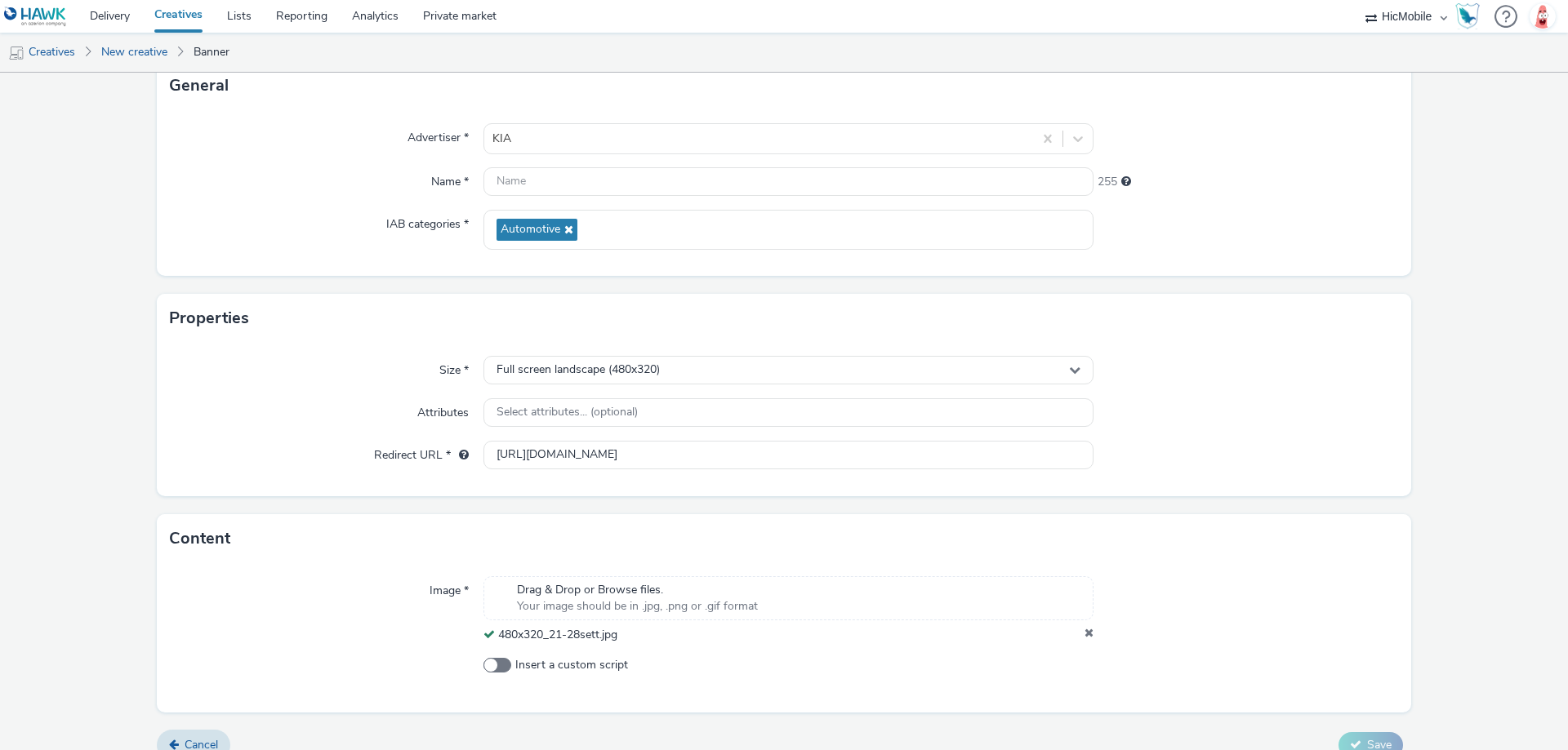
click at [518, 166] on div "Advertiser * KIA Name * 255 IAB categories * Automotive" at bounding box center [784, 193] width 1254 height 166
click at [565, 178] on input "text" at bounding box center [787, 181] width 610 height 28
paste input "480x320_21-28sett"
type input "480x320_21-28sett"
click at [1261, 287] on form "New creative General Advertiser * KIA Name * 480x320_21-28sett 238 IAB categori…" at bounding box center [784, 367] width 1568 height 811
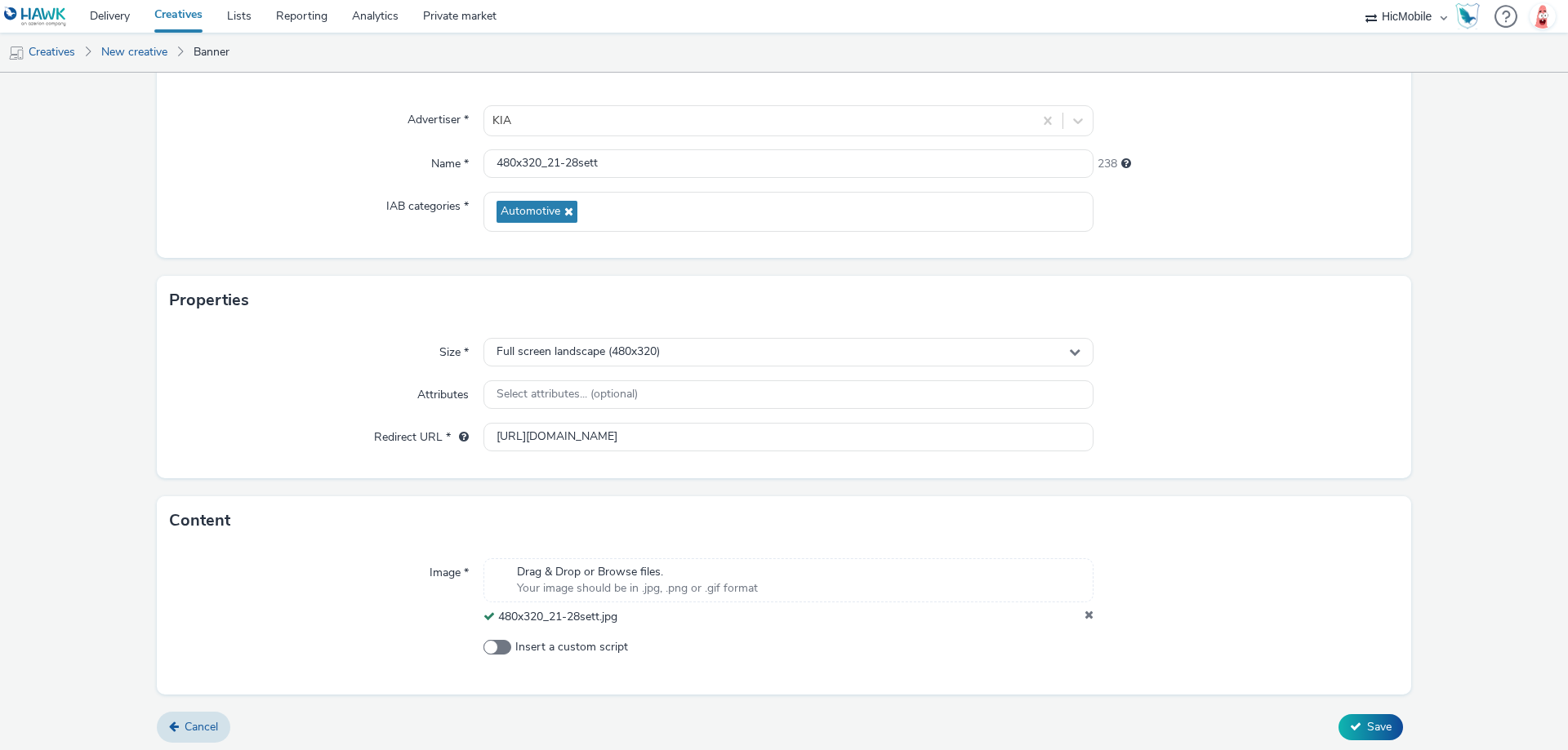
scroll to position [134, 0]
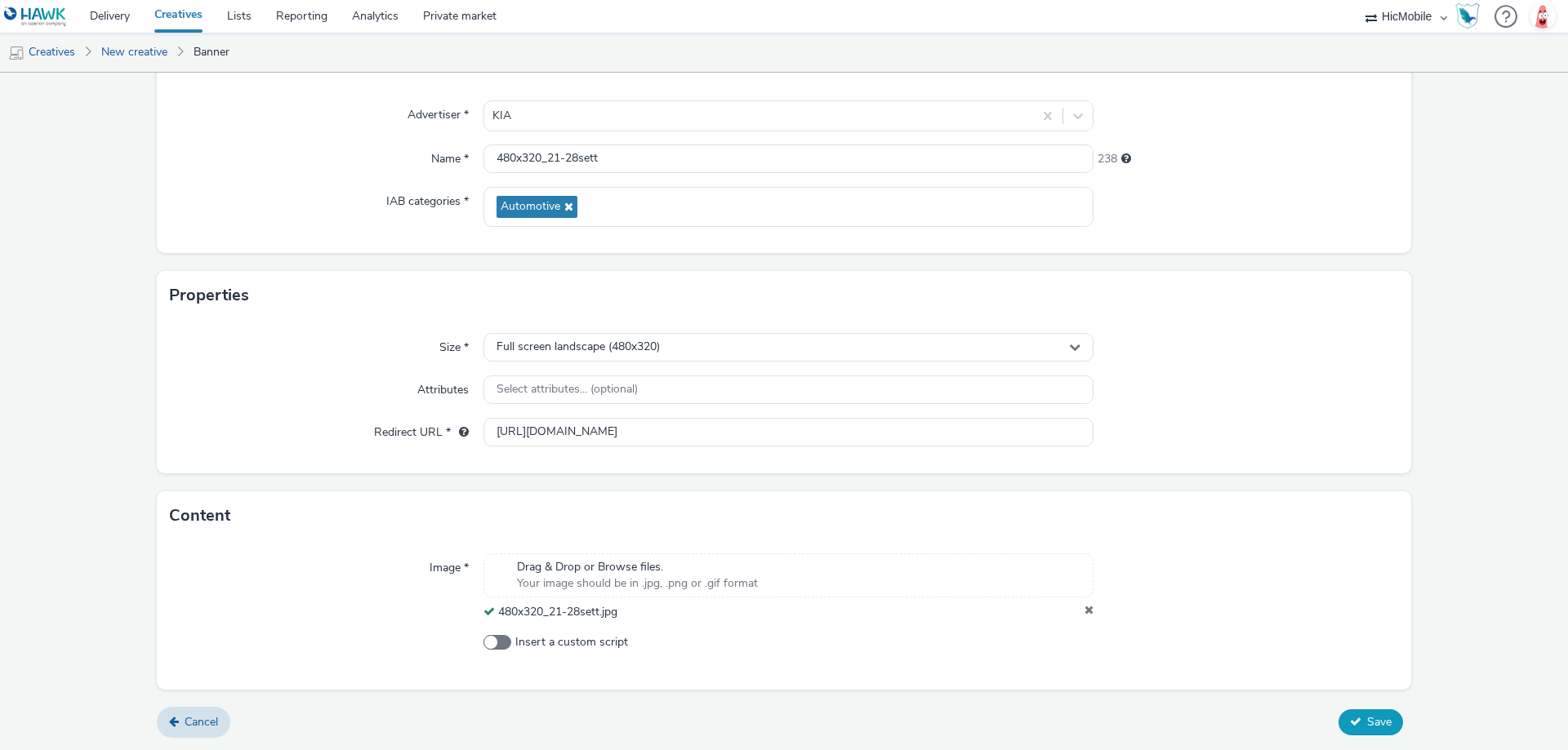
click at [1371, 729] on span "Save" at bounding box center [1379, 722] width 24 height 16
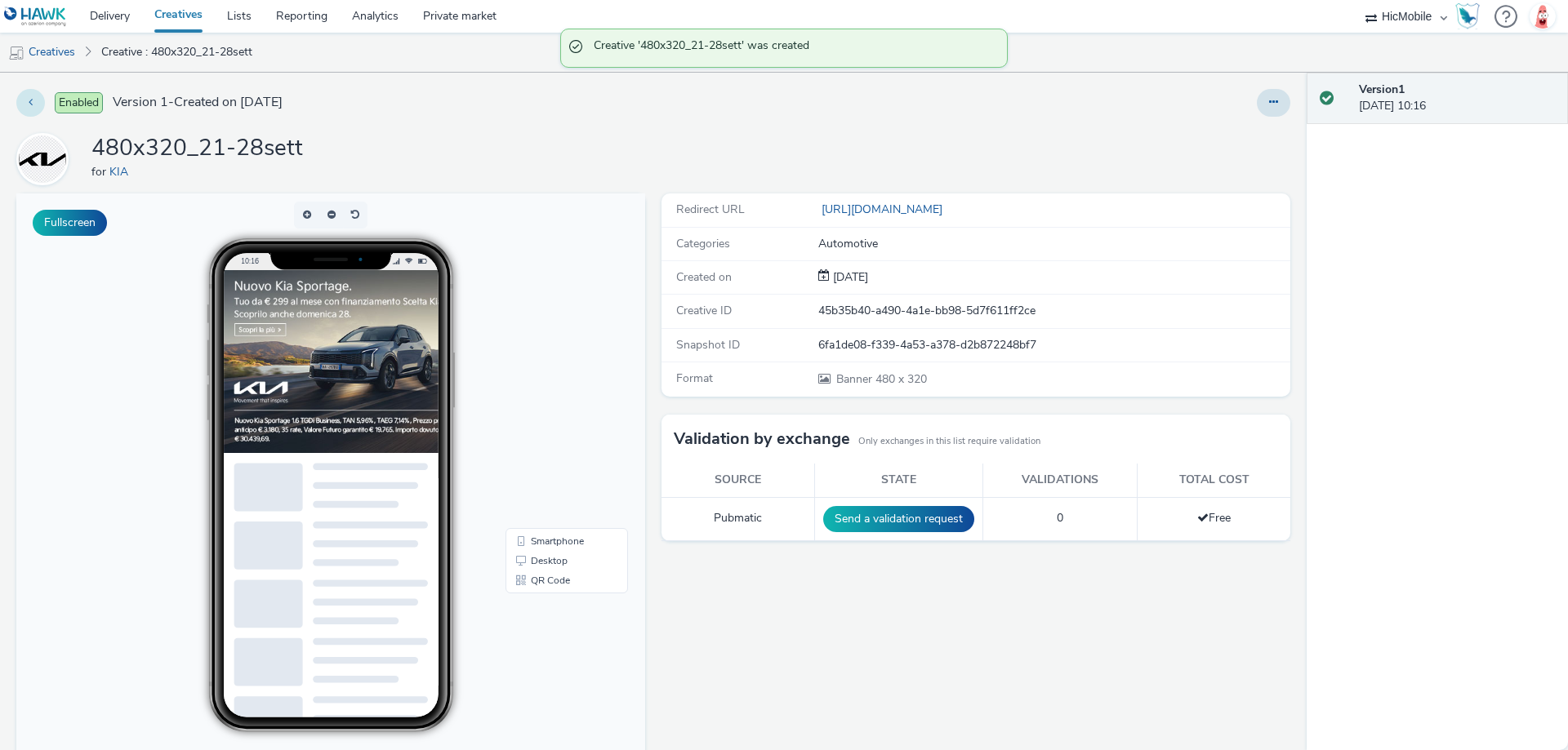
click at [30, 100] on icon at bounding box center [30, 102] width 4 height 11
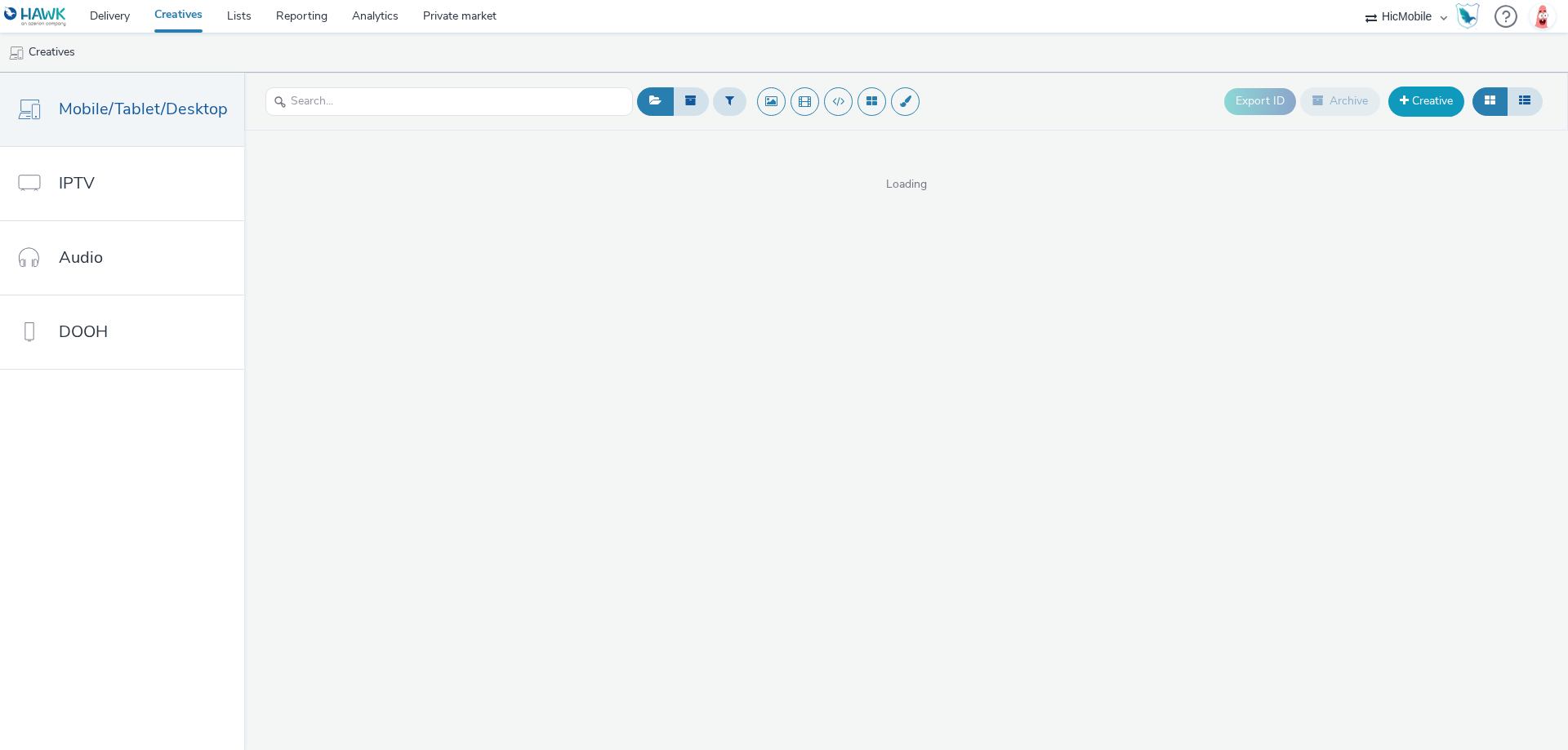
click at [1418, 91] on link "Creative" at bounding box center [1426, 101] width 76 height 29
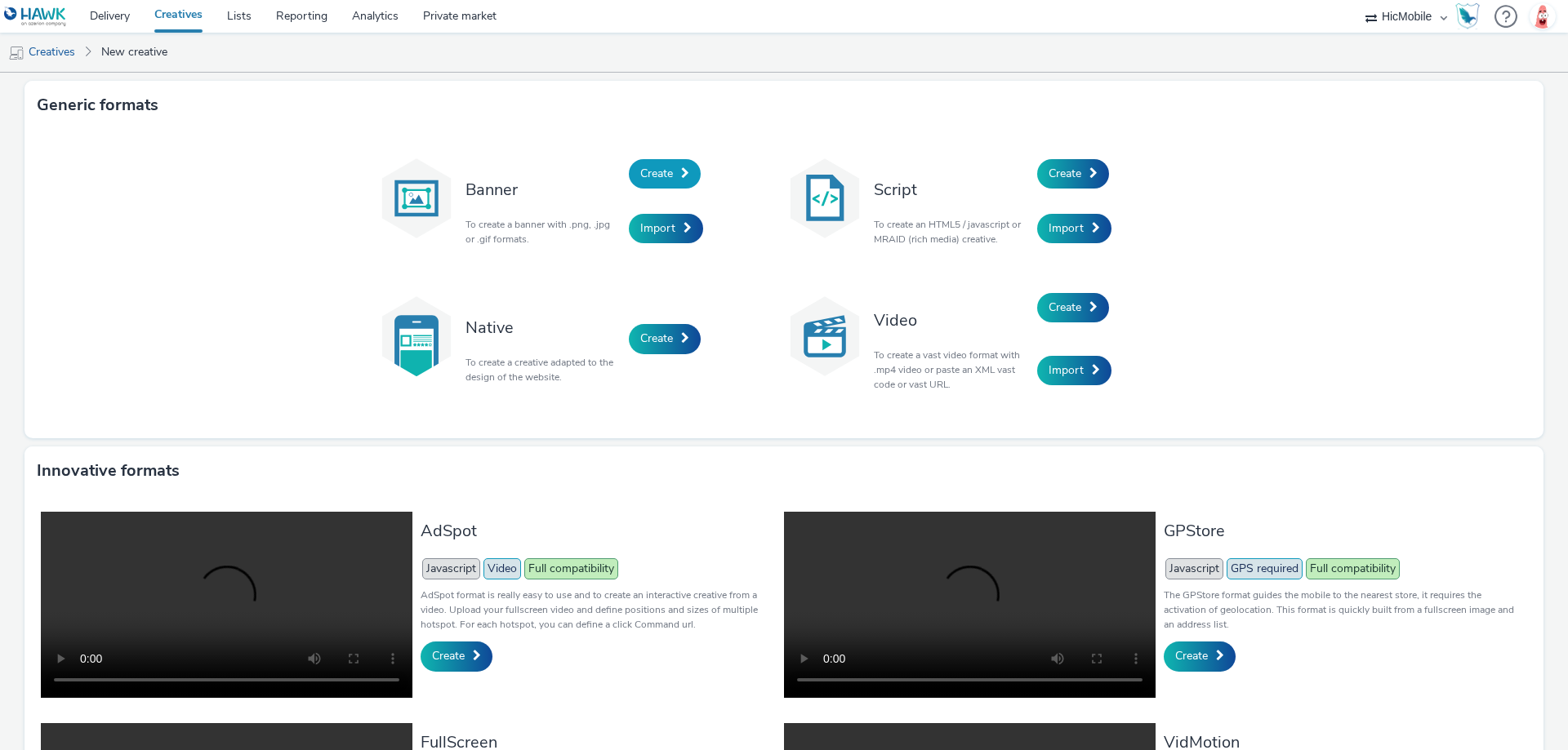
click at [681, 172] on span at bounding box center [685, 172] width 8 height 11
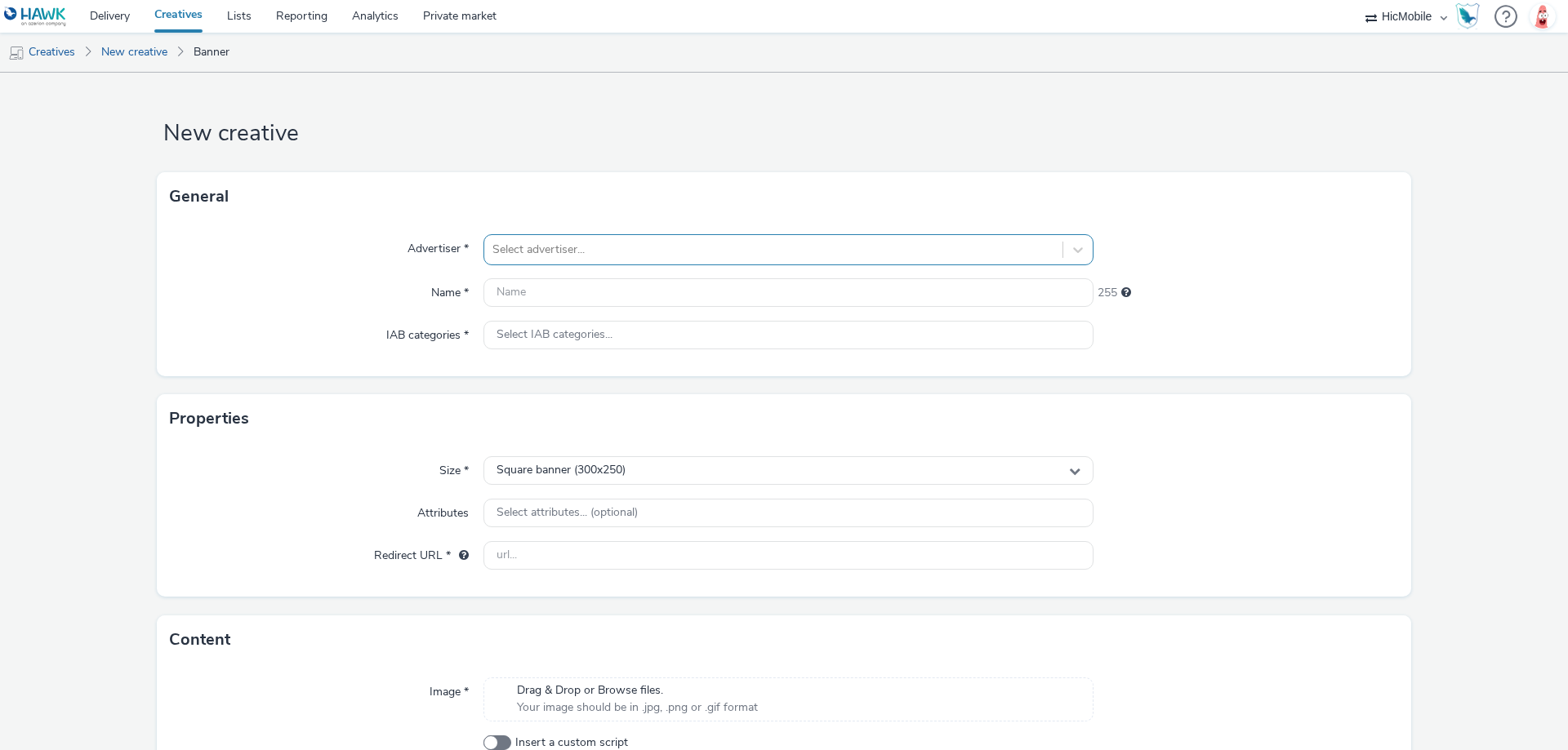
click at [597, 259] on div at bounding box center [773, 249] width 561 height 20
type input "ki"
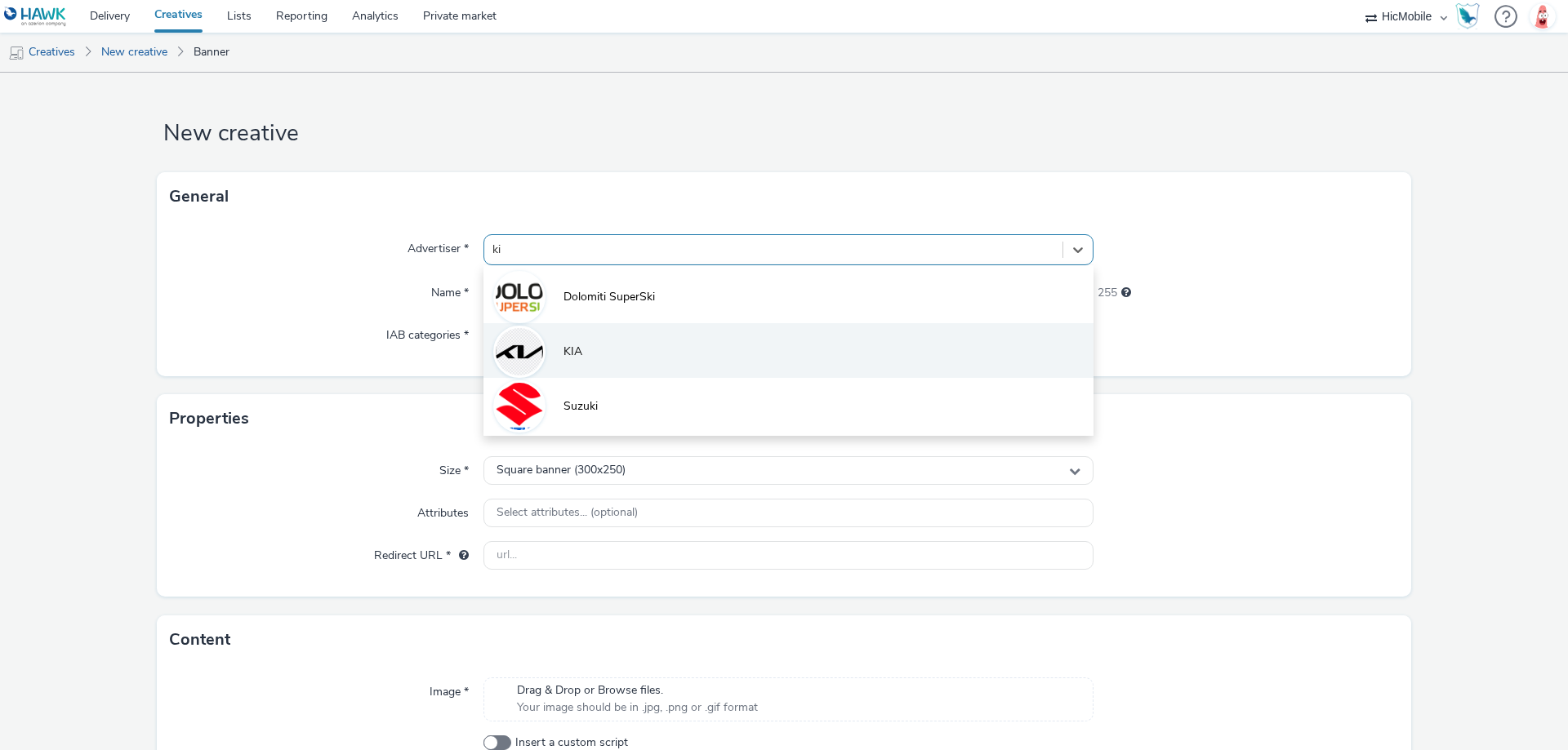
click at [595, 340] on li "KIA" at bounding box center [787, 350] width 610 height 54
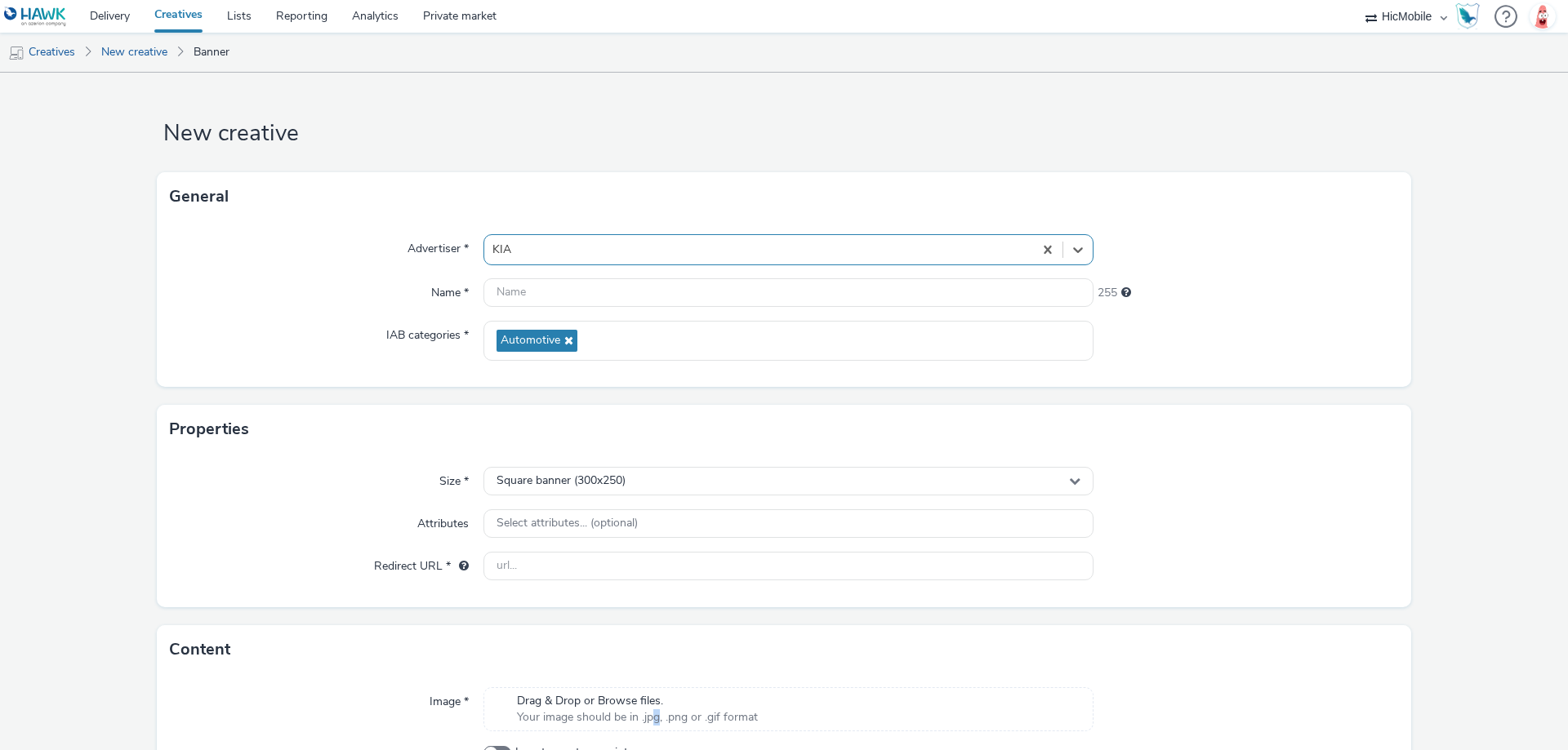
click at [652, 722] on span "Your image should be in .jpg, .png or .gif format" at bounding box center [637, 717] width 241 height 16
click at [590, 284] on input "text" at bounding box center [787, 292] width 610 height 28
paste input "728x90_21-28sett"
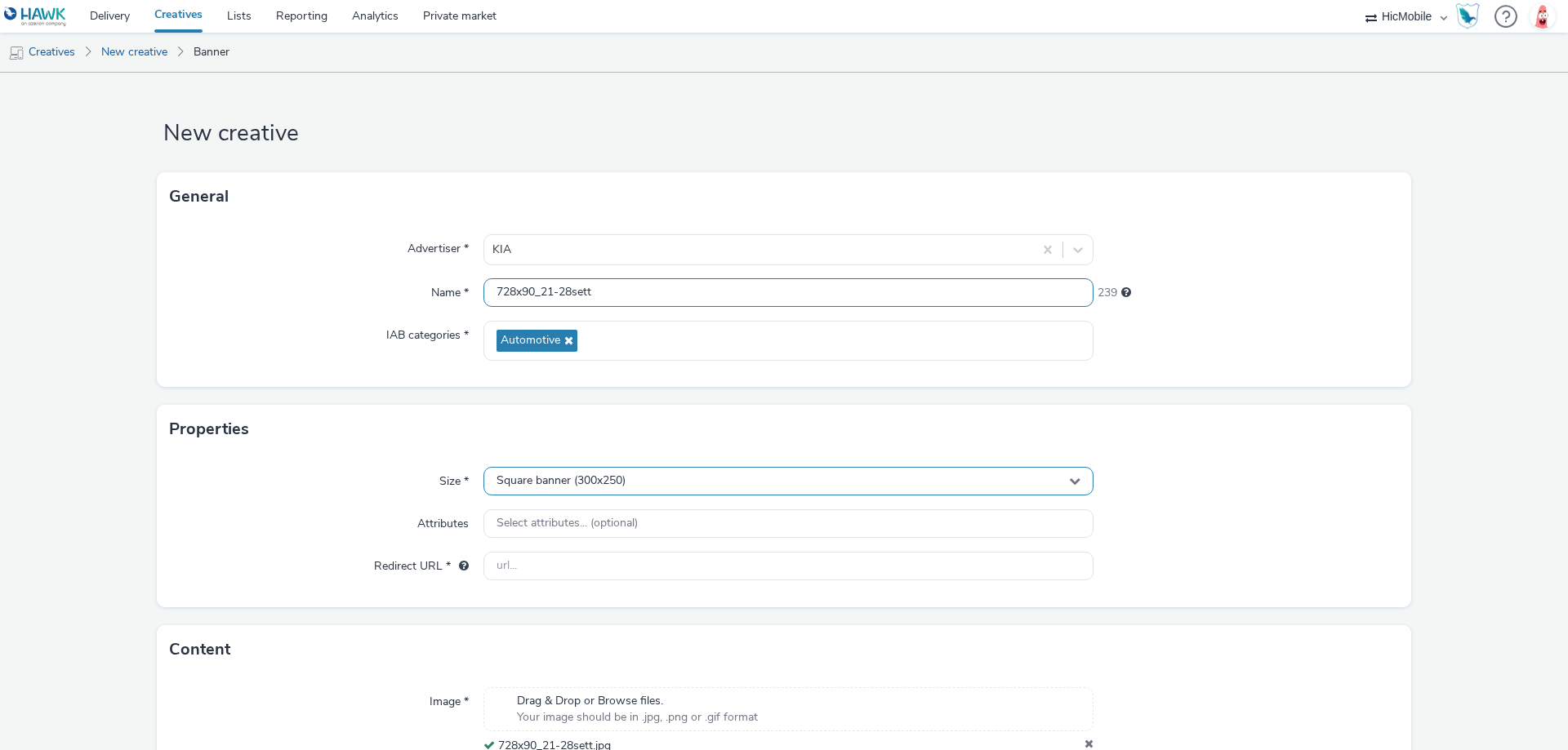
type input "728x90_21-28sett"
click at [592, 486] on span "Square banner (300x250)" at bounding box center [561, 481] width 129 height 14
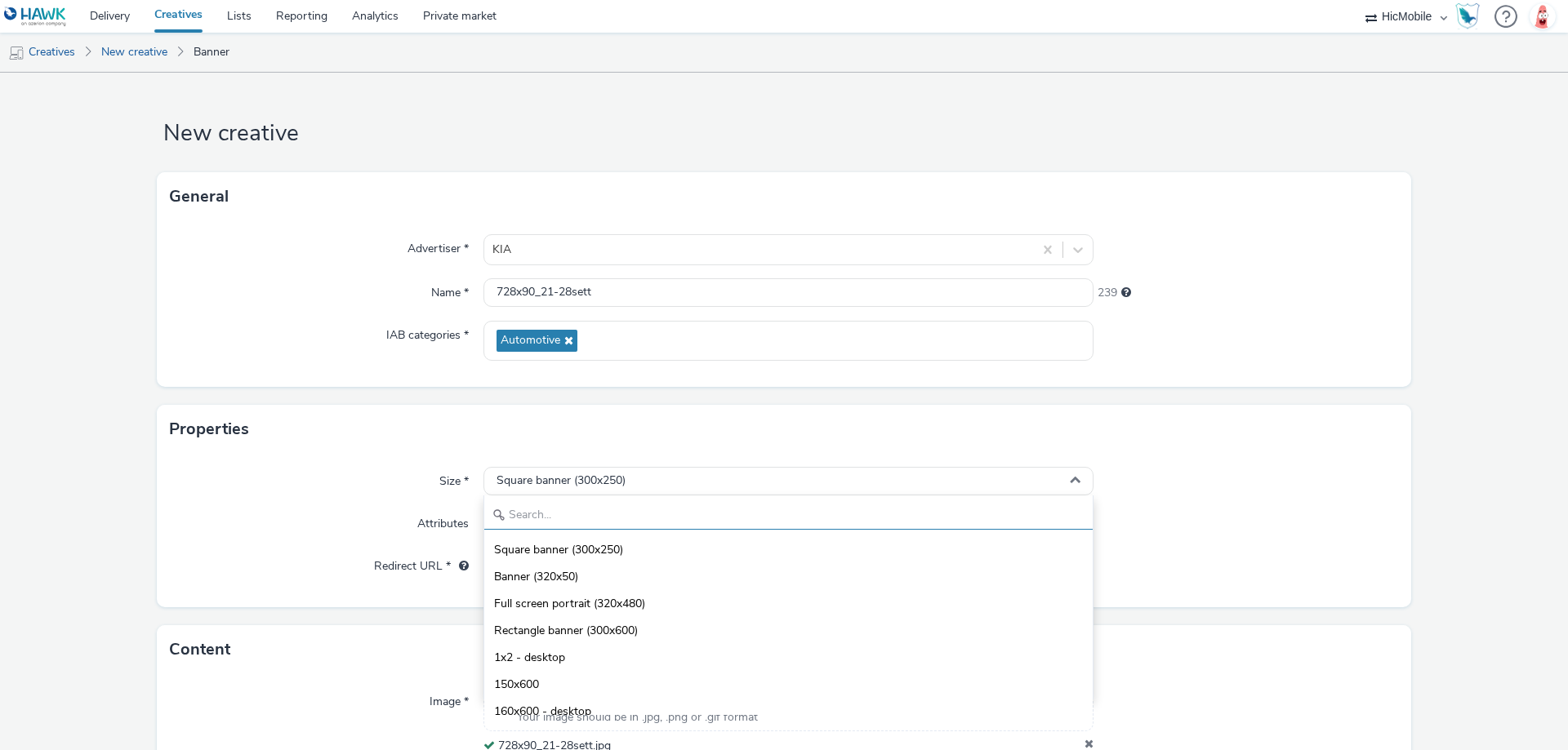
click at [575, 514] on input "text" at bounding box center [787, 515] width 608 height 28
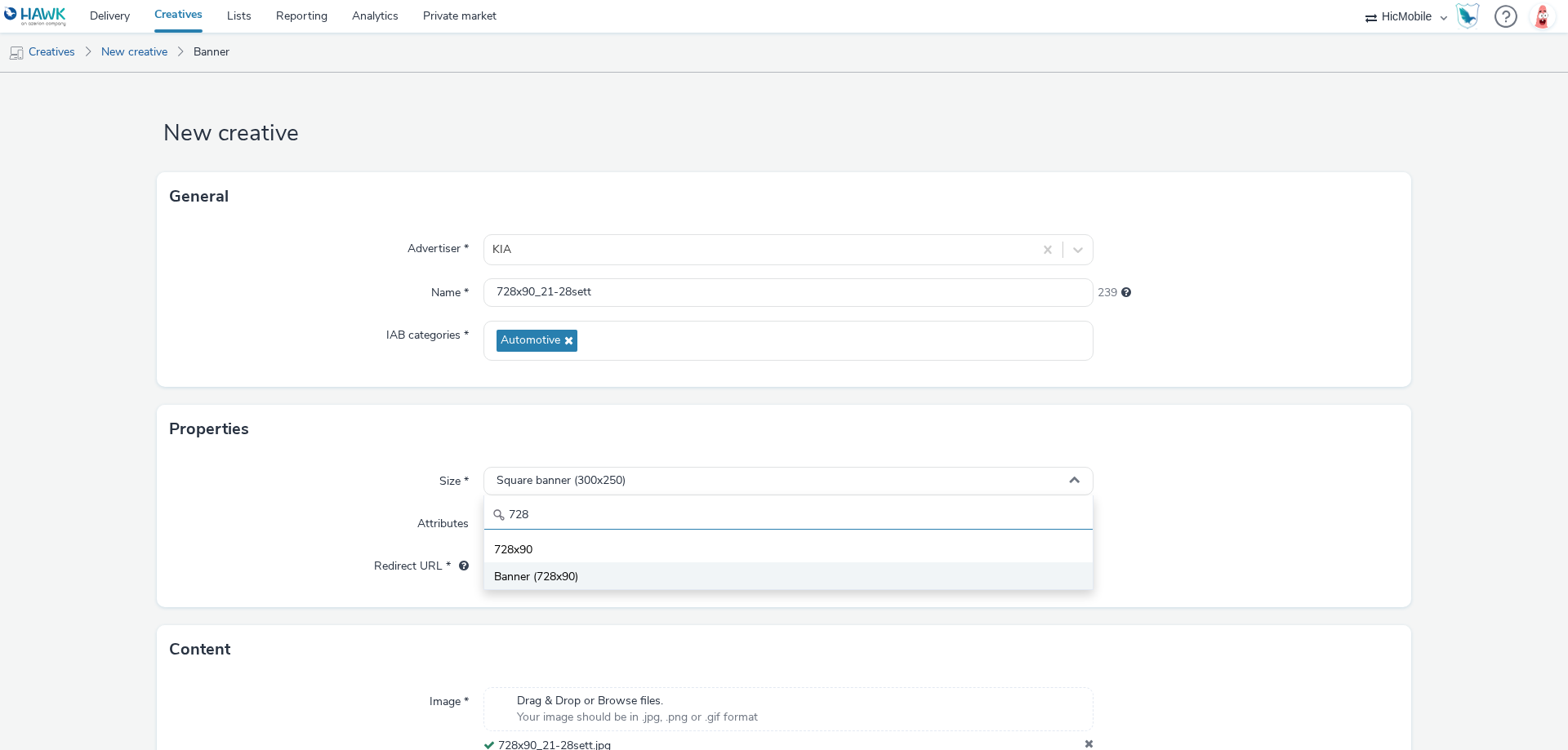
type input "728"
click at [594, 569] on li "Banner (728x90)" at bounding box center [787, 575] width 608 height 27
click at [580, 570] on input "text" at bounding box center [787, 566] width 610 height 28
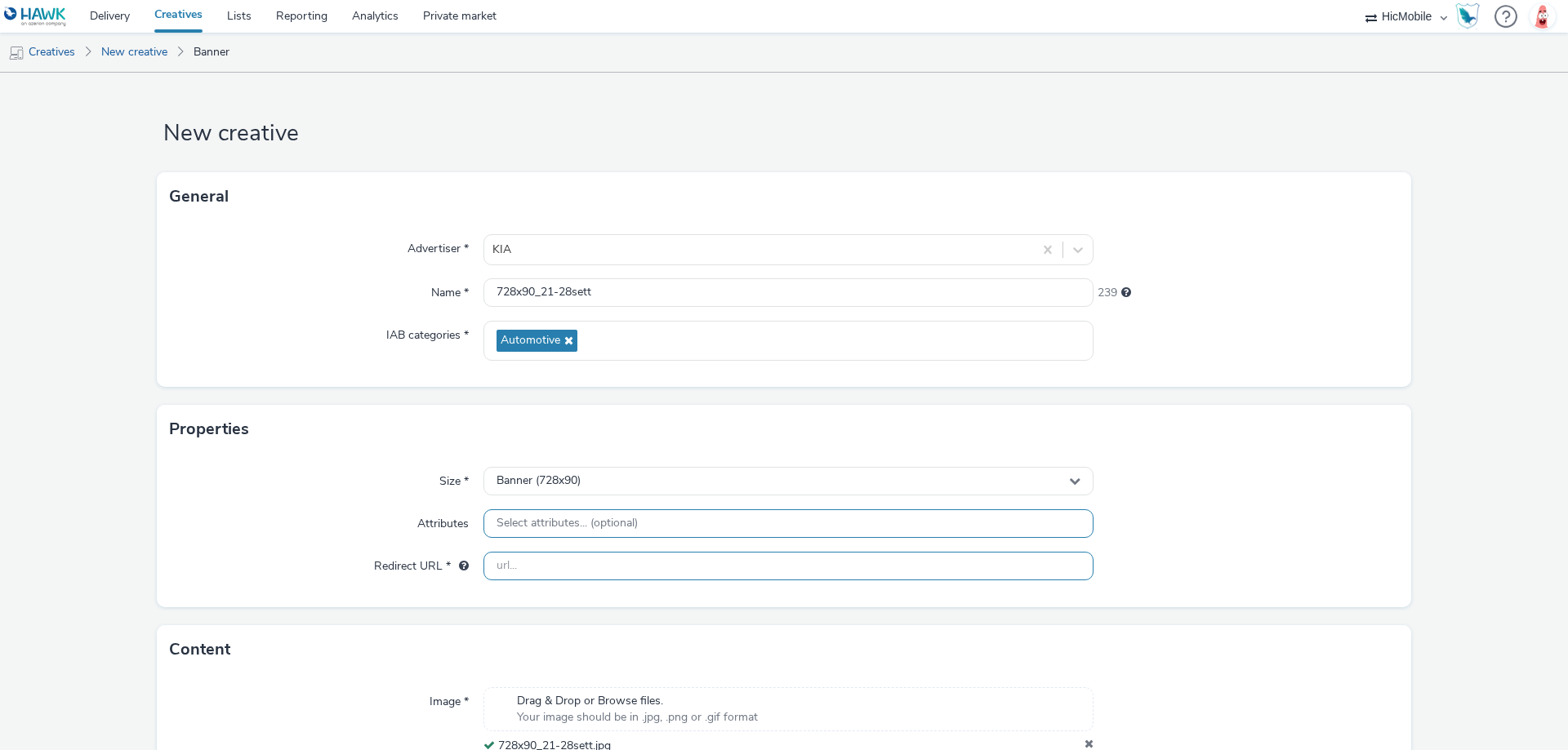
paste input "[URL][DOMAIN_NAME]"
type input "[URL][DOMAIN_NAME]"
click at [1207, 503] on div "Size * Banner (728x90) Attributes Select attributes... (optional) Redirect URL …" at bounding box center [784, 530] width 1254 height 153
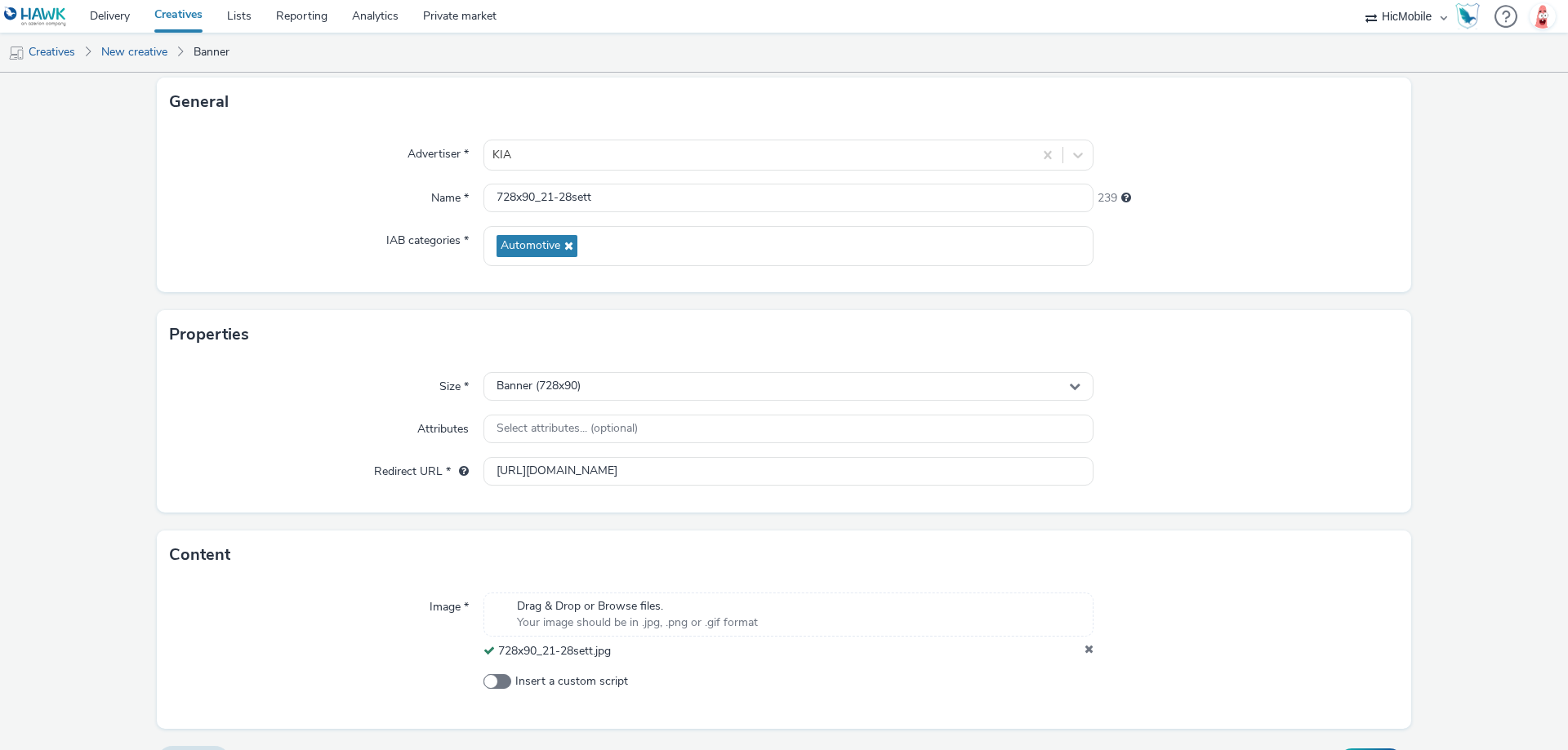
scroll to position [134, 0]
